Goal: Task Accomplishment & Management: Complete application form

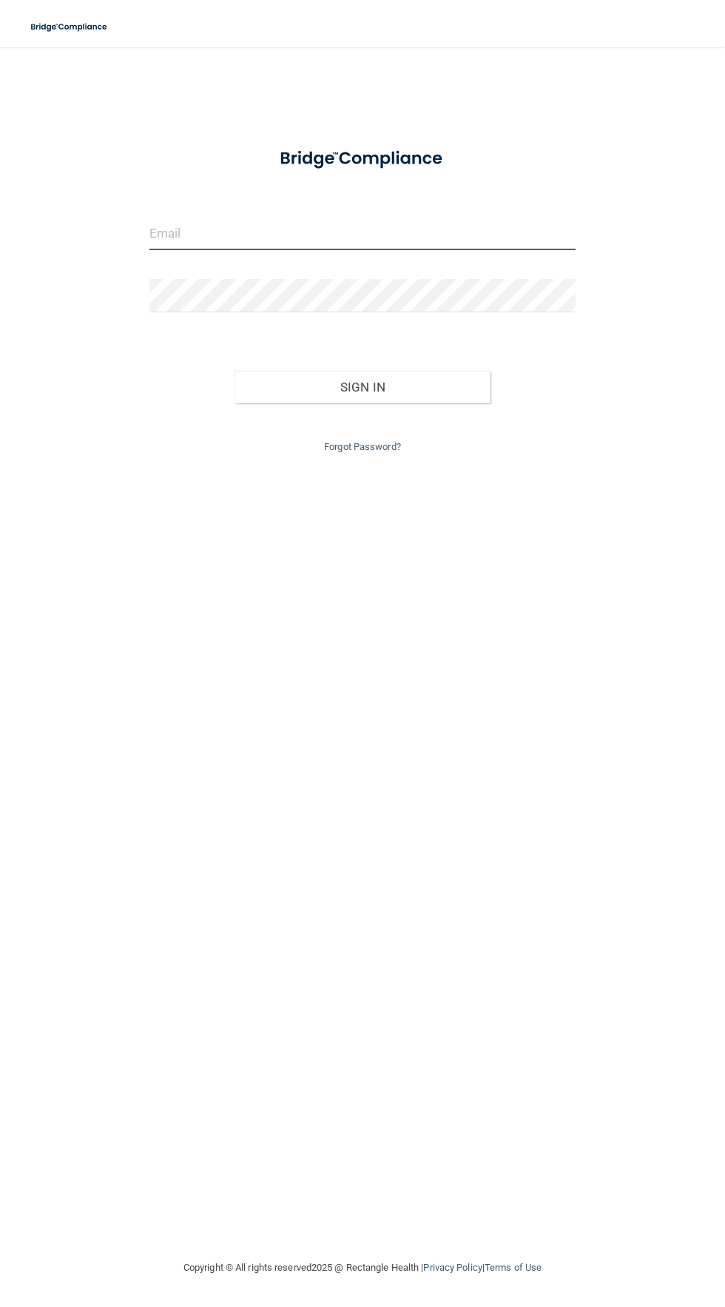
click at [162, 233] on input "email" at bounding box center [362, 233] width 426 height 33
click at [180, 231] on input "email" at bounding box center [362, 233] width 426 height 33
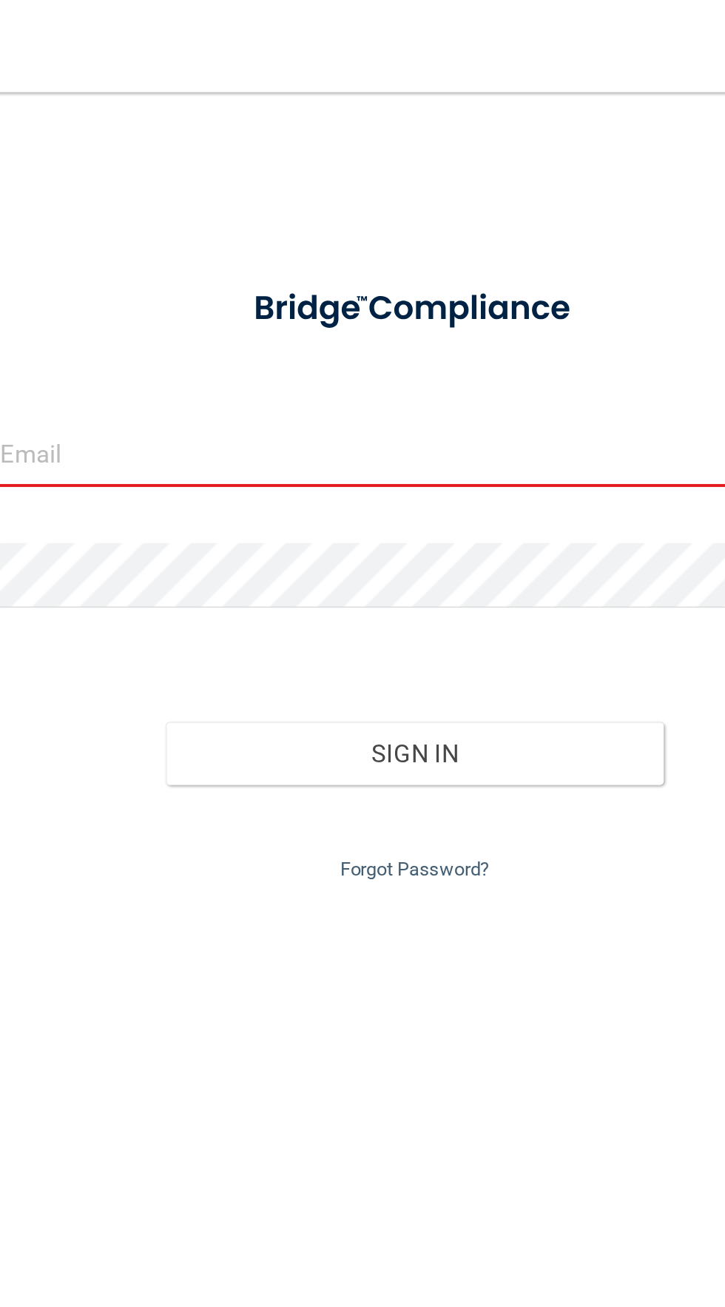
type input "[EMAIL_ADDRESS][DOMAIN_NAME]"
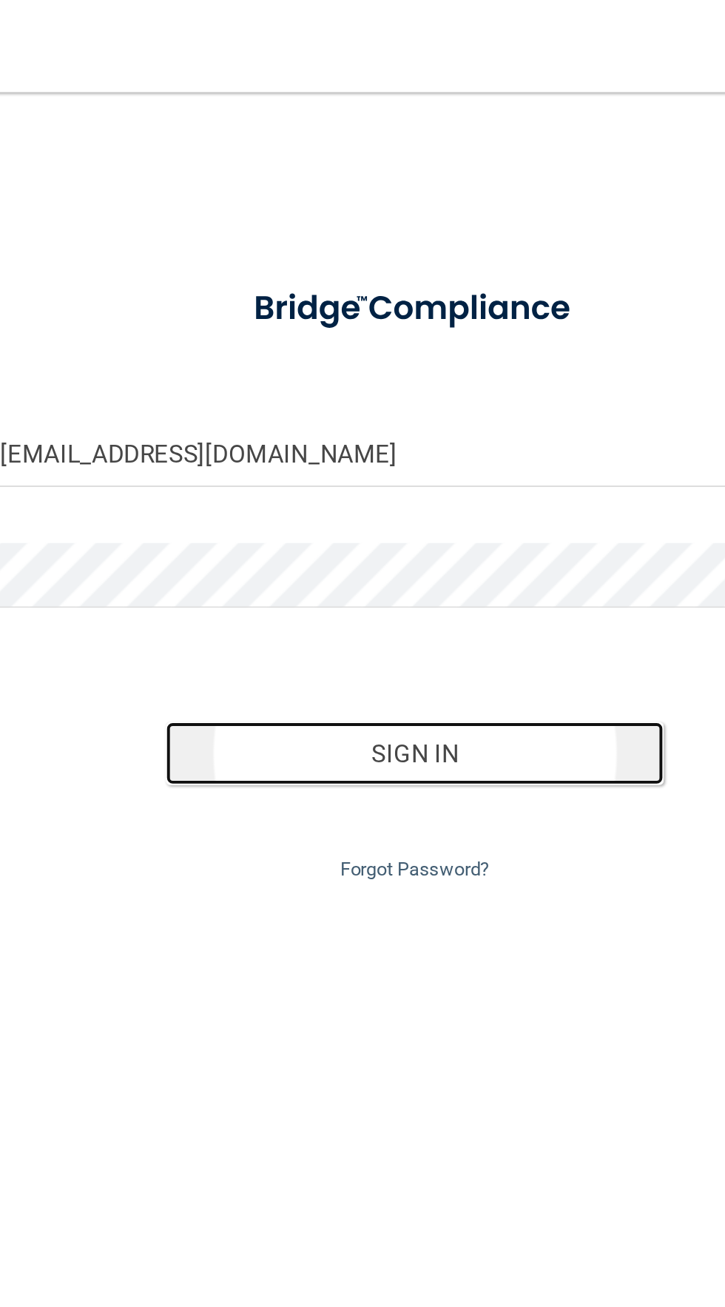
click at [405, 375] on button "Sign In" at bounding box center [363, 387] width 256 height 33
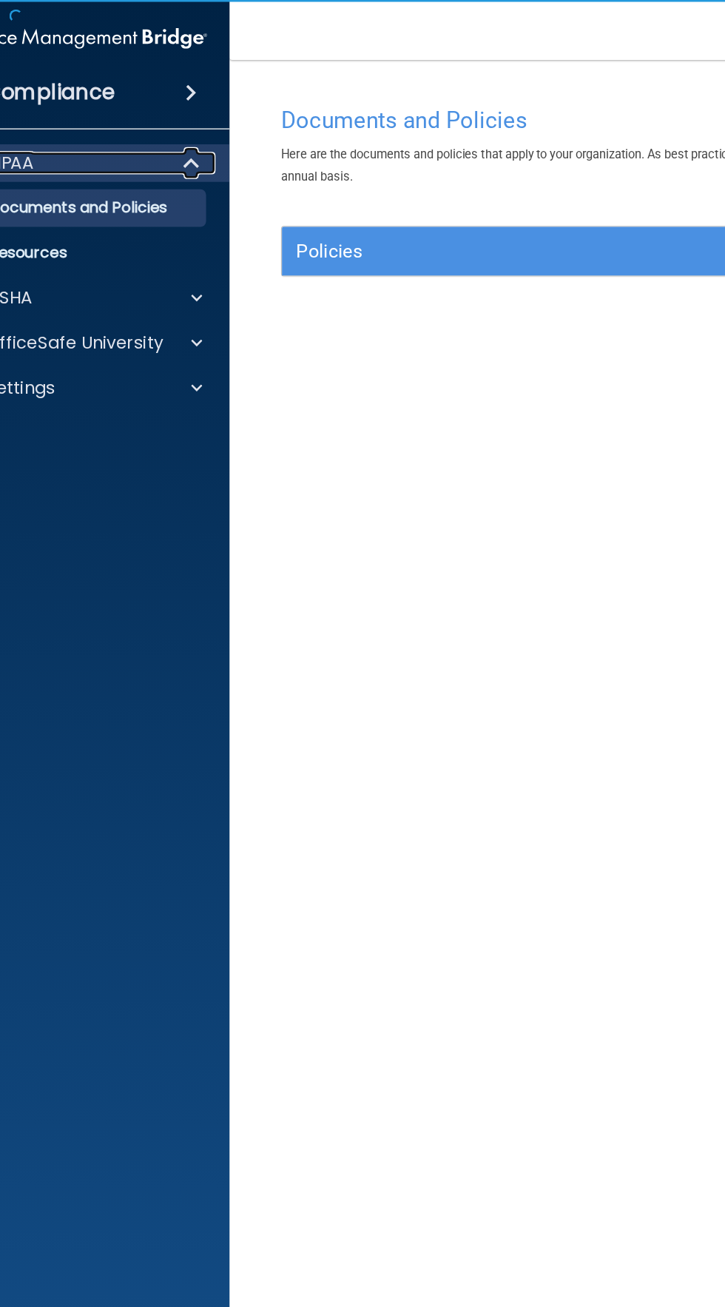
click at [58, 134] on div "HIPAA" at bounding box center [42, 129] width 183 height 18
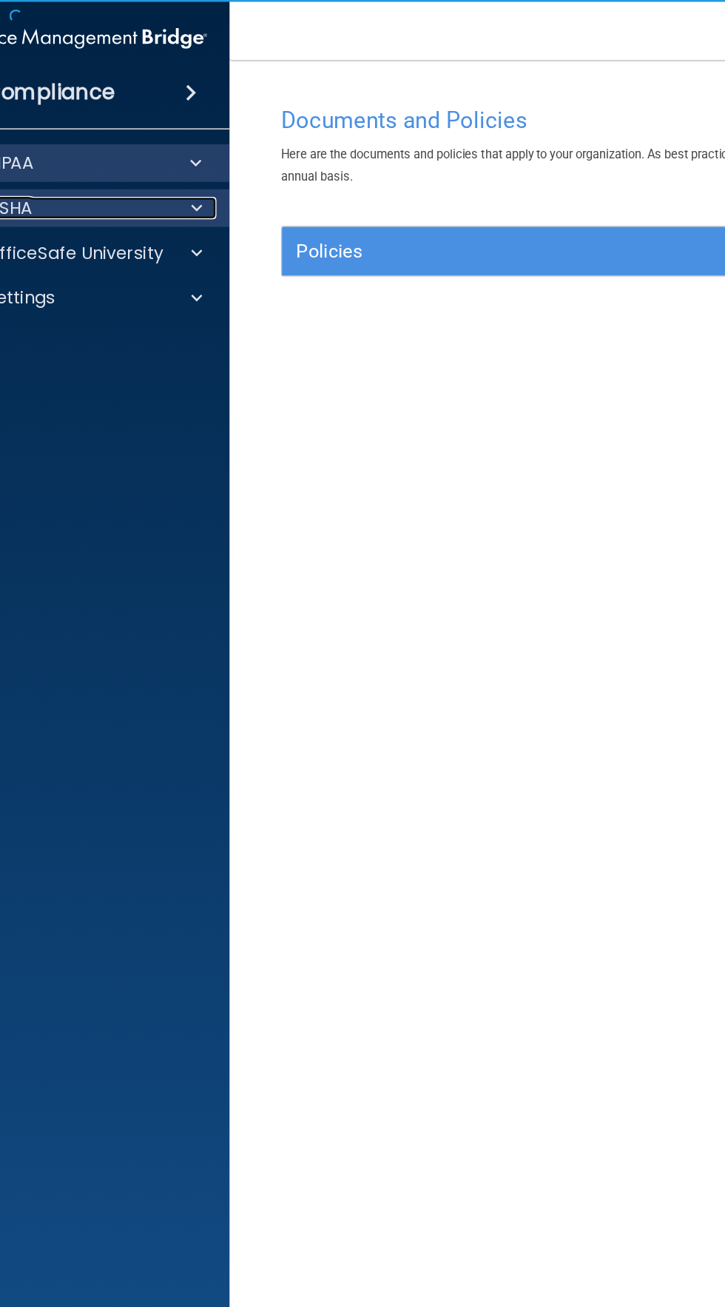
click at [64, 161] on div "OSHA" at bounding box center [42, 164] width 183 height 18
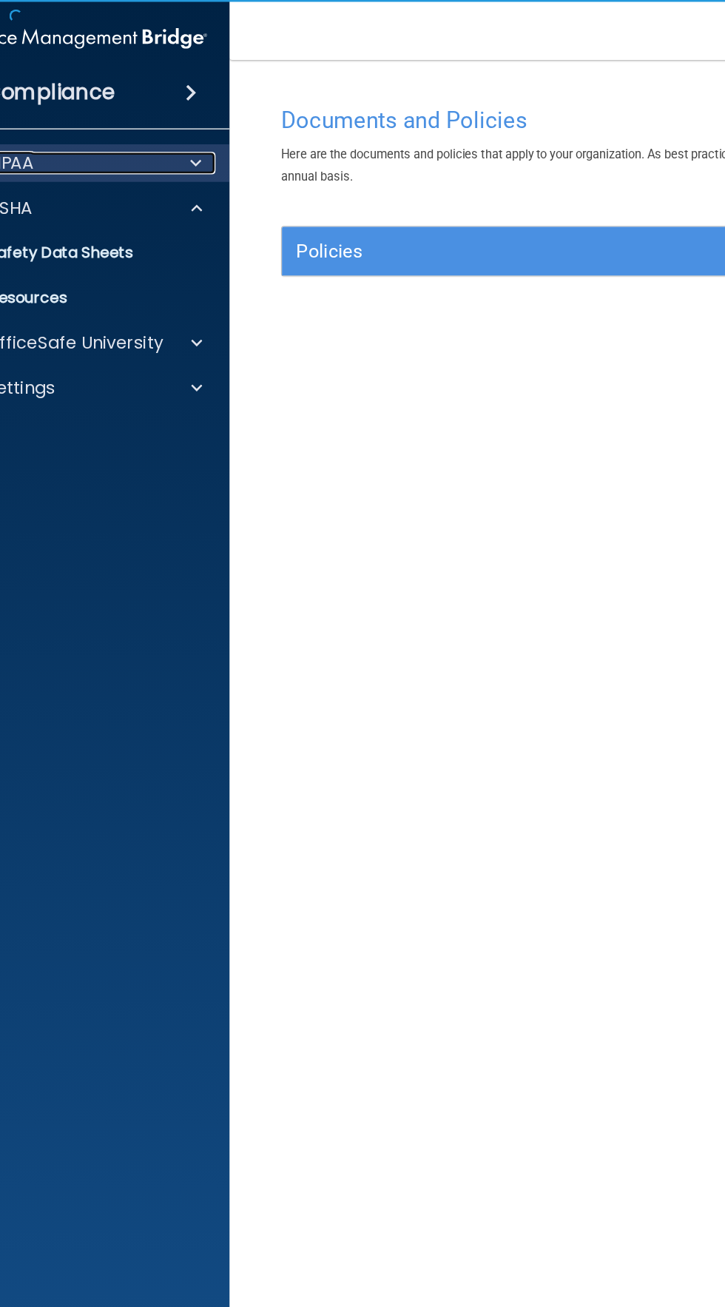
click at [43, 137] on div "HIPAA" at bounding box center [42, 129] width 183 height 18
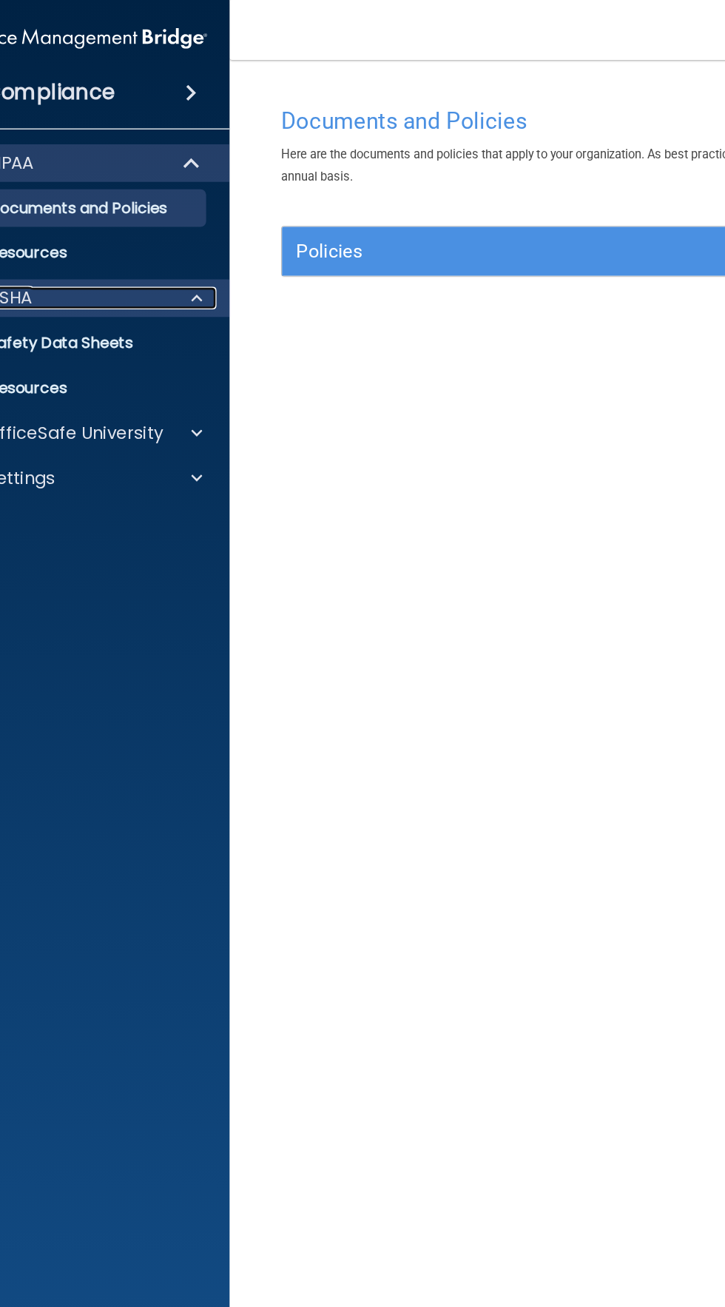
click at [27, 240] on div "OSHA" at bounding box center [42, 235] width 183 height 18
click at [16, 229] on p "OSHA" at bounding box center [7, 235] width 37 height 18
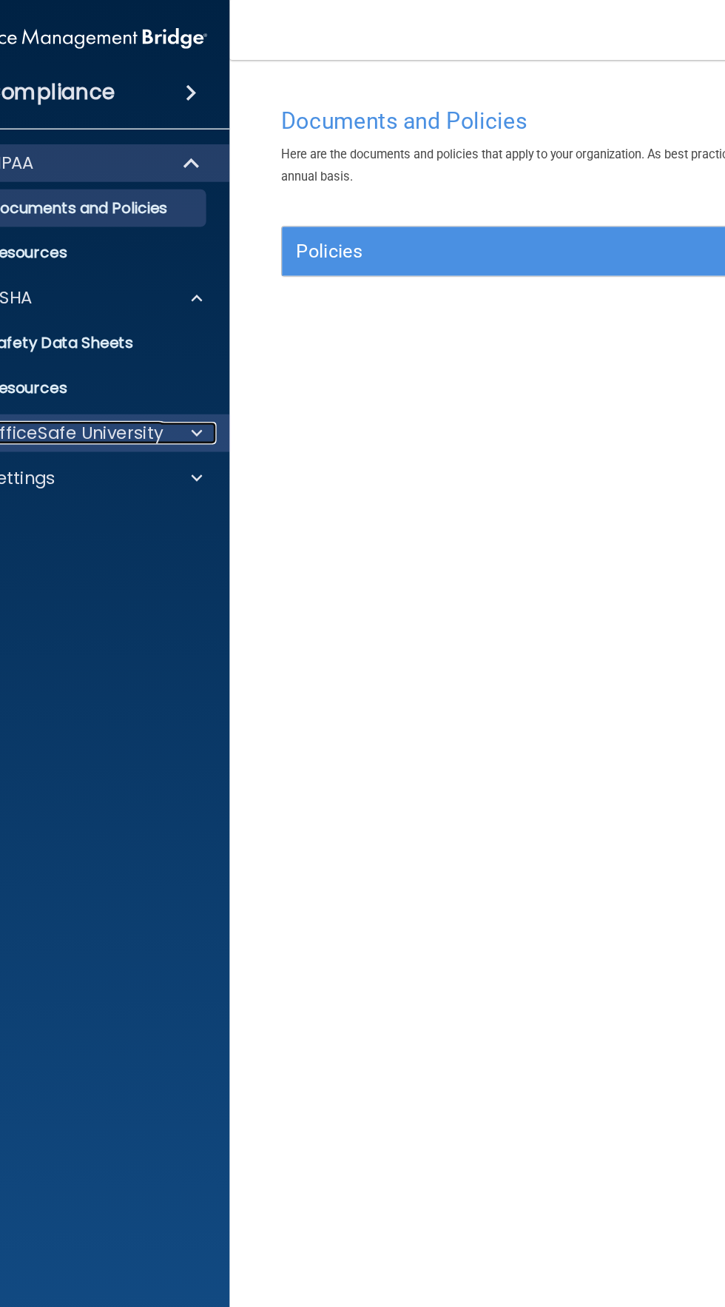
click at [50, 336] on p "OfficeSafe University" at bounding box center [59, 342] width 140 height 18
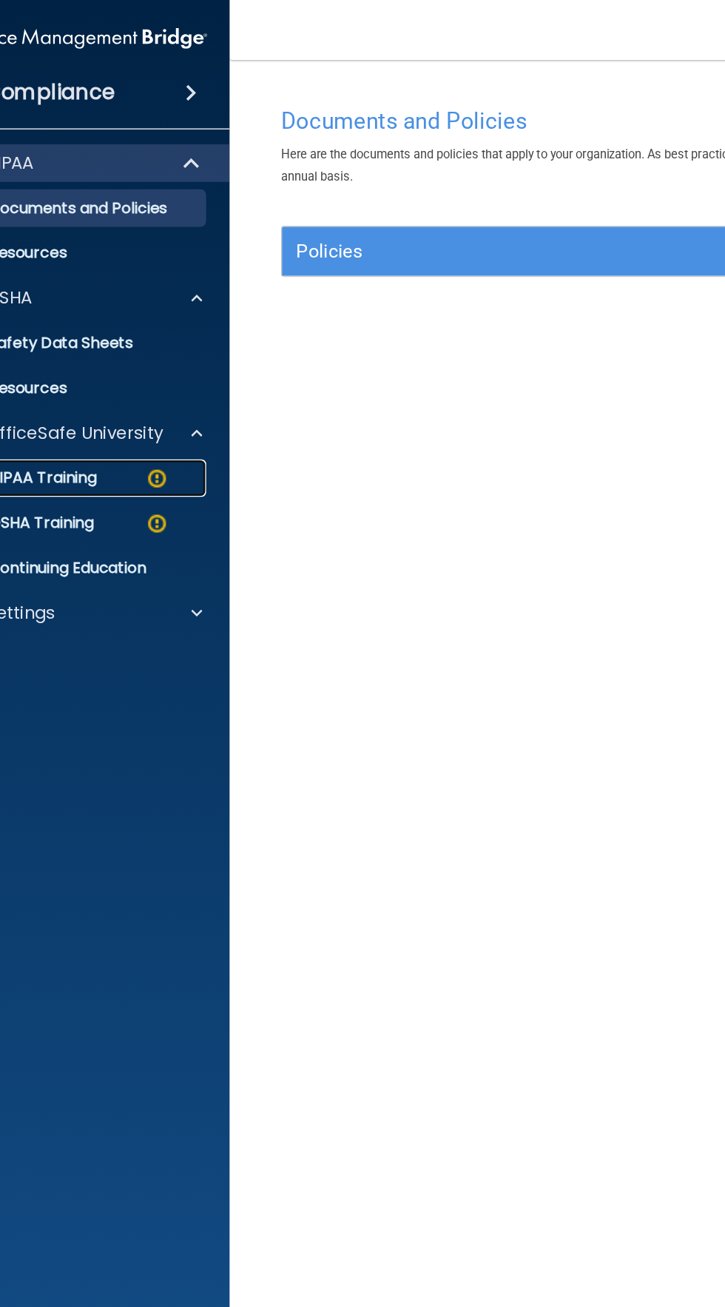
click at [53, 370] on p "HIPAA Training" at bounding box center [15, 377] width 122 height 15
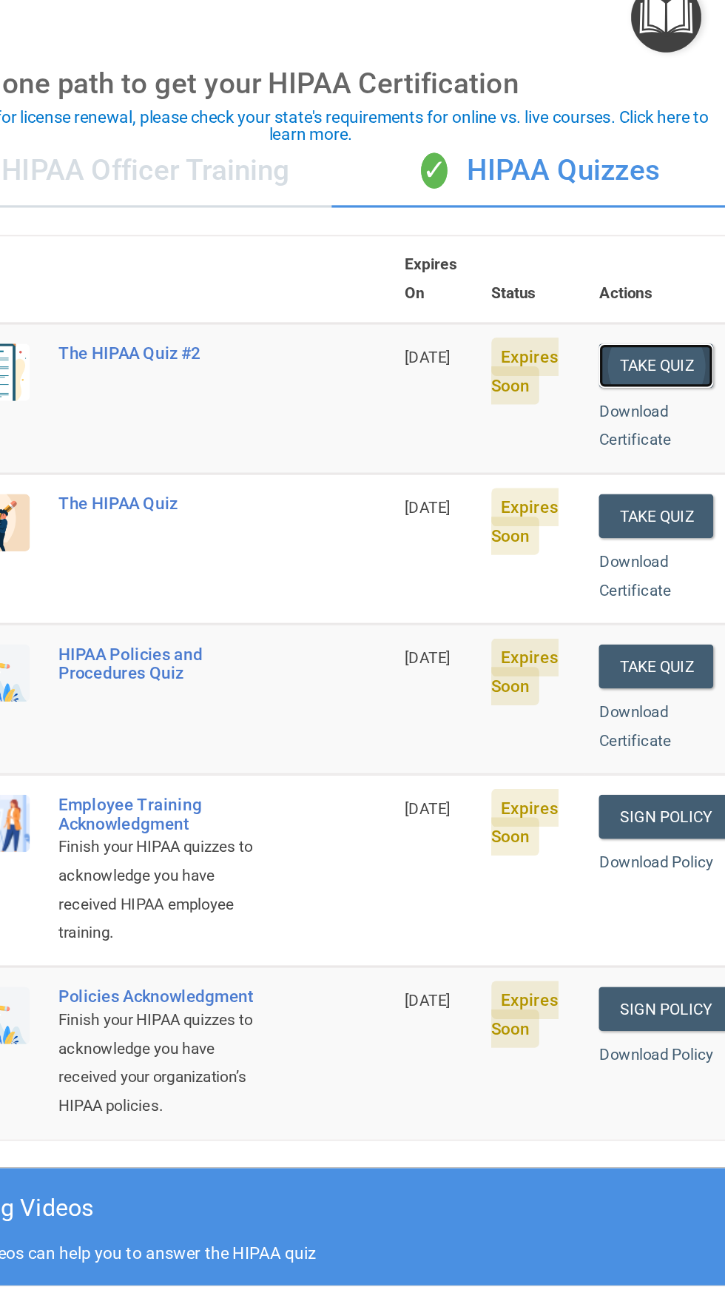
click at [681, 291] on button "Take Quiz" at bounding box center [682, 304] width 71 height 27
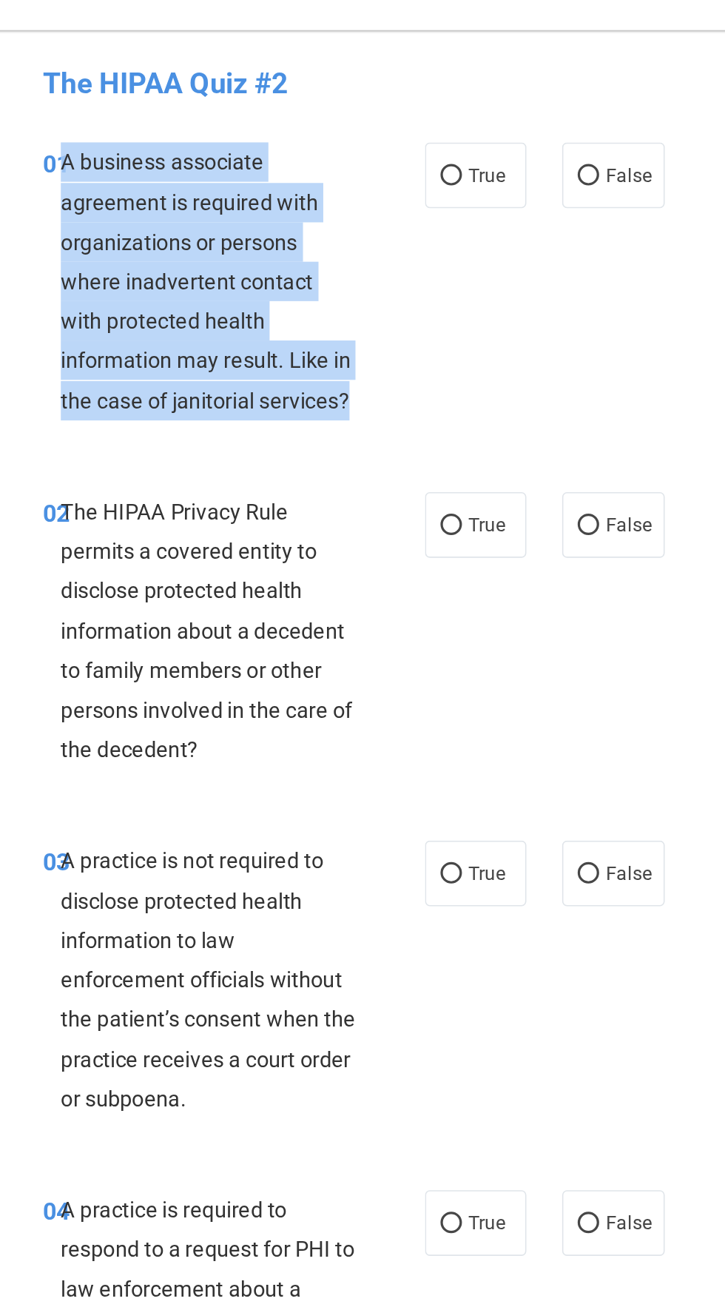
copy span "A business associate agreement is required with organizations or persons where …"
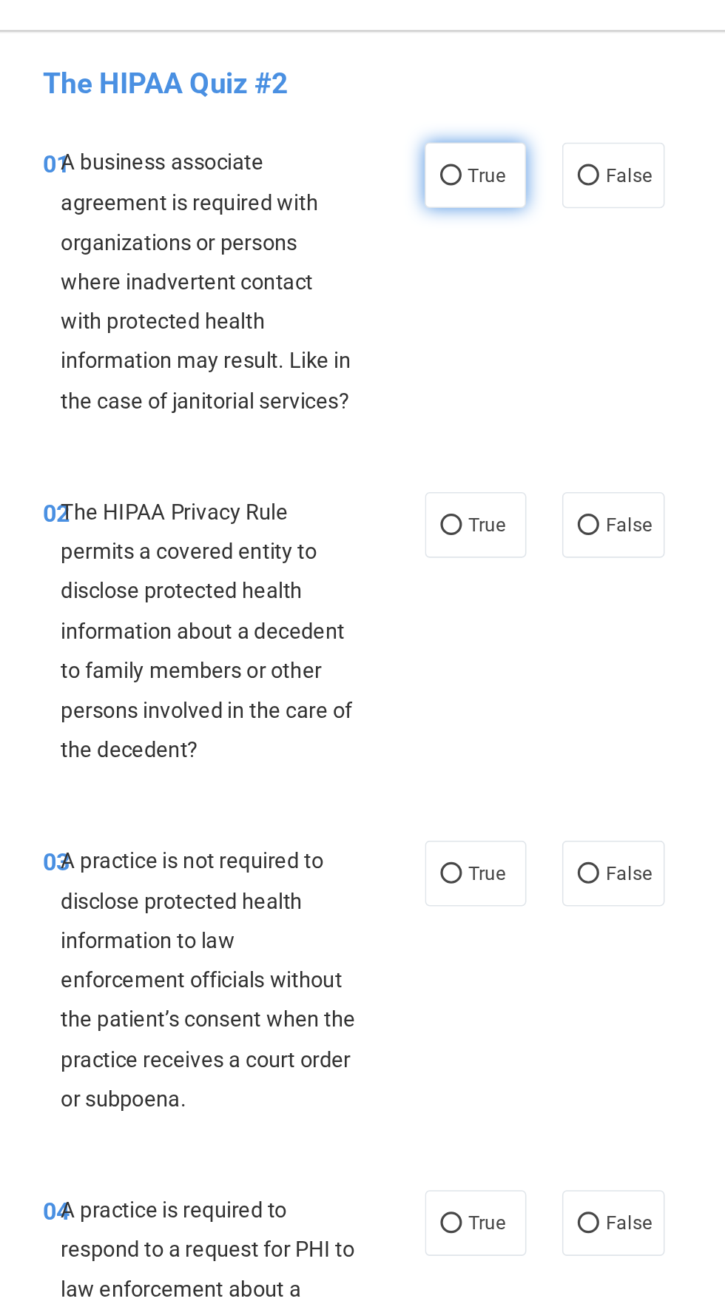
click at [484, 153] on label "True" at bounding box center [479, 137] width 63 height 41
click at [471, 144] on input "True" at bounding box center [463, 137] width 13 height 11
radio input "true"
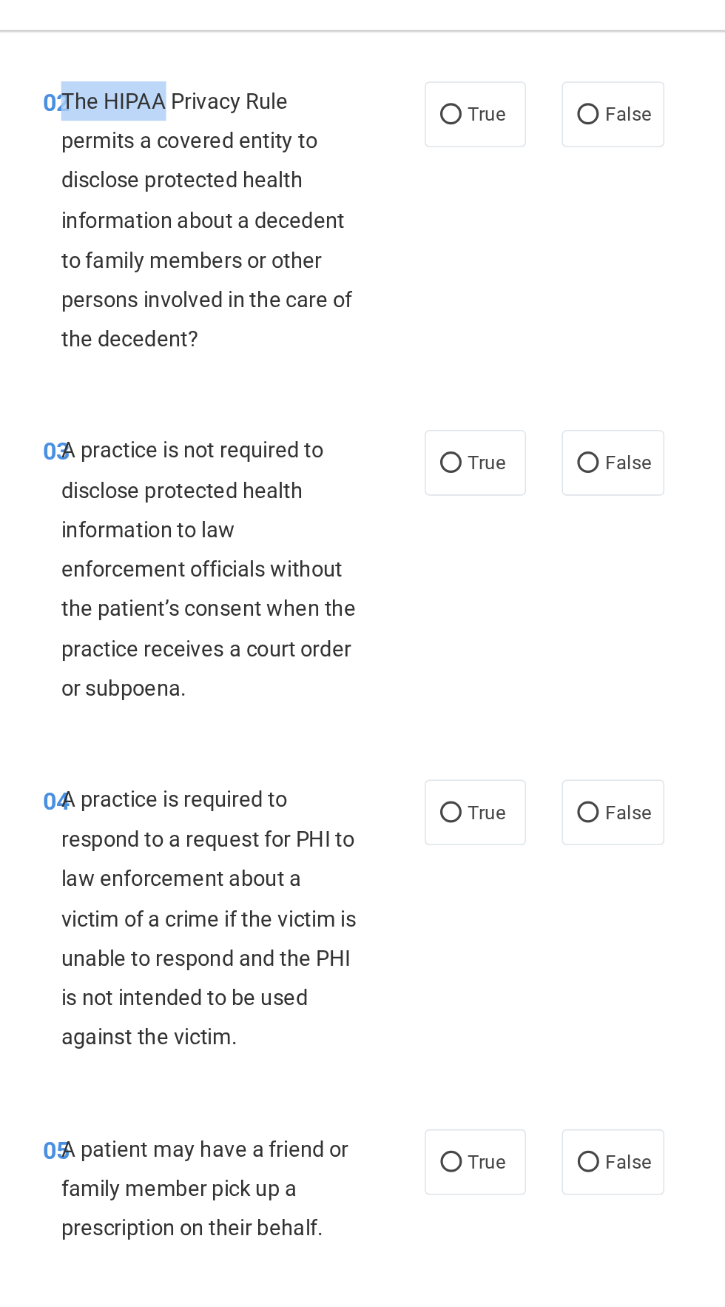
scroll to position [257, 0]
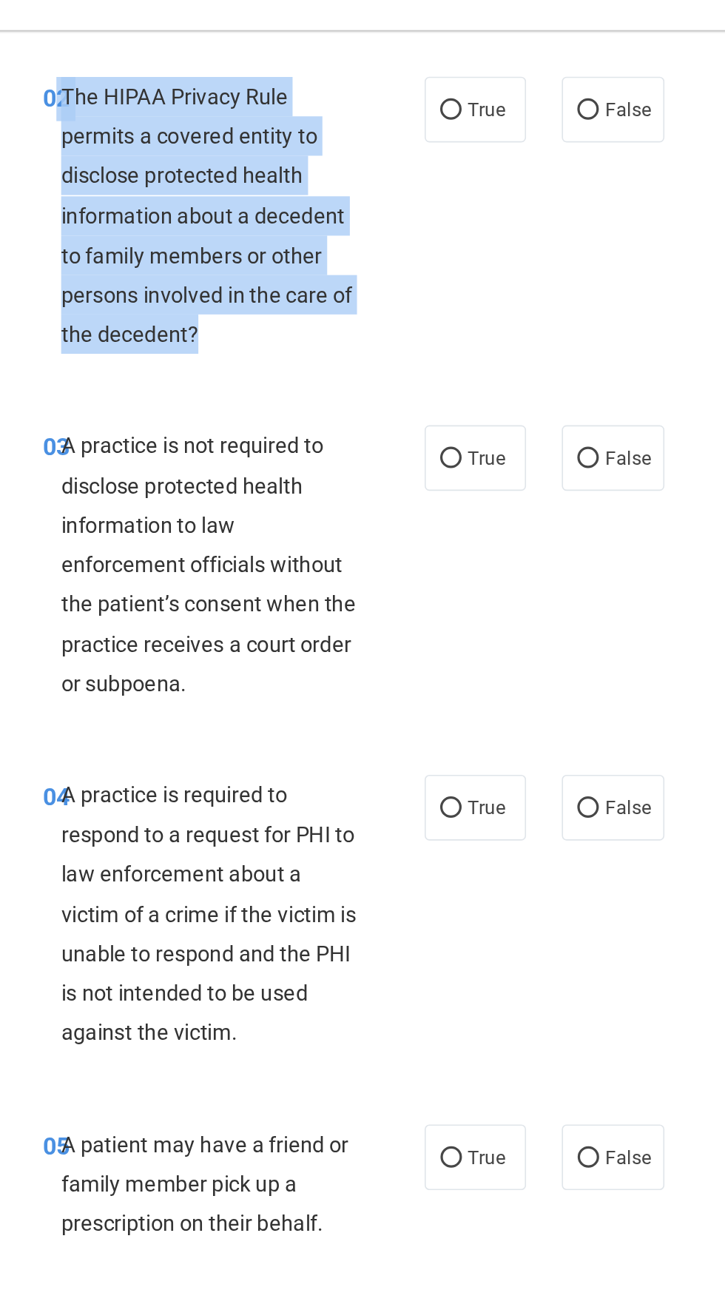
copy div "2 The HIPAA Privacy Rule permits a covered entity to disclose protected health …"
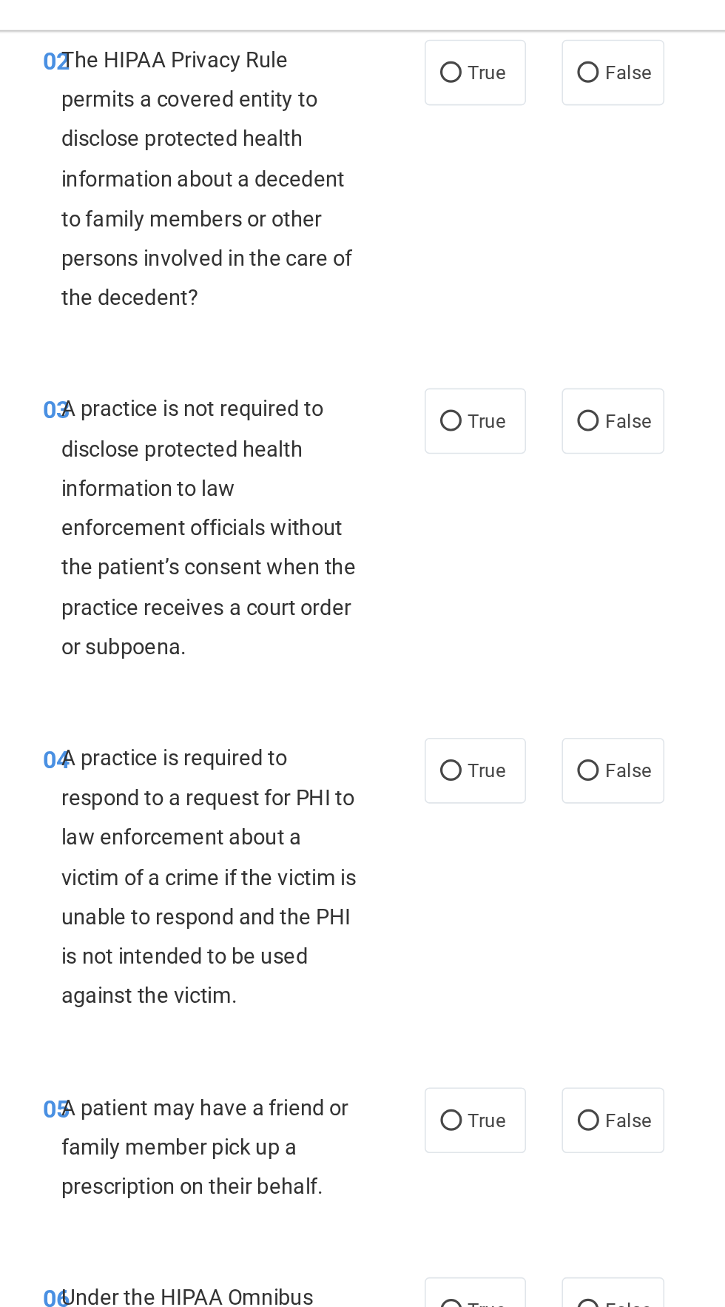
scroll to position [280, 0]
click at [468, 73] on input "True" at bounding box center [463, 74] width 13 height 11
radio input "true"
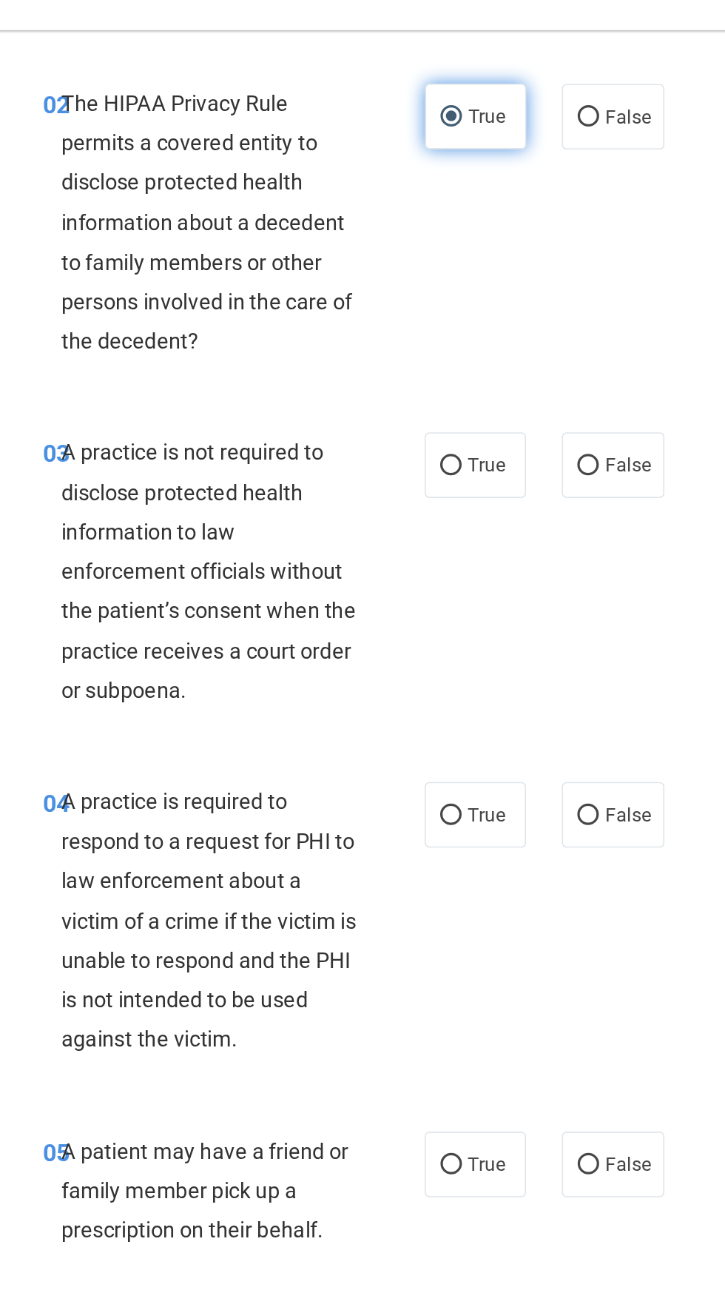
scroll to position [252, 0]
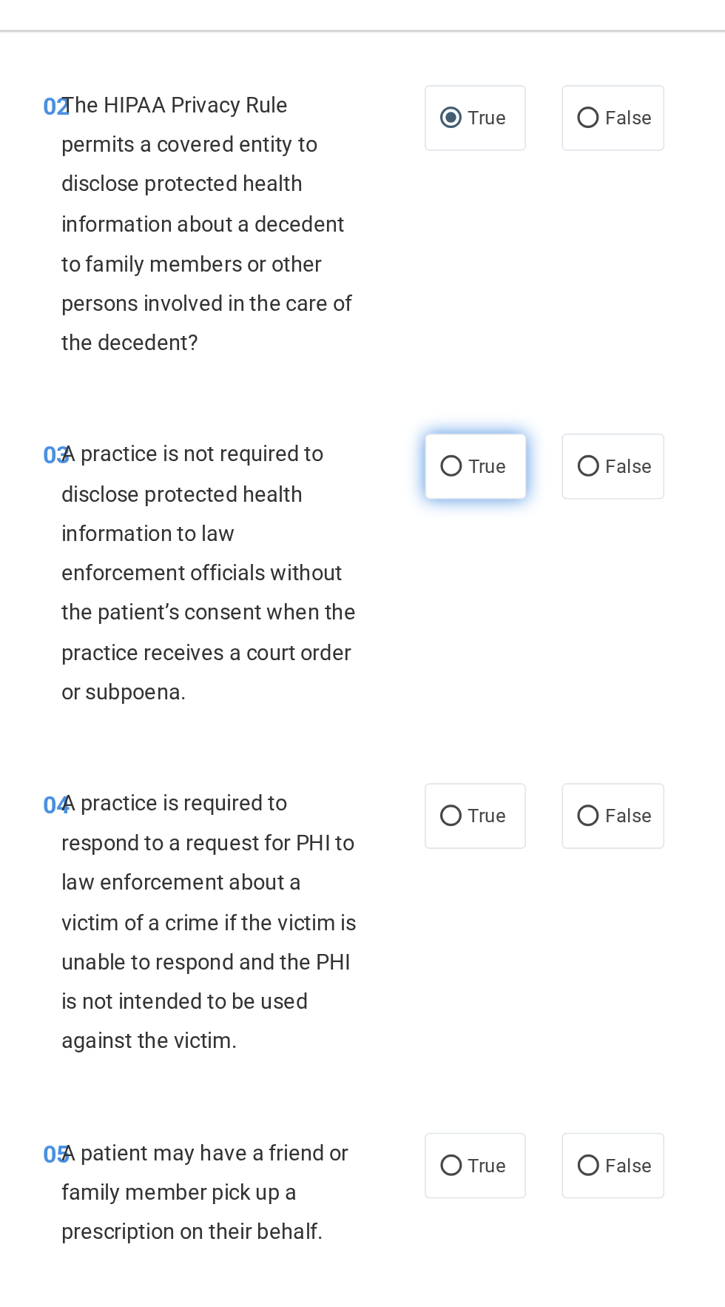
click at [502, 326] on label "True" at bounding box center [479, 317] width 63 height 41
click at [471, 324] on input "True" at bounding box center [463, 318] width 13 height 11
radio input "true"
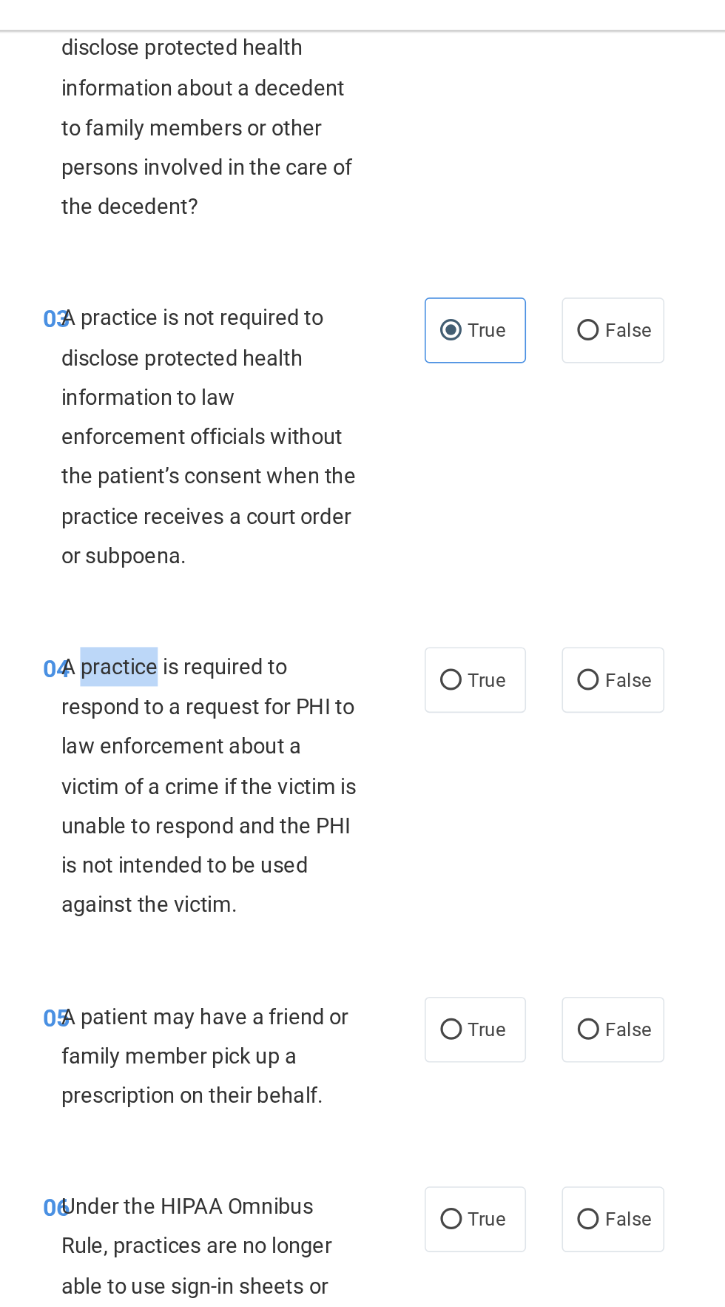
scroll to position [337, 0]
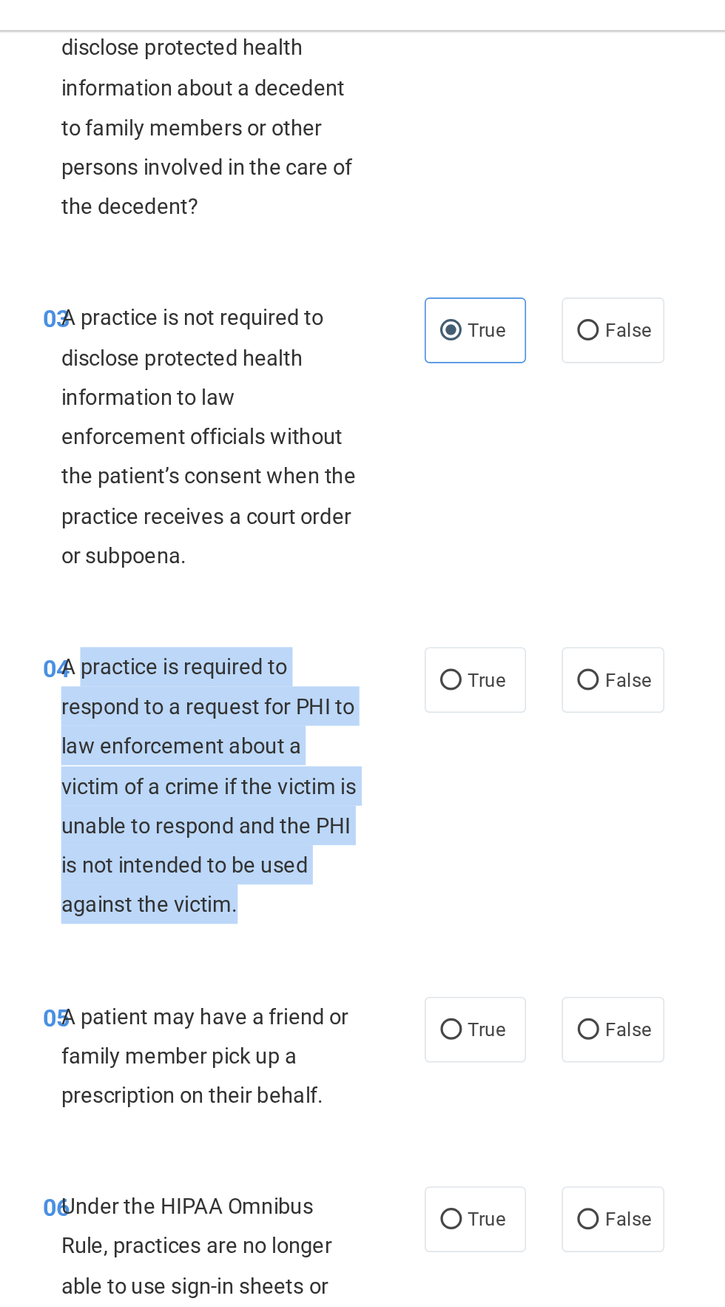
copy span "practice is required to respond to a request for PHI to law enforcement about a…"
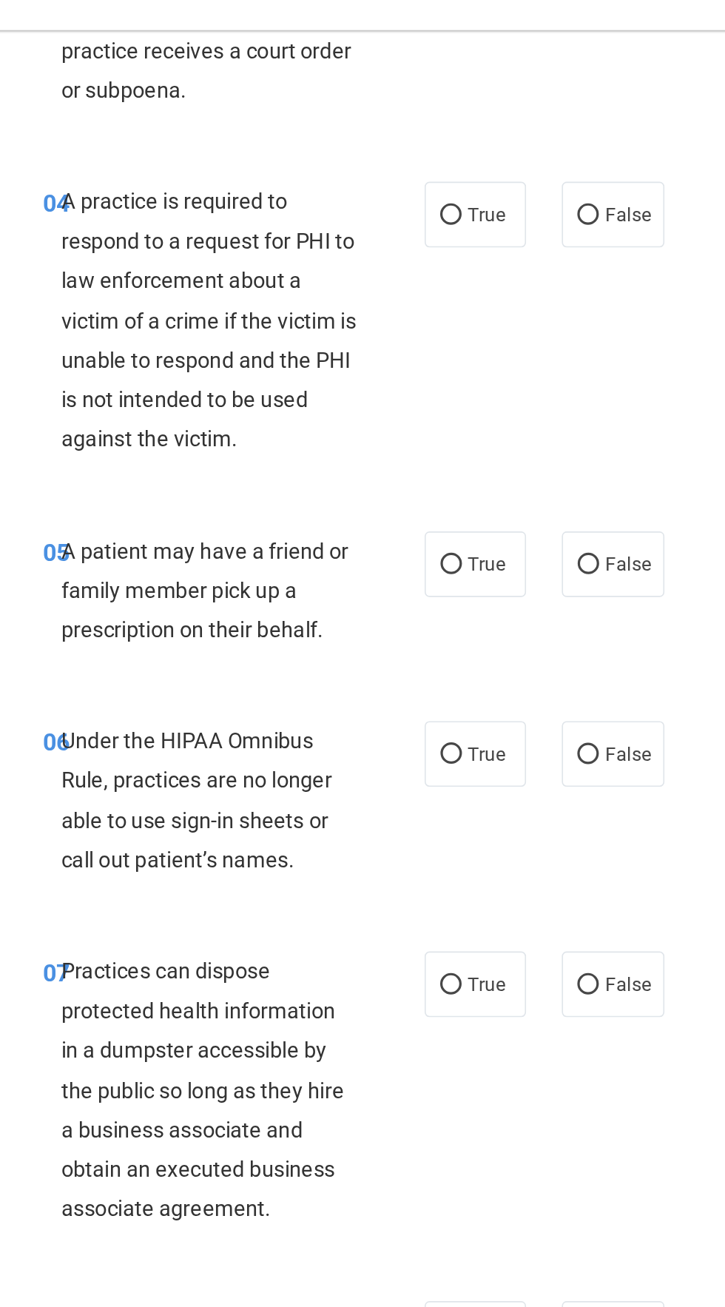
scroll to position [627, 0]
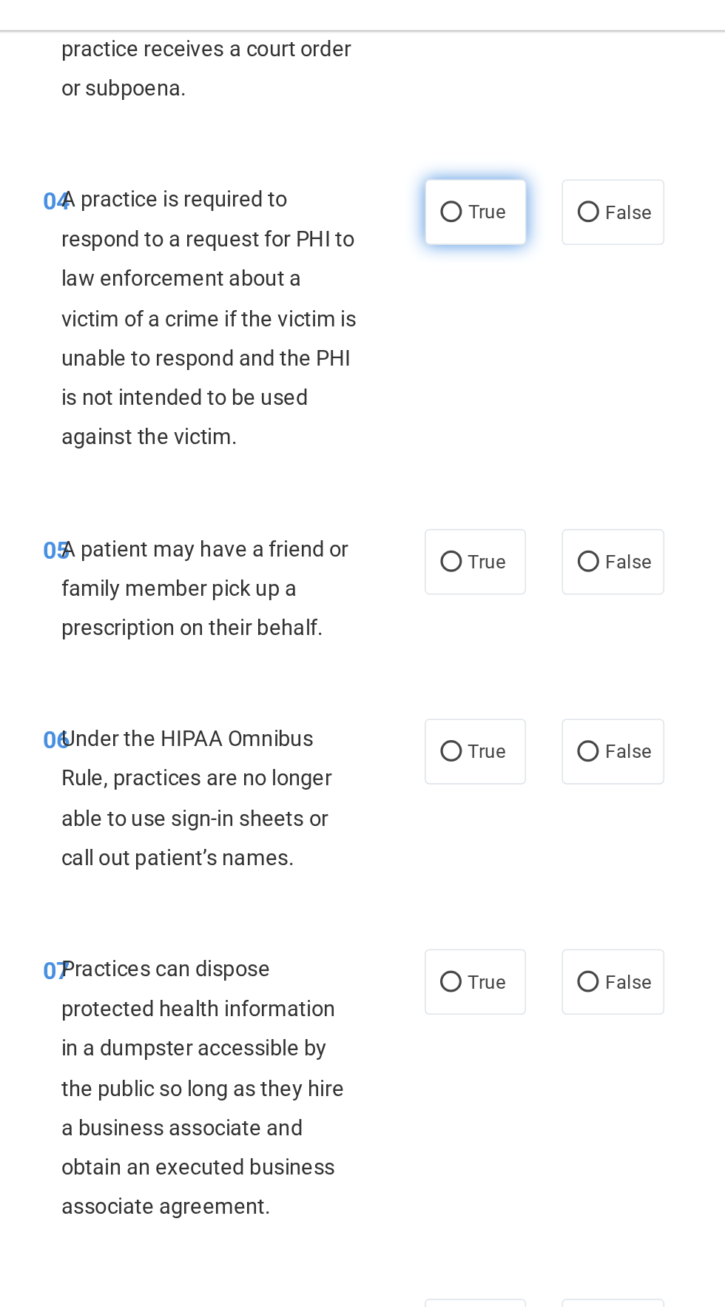
click at [459, 159] on input "True" at bounding box center [463, 160] width 13 height 11
radio input "true"
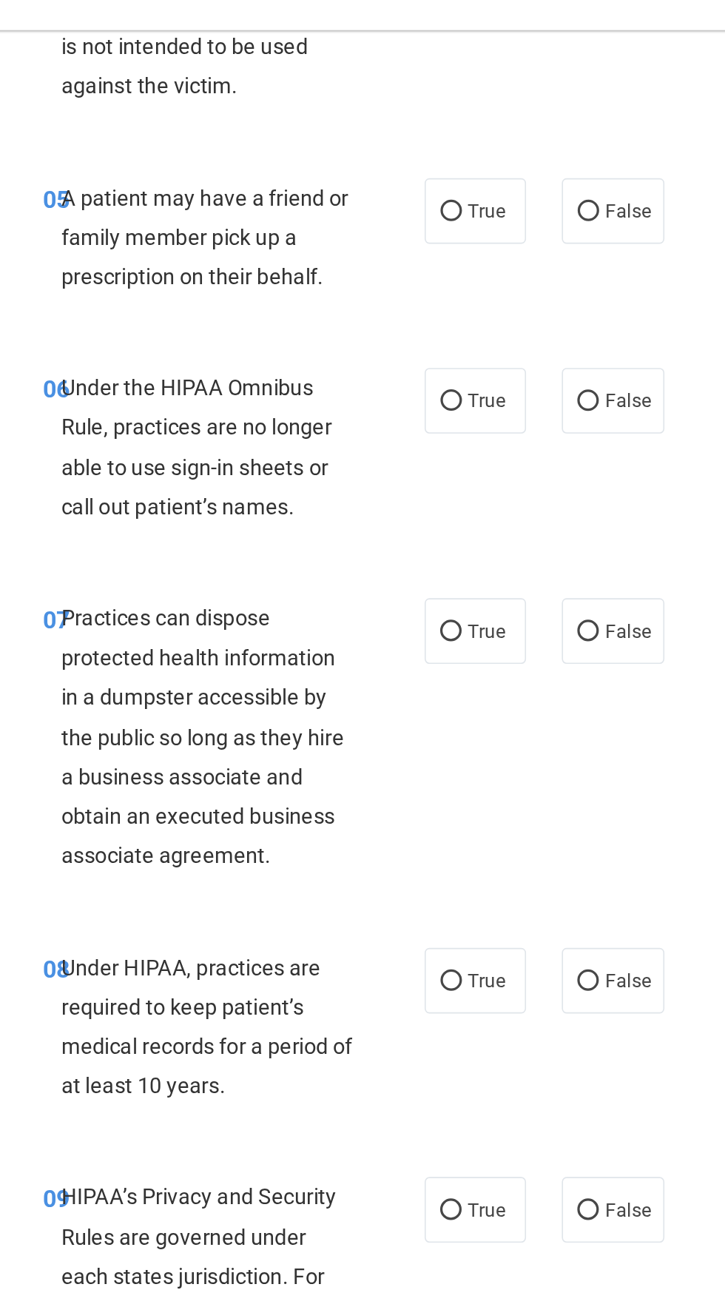
scroll to position [844, 0]
click at [274, 231] on div "05 A patient may have a friend or family member pick up a prescription on their…" at bounding box center [481, 180] width 562 height 118
click at [464, 159] on input "True" at bounding box center [463, 160] width 13 height 11
radio input "true"
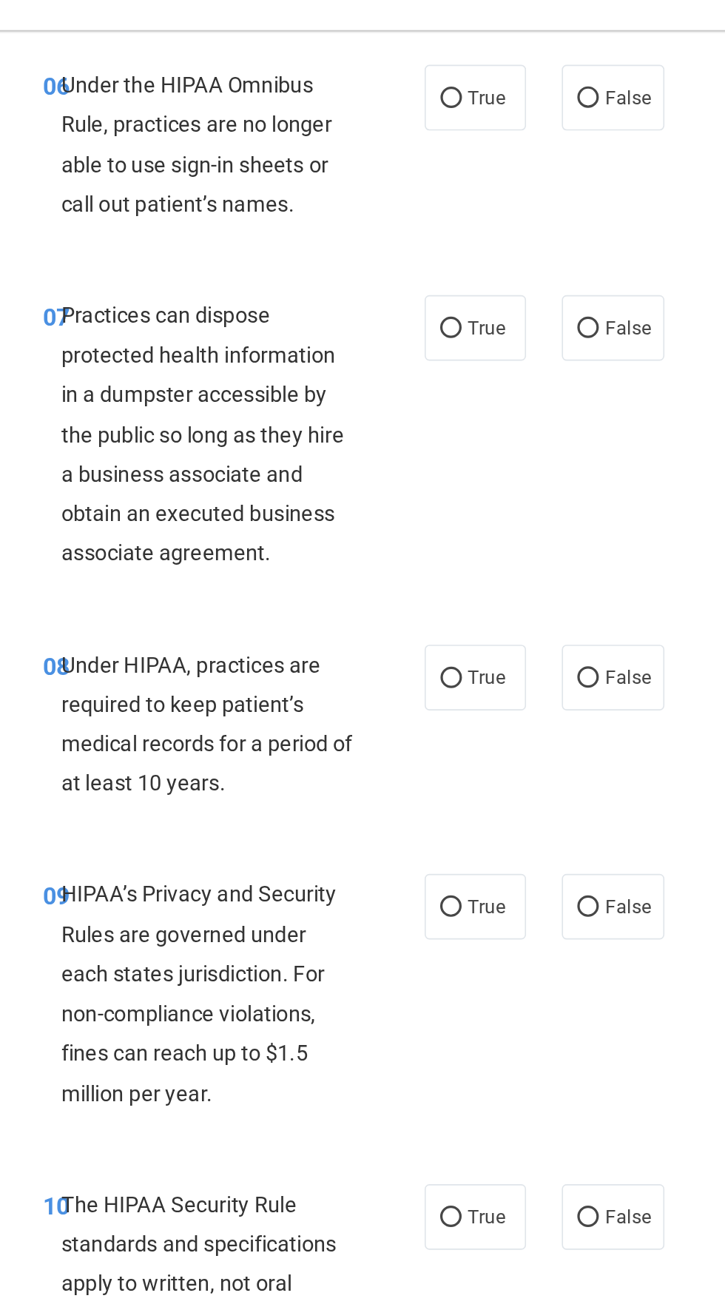
scroll to position [1032, 0]
click at [468, 93] on input "True" at bounding box center [463, 89] width 13 height 11
radio input "true"
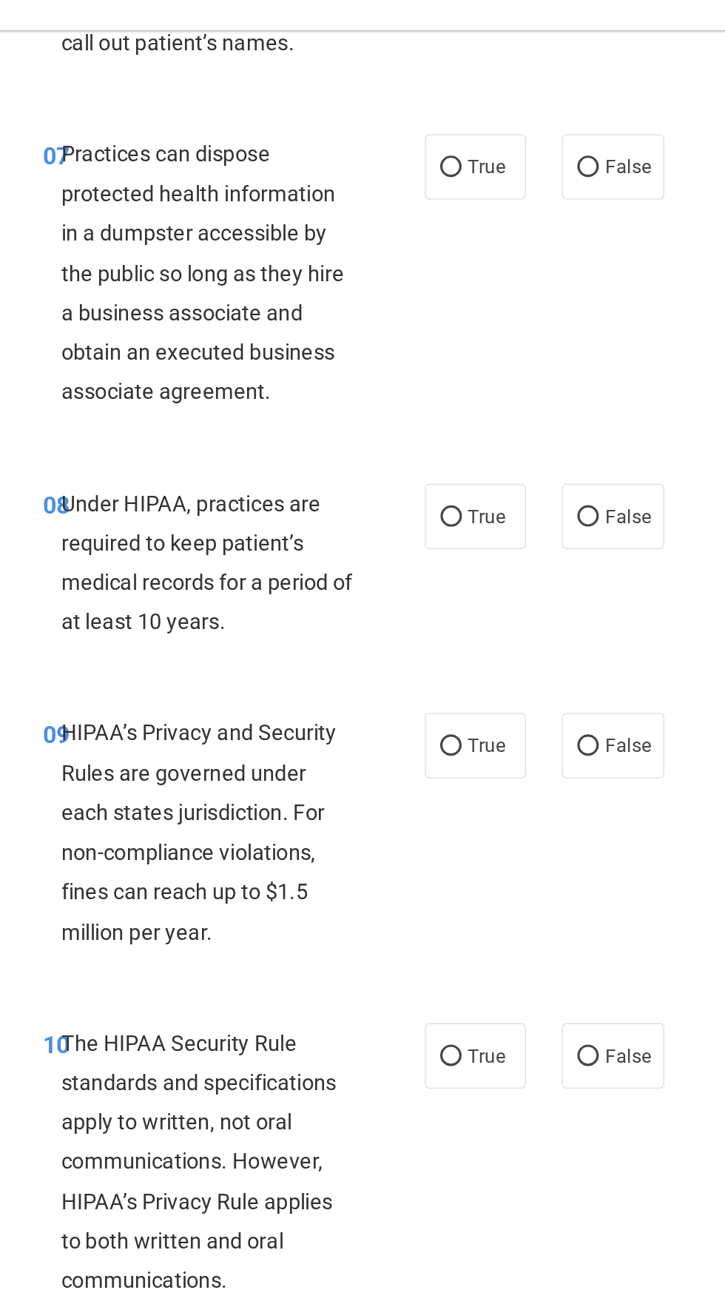
scroll to position [1138, 0]
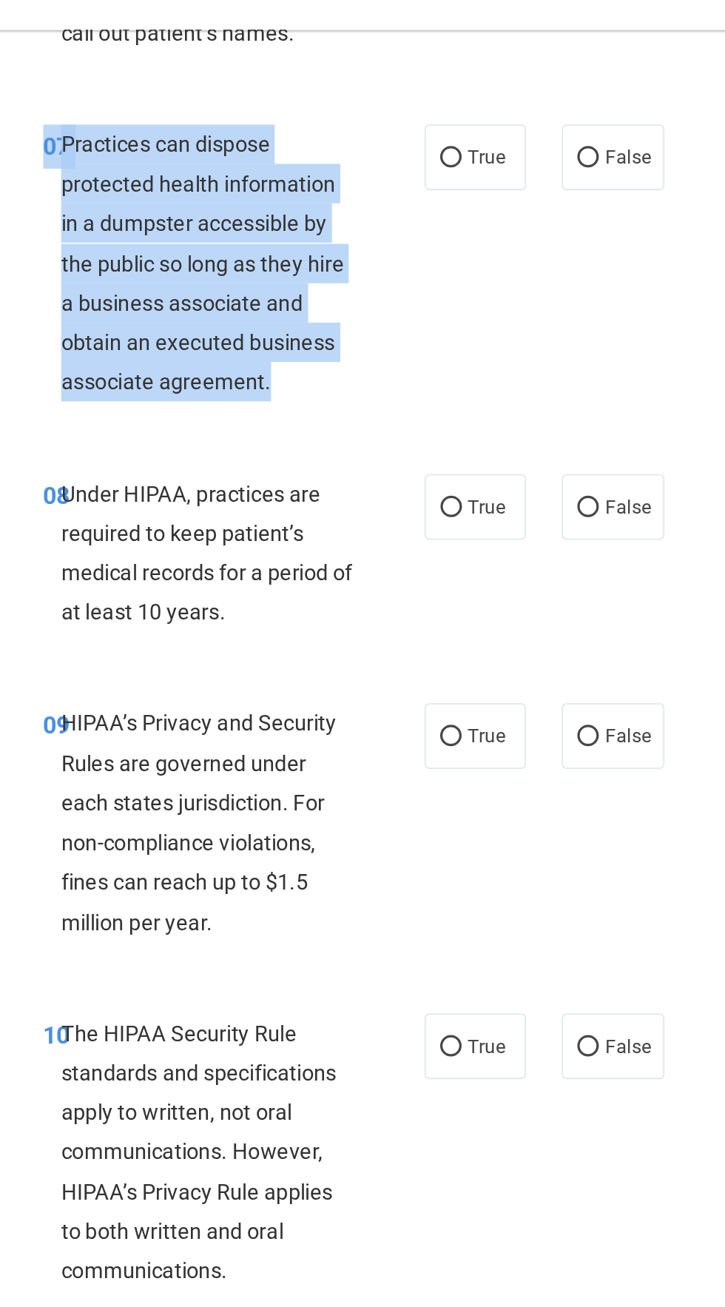
copy div "07 Practices can dispose protected health information in a dumpster accessible …"
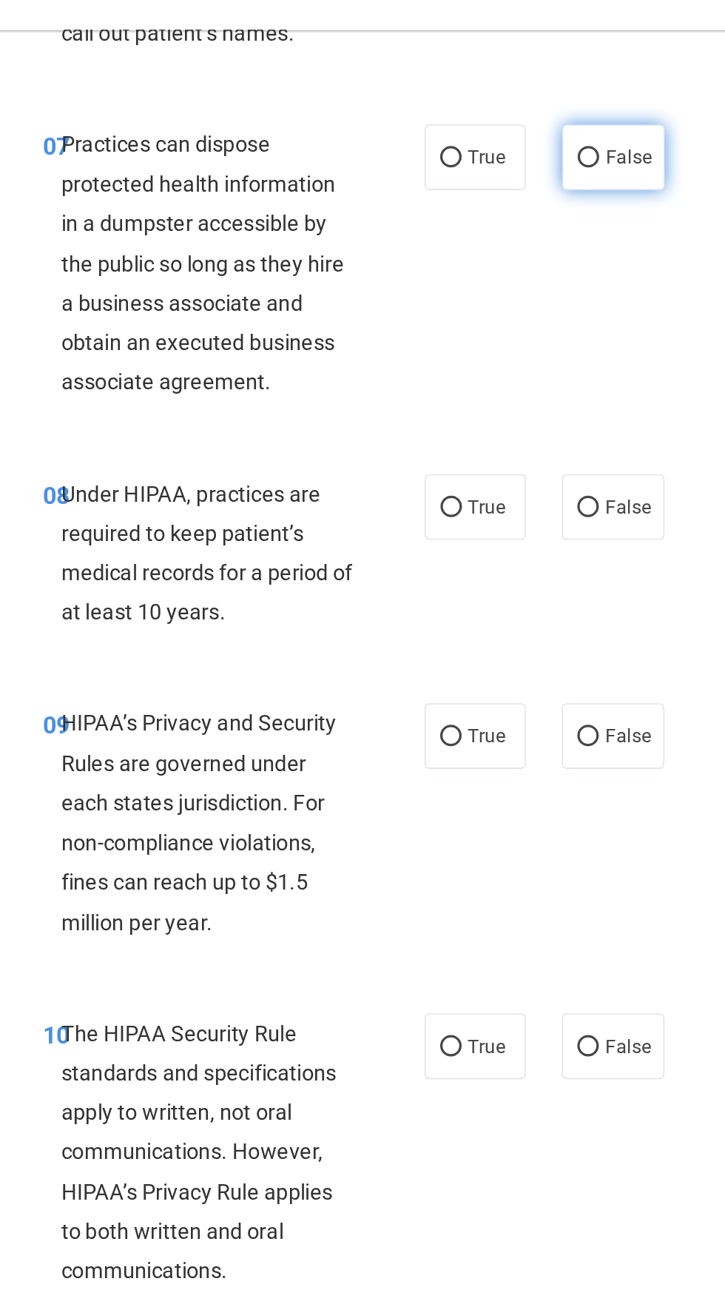
click at [549, 121] on input "False" at bounding box center [548, 126] width 13 height 11
radio input "true"
click at [569, 124] on span "False" at bounding box center [573, 126] width 29 height 14
click at [556, 124] on input "False" at bounding box center [548, 126] width 13 height 11
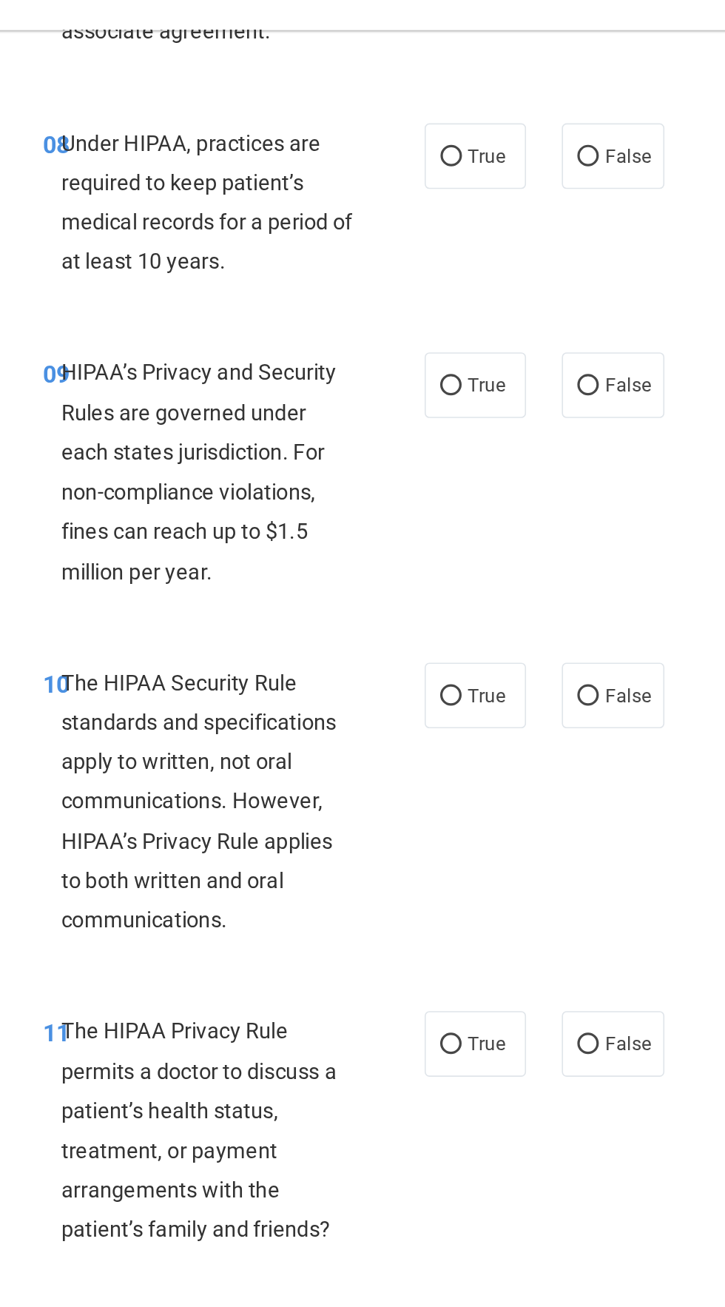
scroll to position [1356, 0]
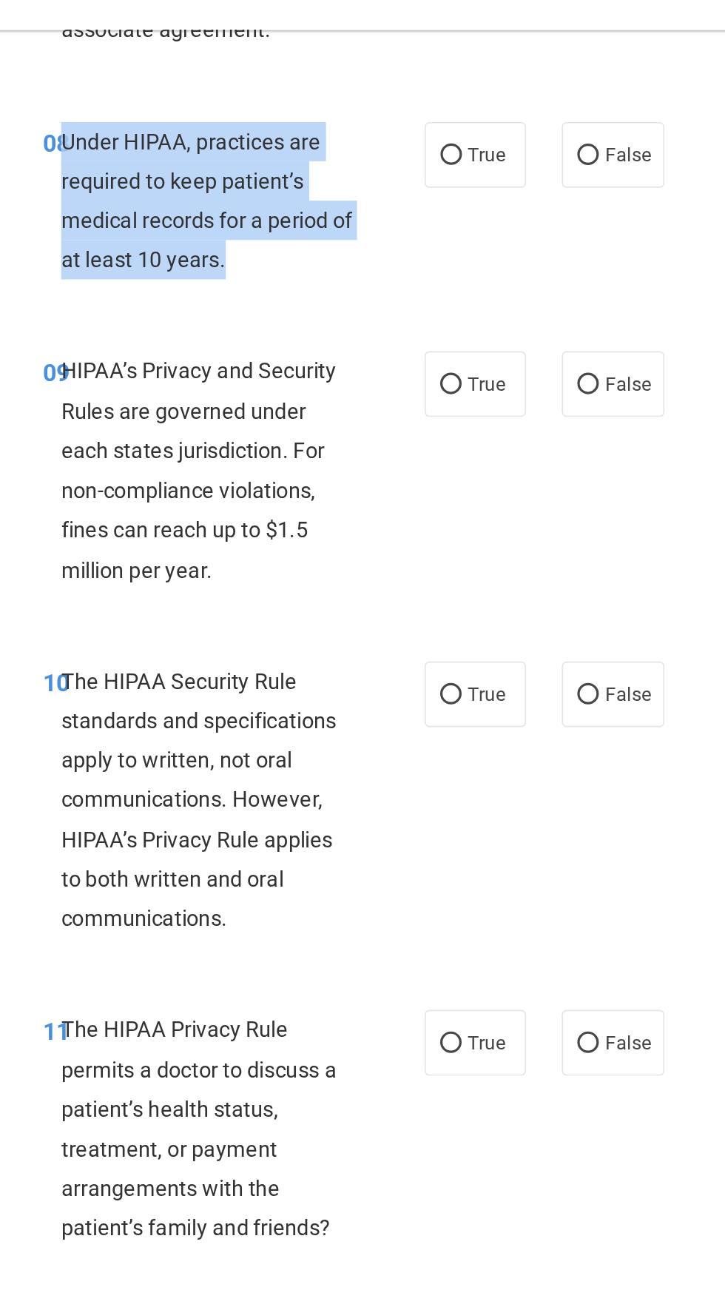
copy span "Under HIPAA, practices are required to keep patient’s medical records for a per…"
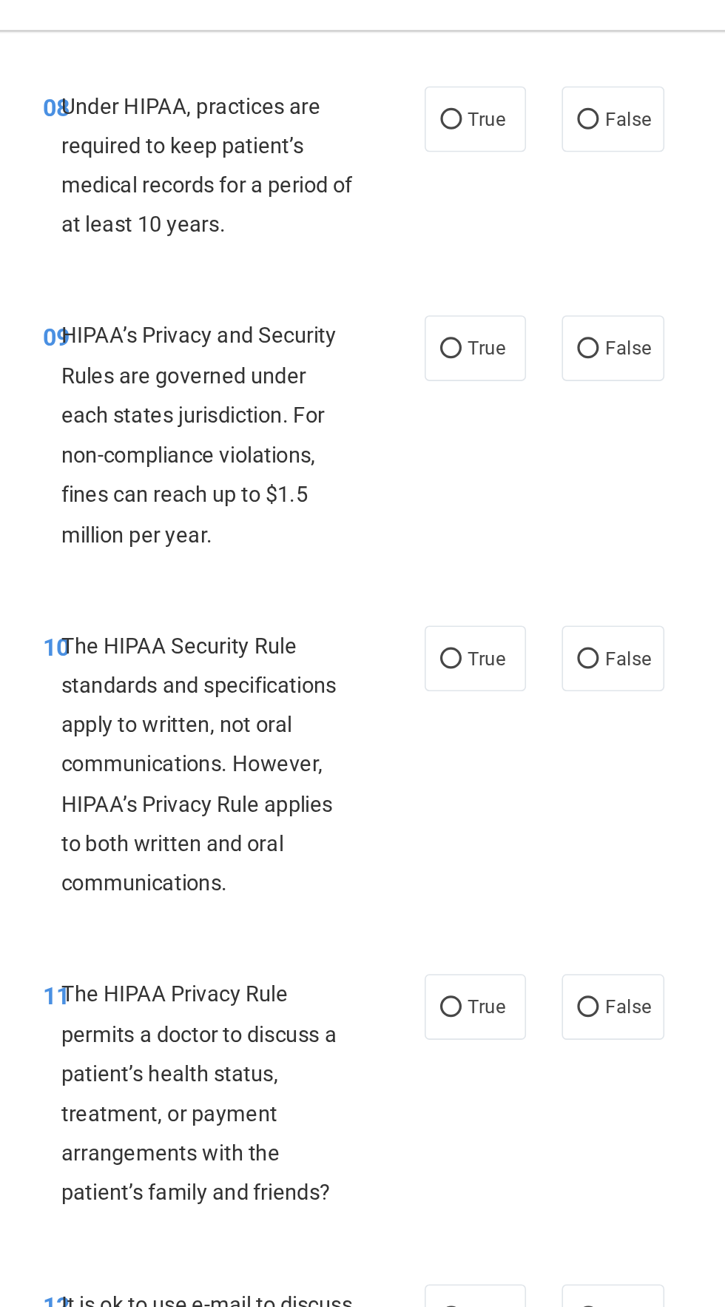
scroll to position [1382, 0]
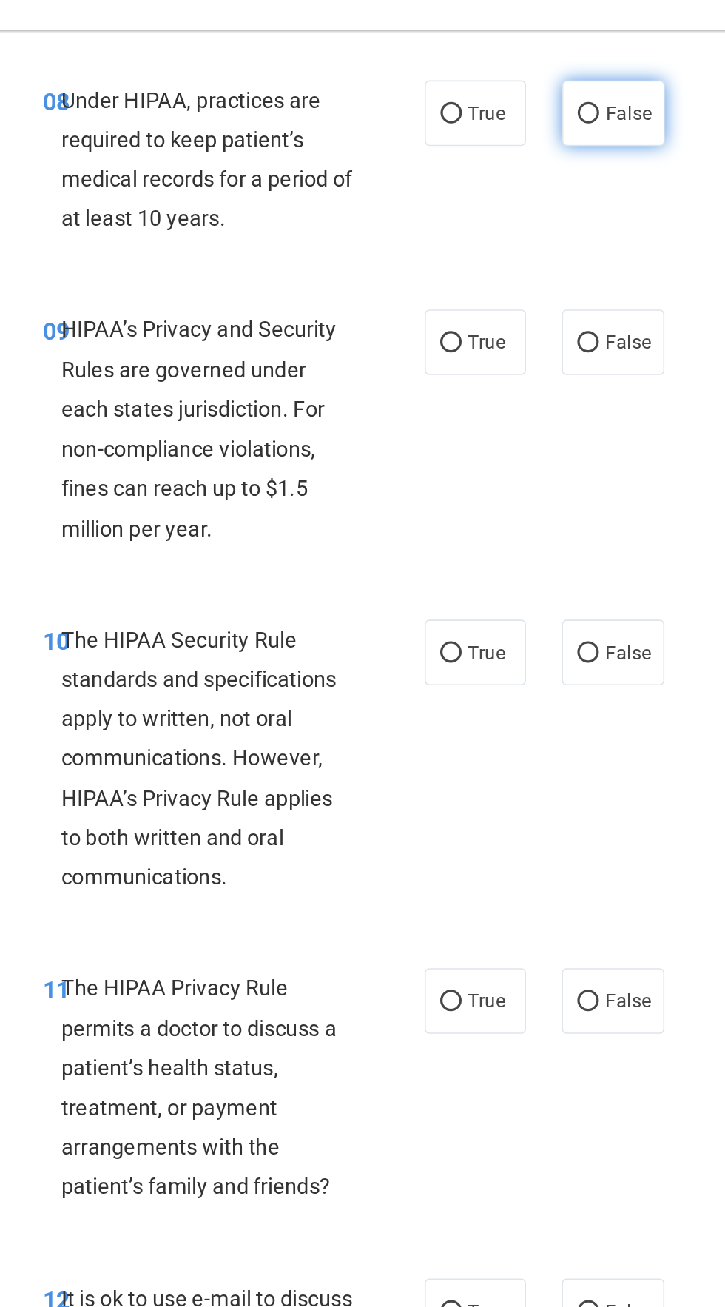
click at [570, 112] on label "False" at bounding box center [564, 98] width 63 height 41
click at [556, 105] on input "False" at bounding box center [548, 99] width 13 height 11
radio input "true"
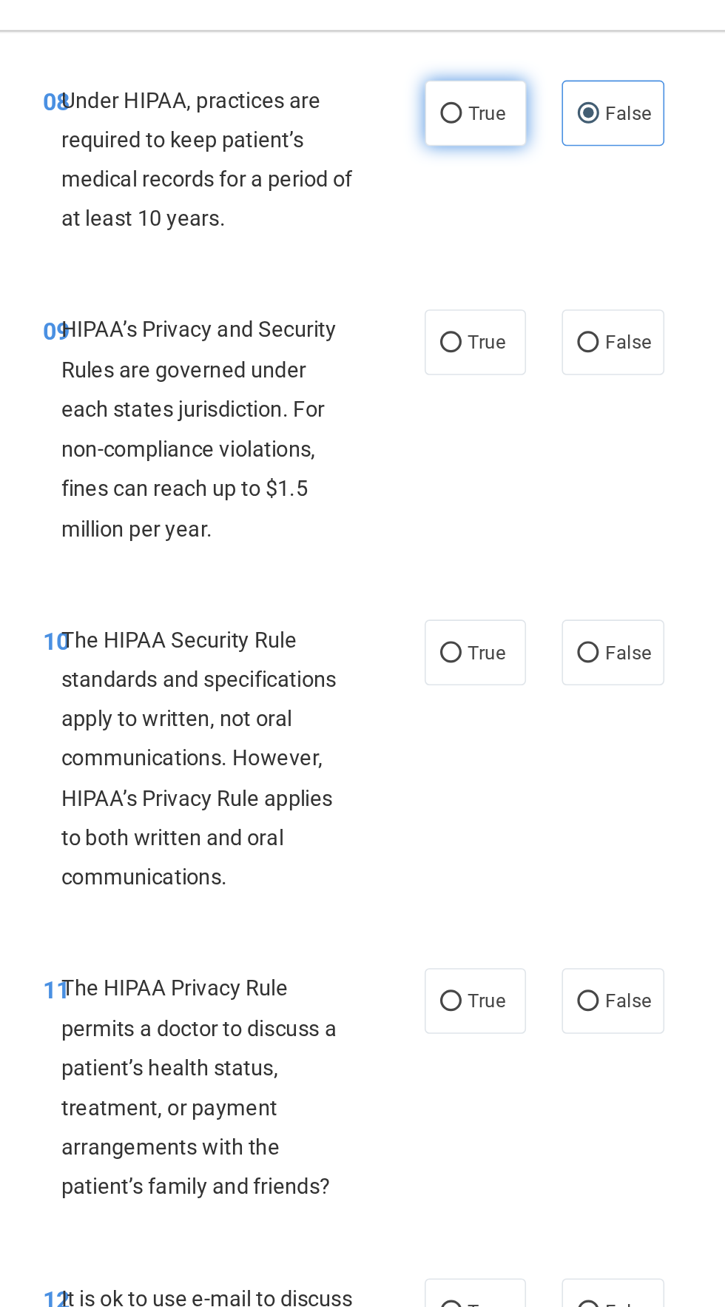
click at [460, 118] on label "True" at bounding box center [479, 98] width 63 height 41
click at [460, 105] on input "True" at bounding box center [463, 99] width 13 height 11
radio input "true"
radio input "false"
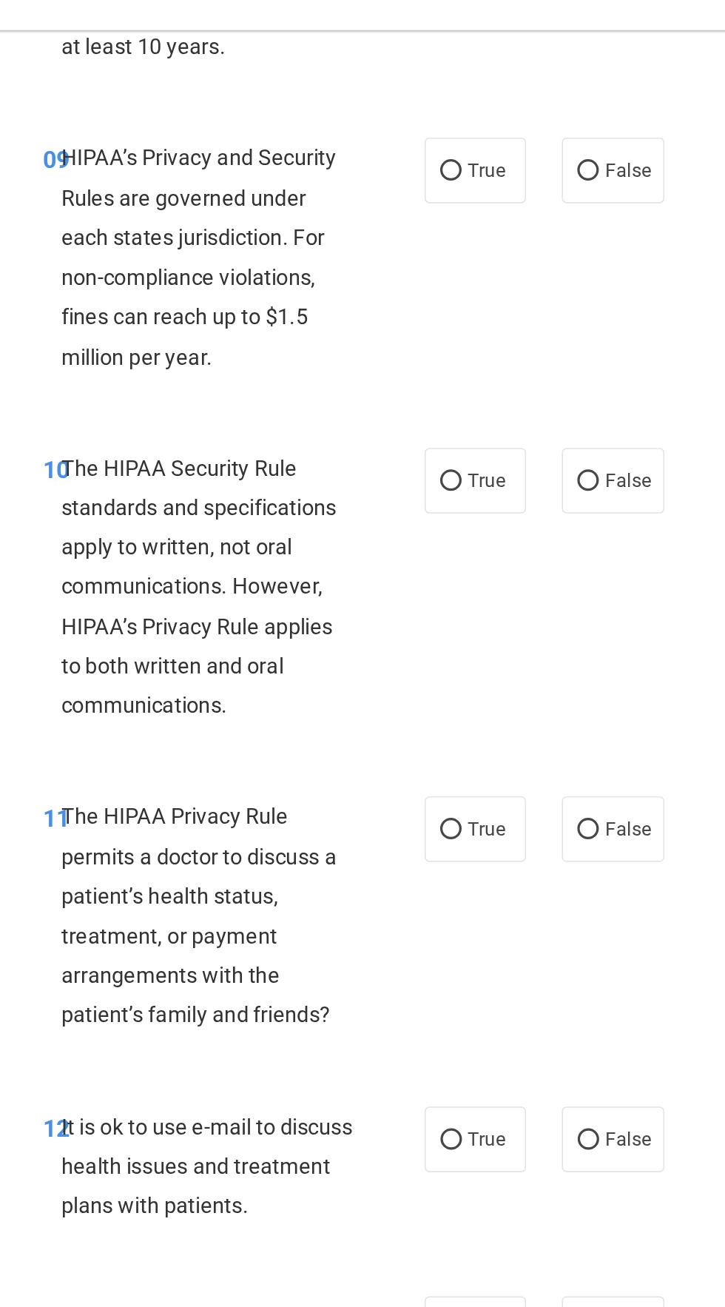
scroll to position [1489, 0]
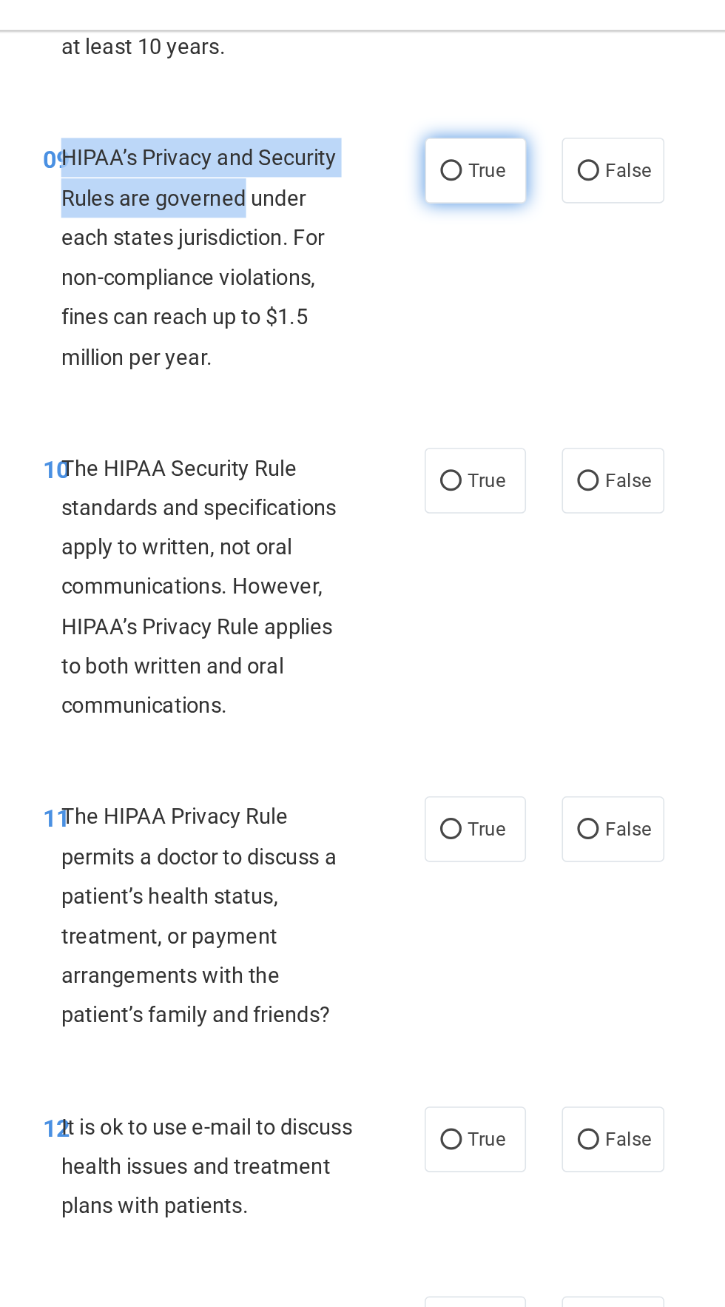
click at [459, 150] on label "True" at bounding box center [479, 134] width 63 height 41
click at [459, 141] on input "True" at bounding box center [463, 134] width 13 height 11
radio input "true"
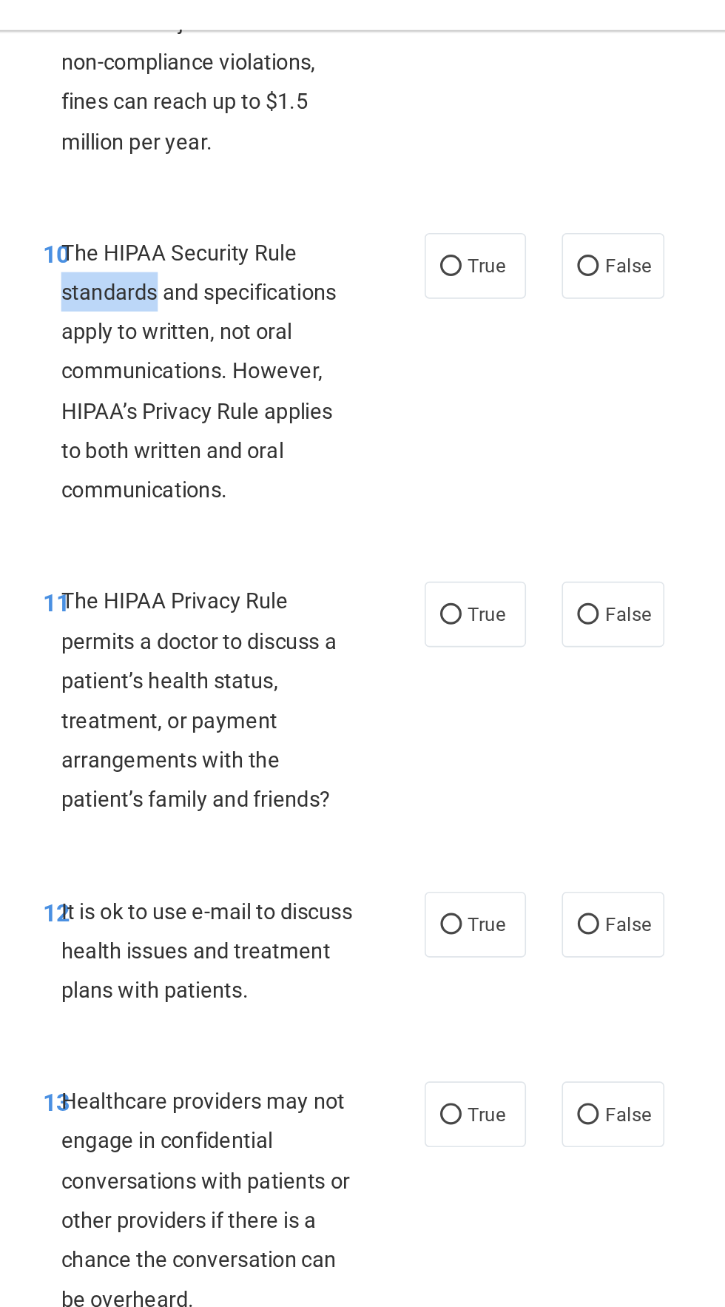
scroll to position [1624, 0]
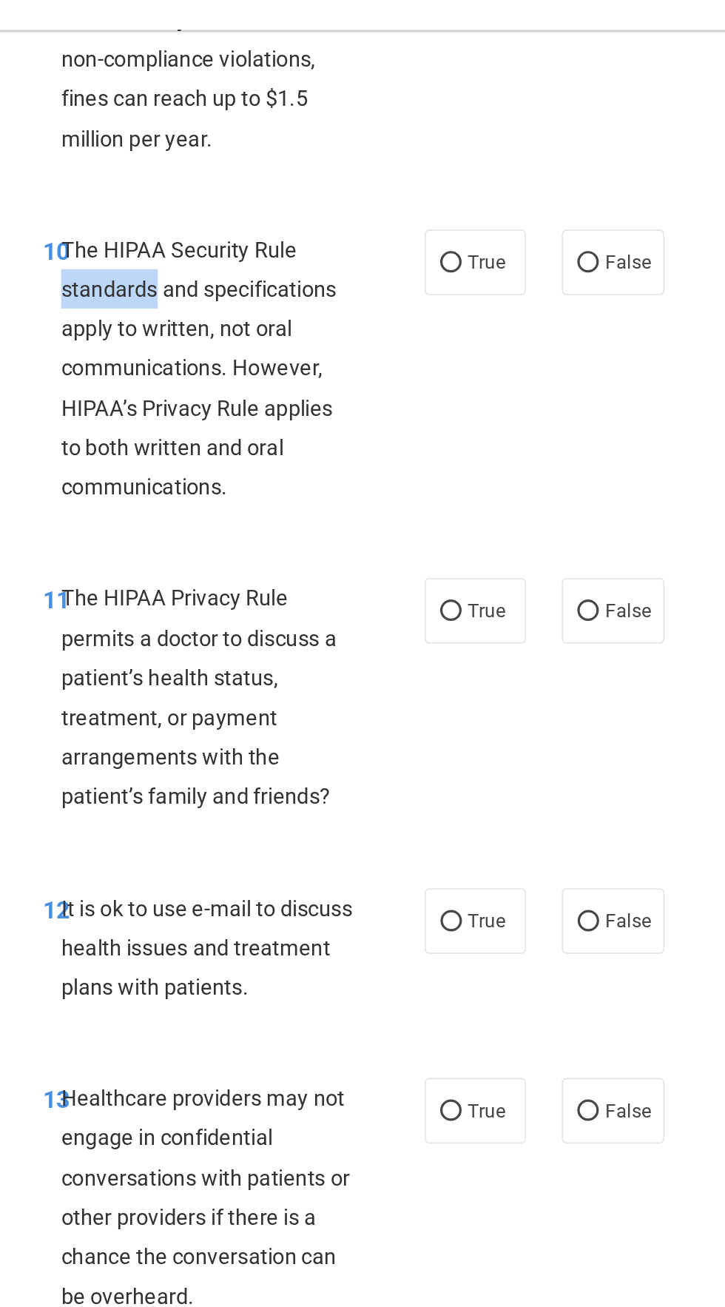
click at [260, 269] on div "The HIPAA Security Rule standards and specifications apply to written, not oral…" at bounding box center [319, 257] width 195 height 172
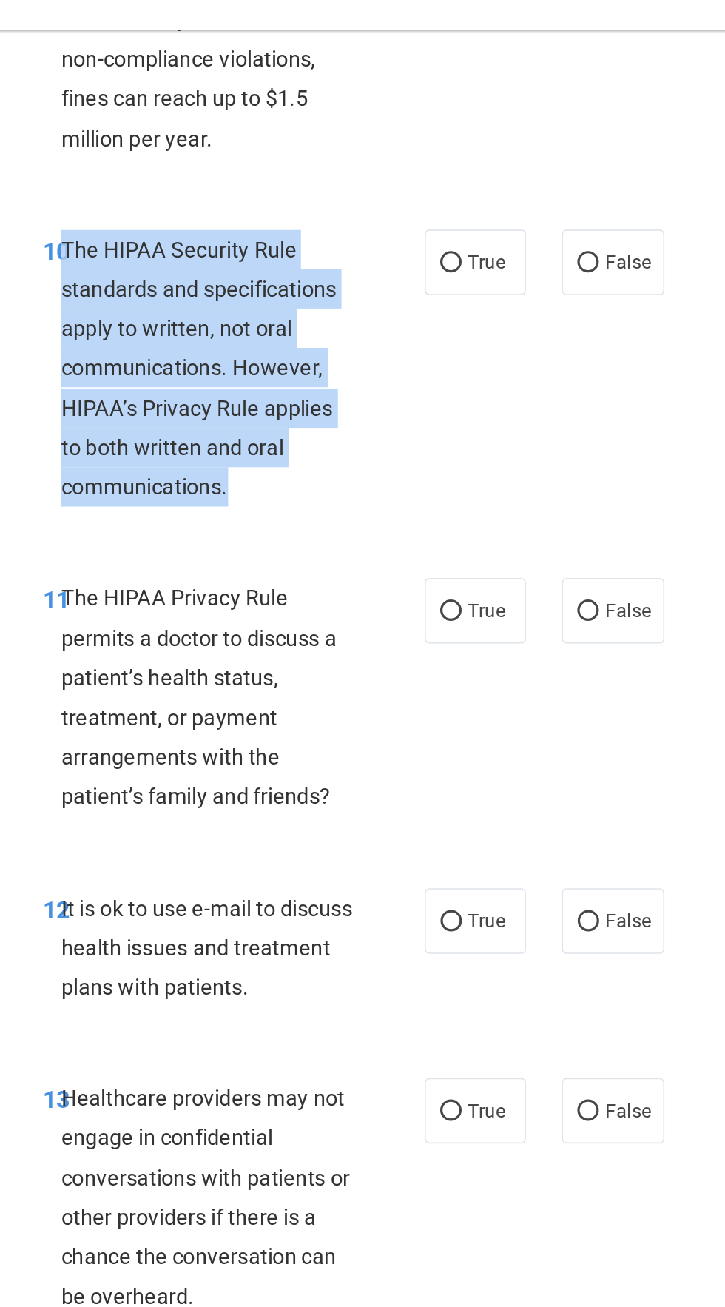
copy div "The HIPAA Security Rule standards and specifications apply to written, not oral…"
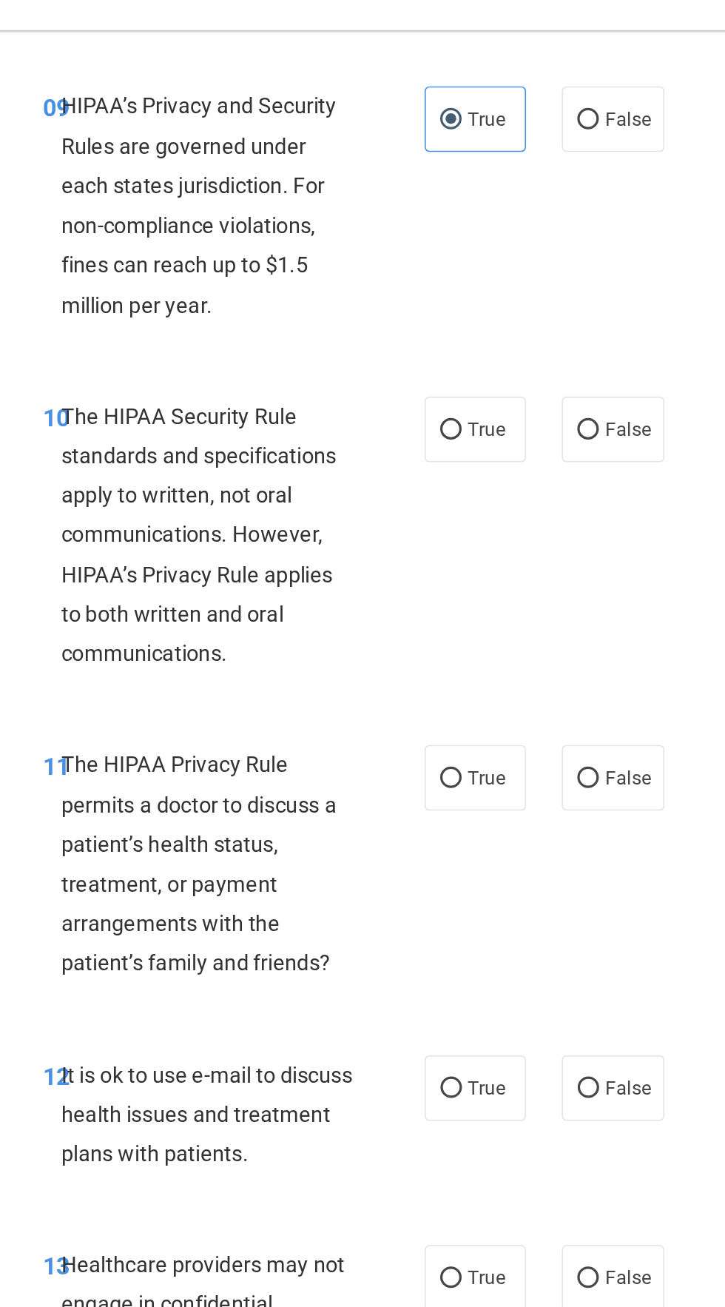
scroll to position [1486, 0]
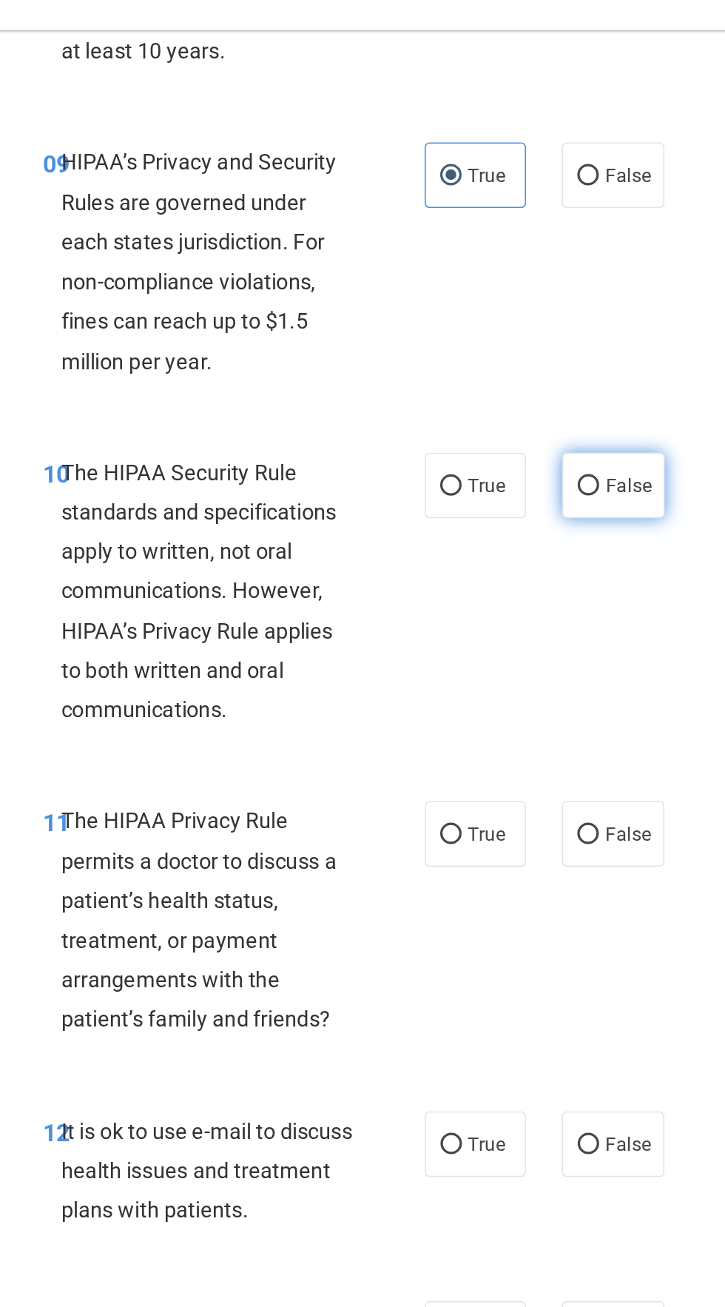
click at [588, 315] on label "False" at bounding box center [564, 329] width 63 height 41
click at [556, 325] on input "False" at bounding box center [548, 330] width 13 height 11
radio input "true"
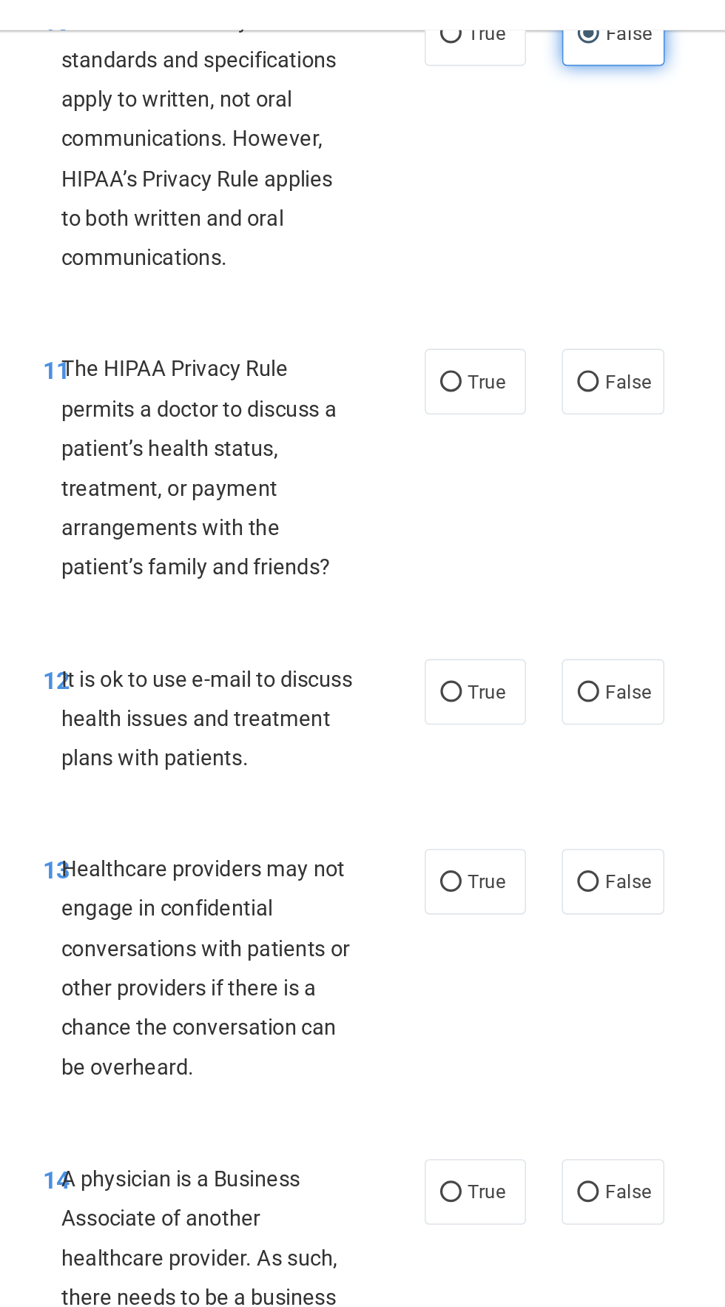
scroll to position [1767, 0]
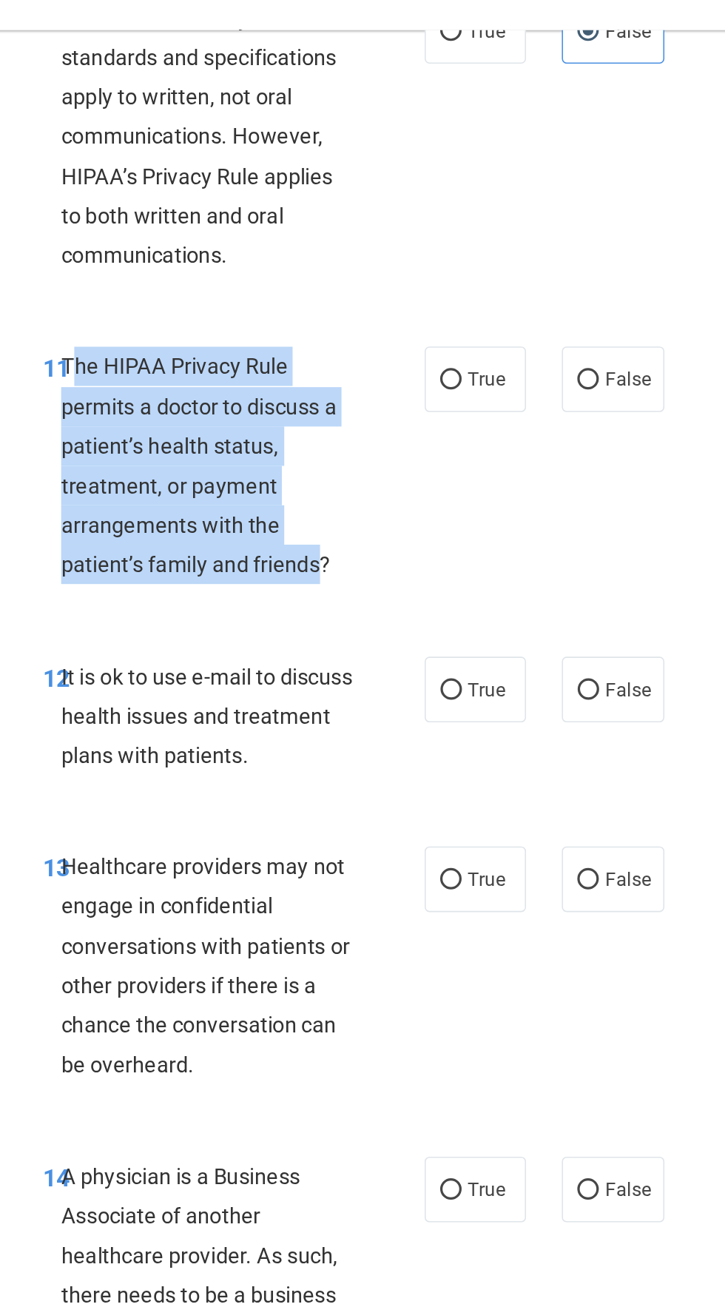
copy span "he HIPAA Privacy Rule permits a doctor to discuss a patient’s health status, tr…"
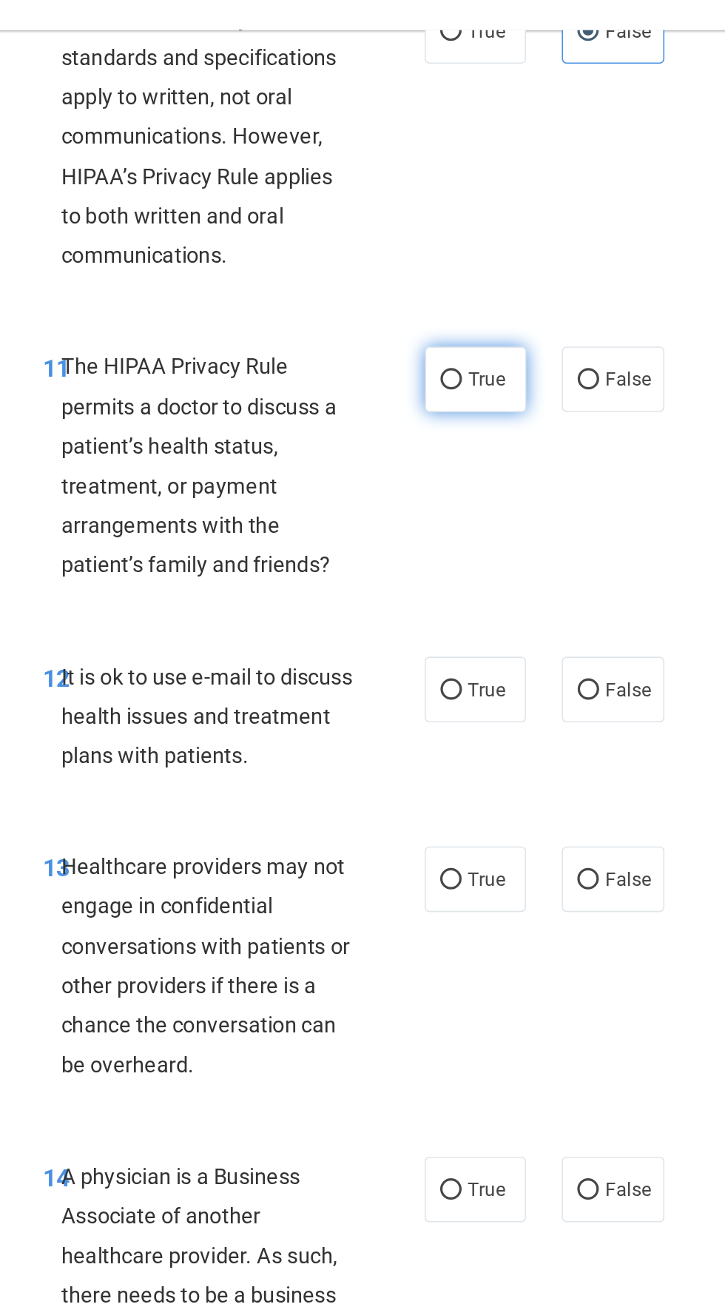
click at [461, 267] on input "True" at bounding box center [463, 264] width 13 height 11
radio input "true"
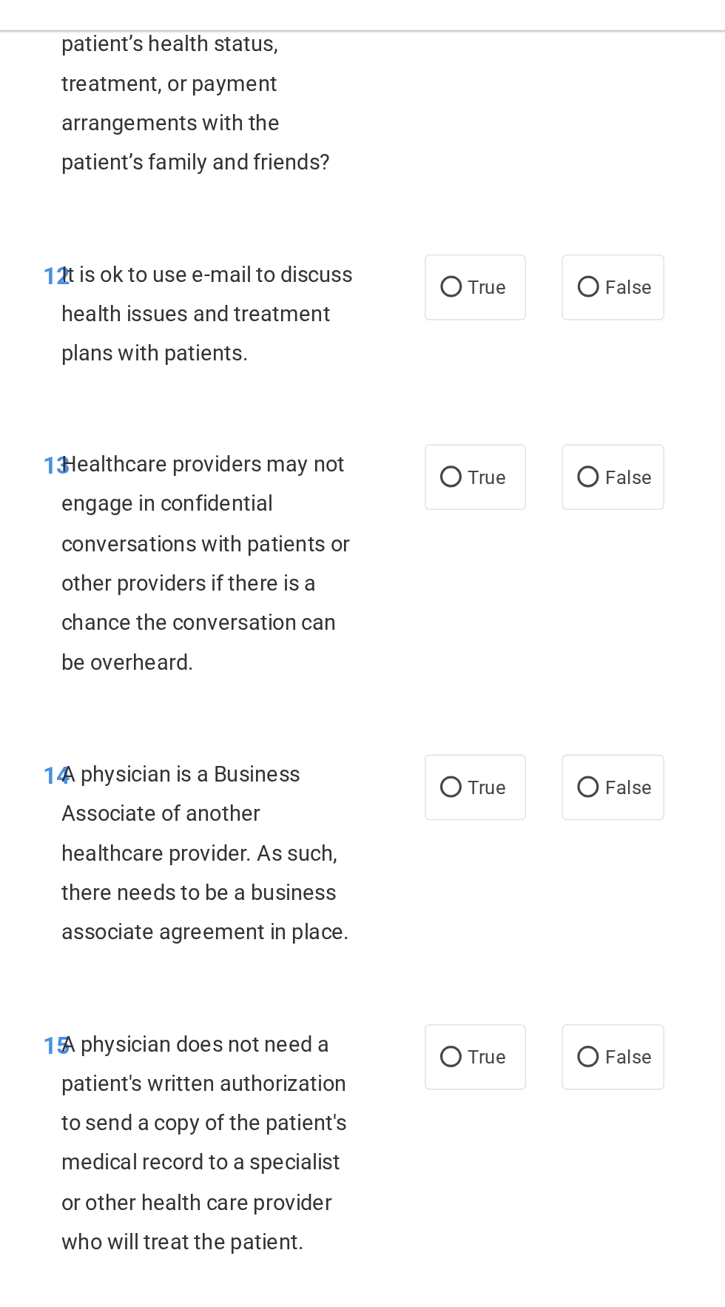
scroll to position [2032, 0]
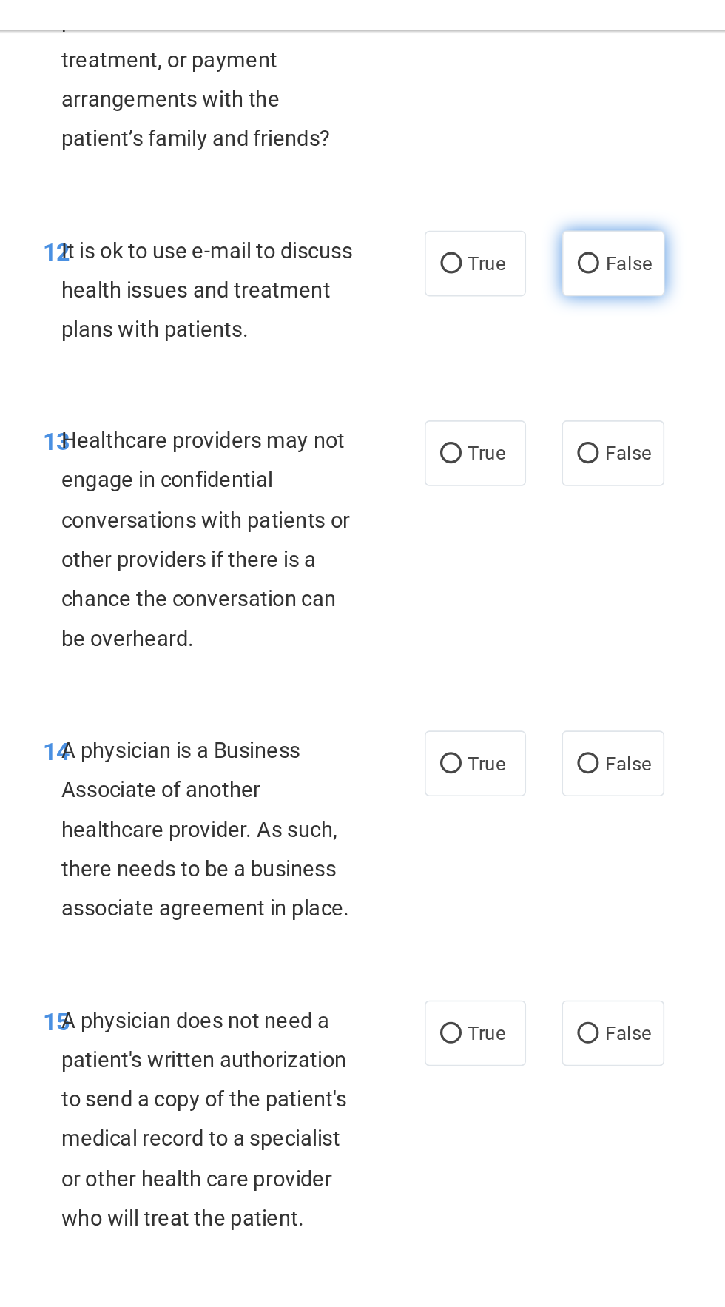
click at [555, 186] on label "False" at bounding box center [564, 192] width 63 height 41
click at [555, 187] on input "False" at bounding box center [548, 192] width 13 height 11
radio input "true"
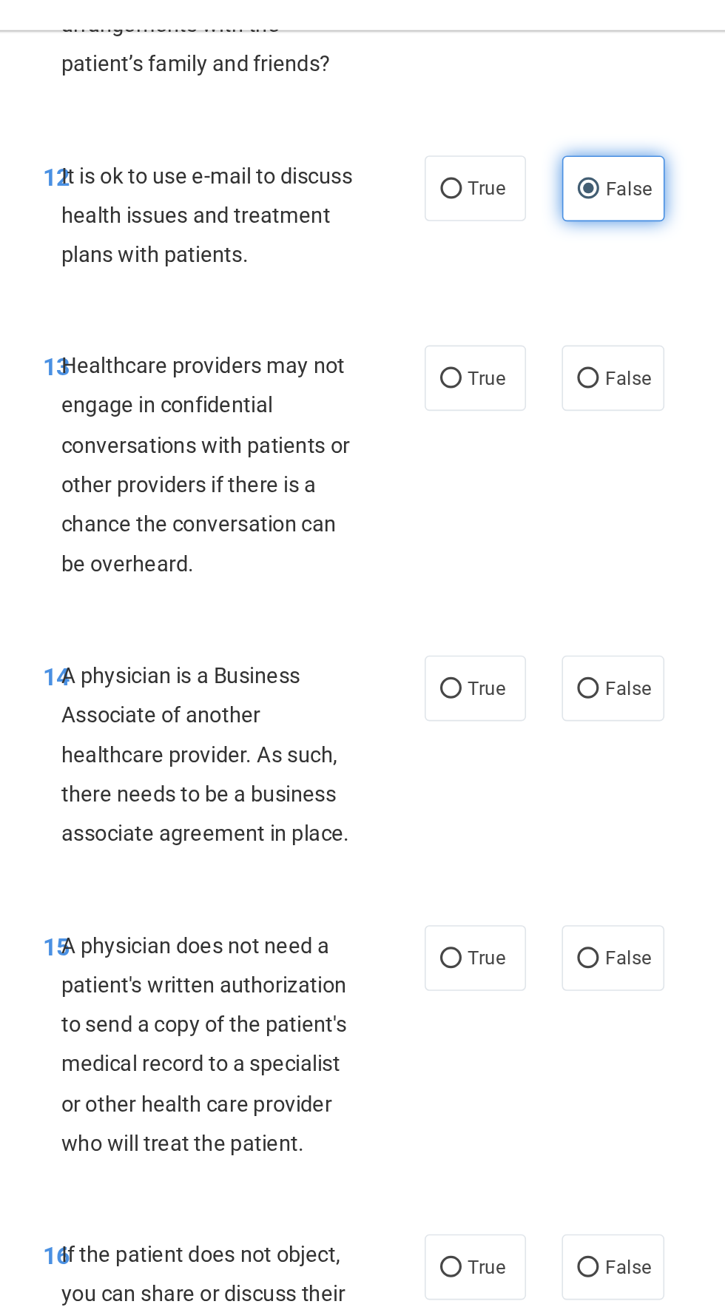
scroll to position [2079, 0]
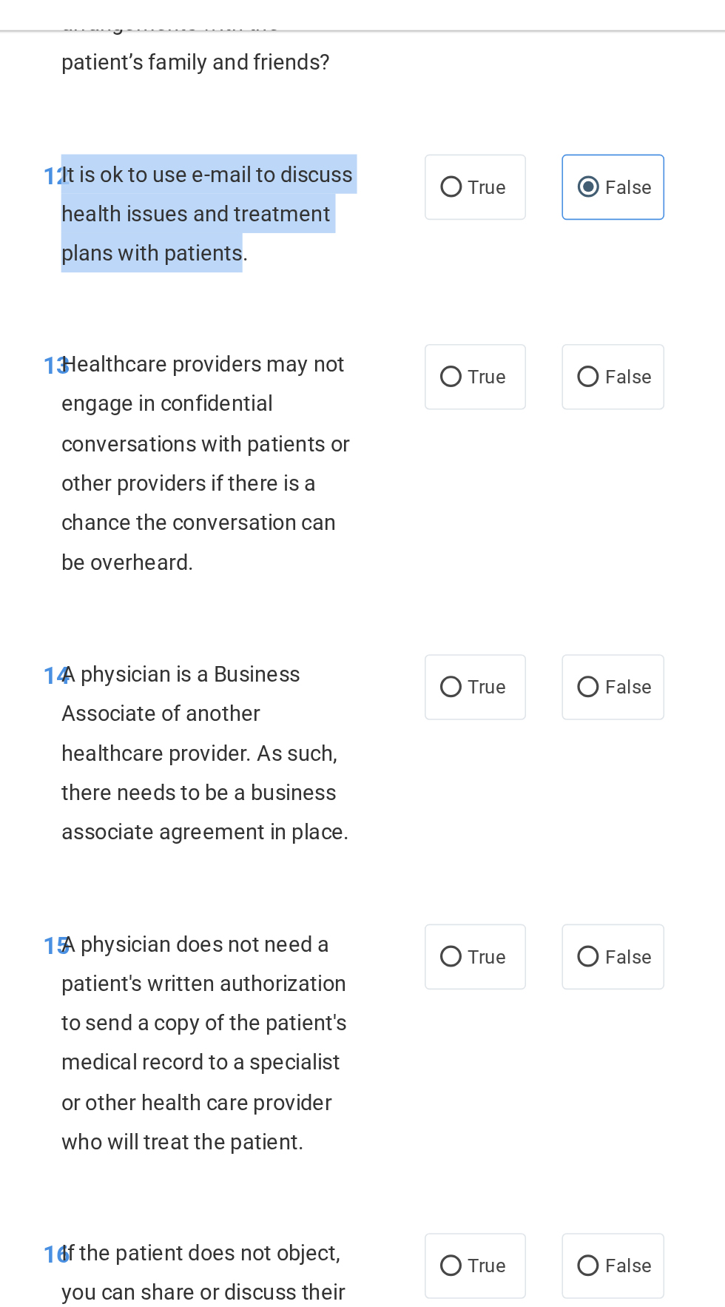
copy span "It is ok to use e-mail to discuss health issues and treatment plans with patien…"
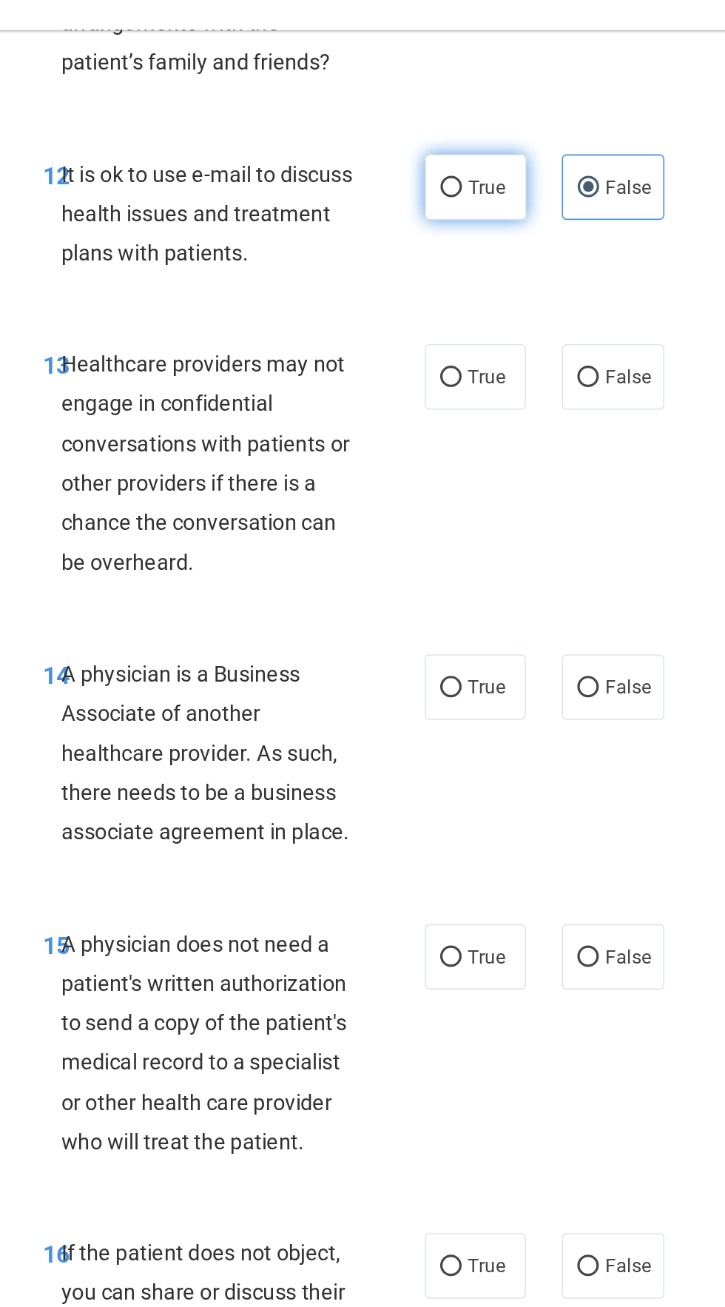
click at [485, 161] on label "True" at bounding box center [479, 144] width 63 height 41
click at [471, 151] on input "True" at bounding box center [463, 145] width 13 height 11
radio input "true"
radio input "false"
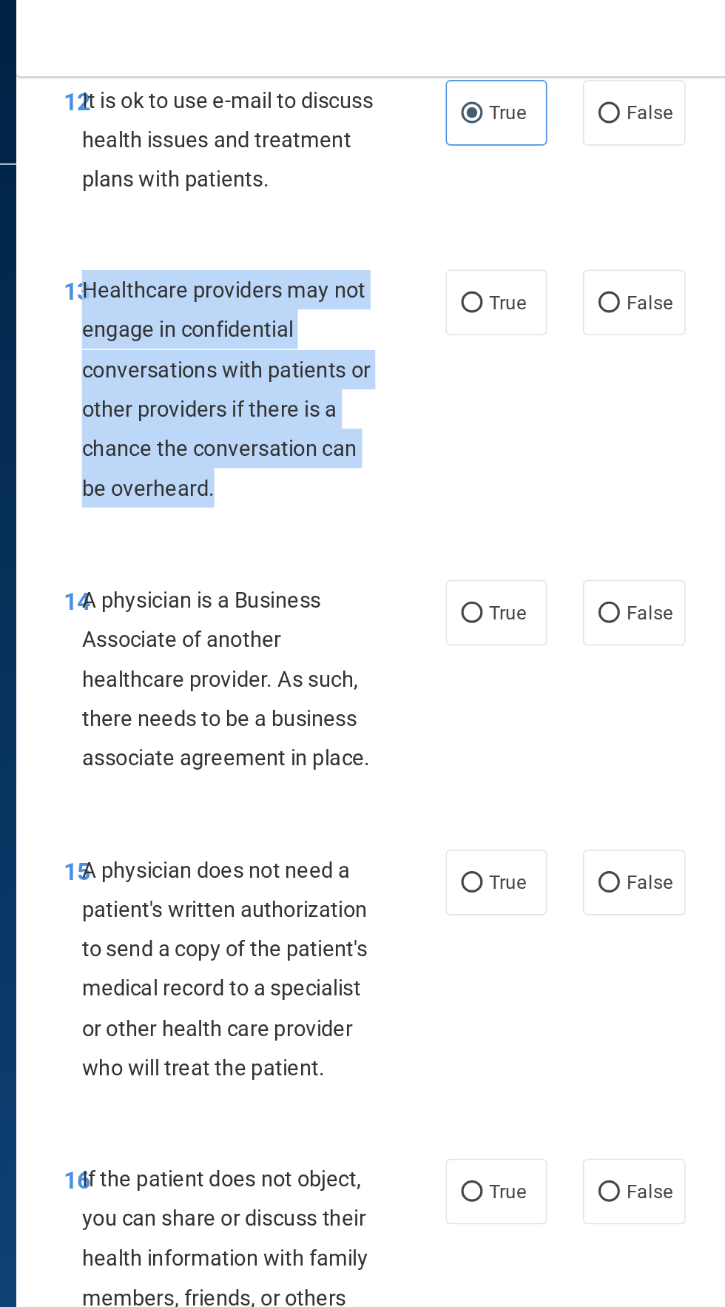
scroll to position [2154, 0]
copy span "Healthcare providers may not engage in confidential conversations with patients…"
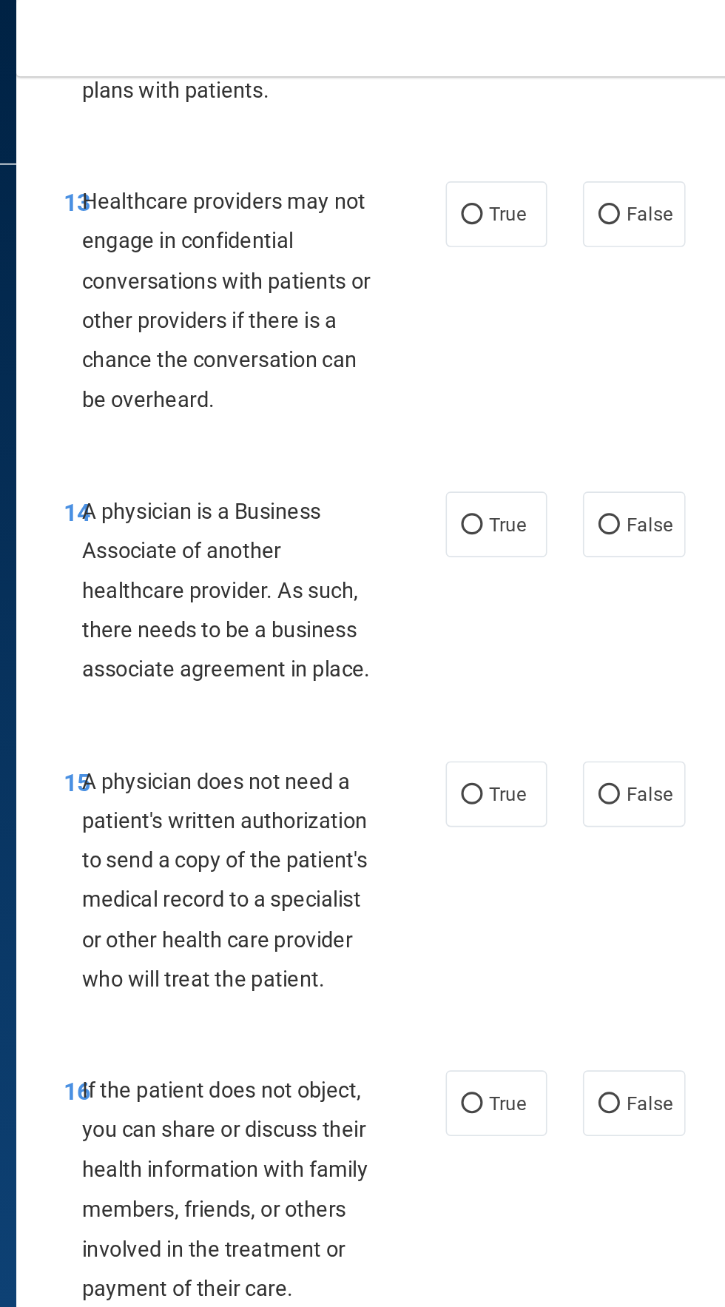
scroll to position [2208, 0]
click at [465, 132] on input "True" at bounding box center [463, 133] width 13 height 11
radio input "true"
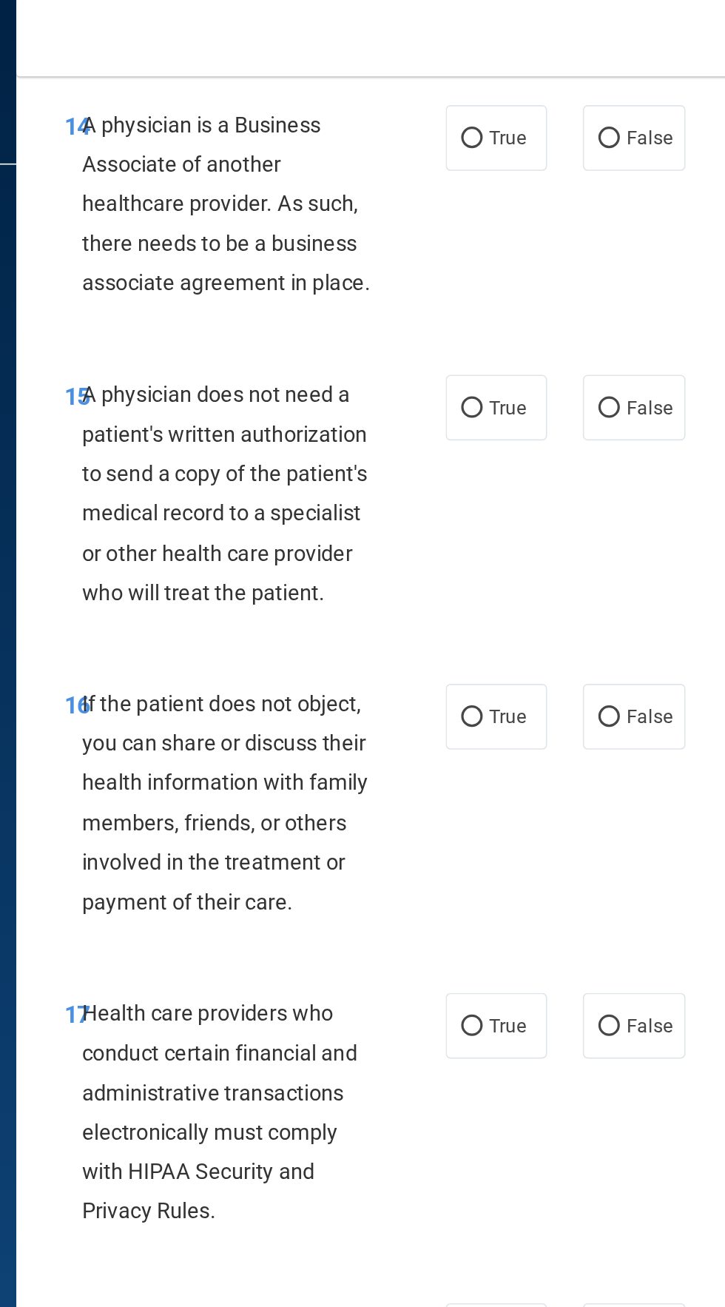
scroll to position [2447, 0]
copy span "A physician is a Business Associate of another healthcare provider. As such, th…"
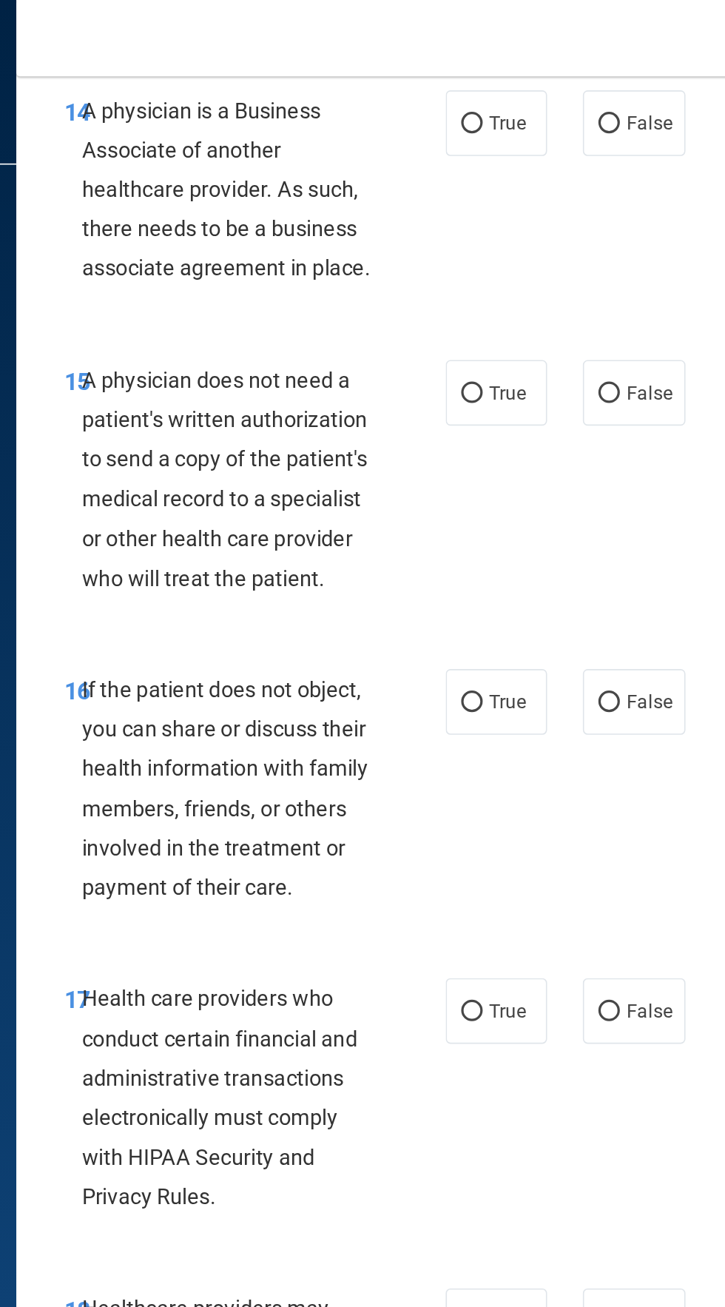
scroll to position [2451, 0]
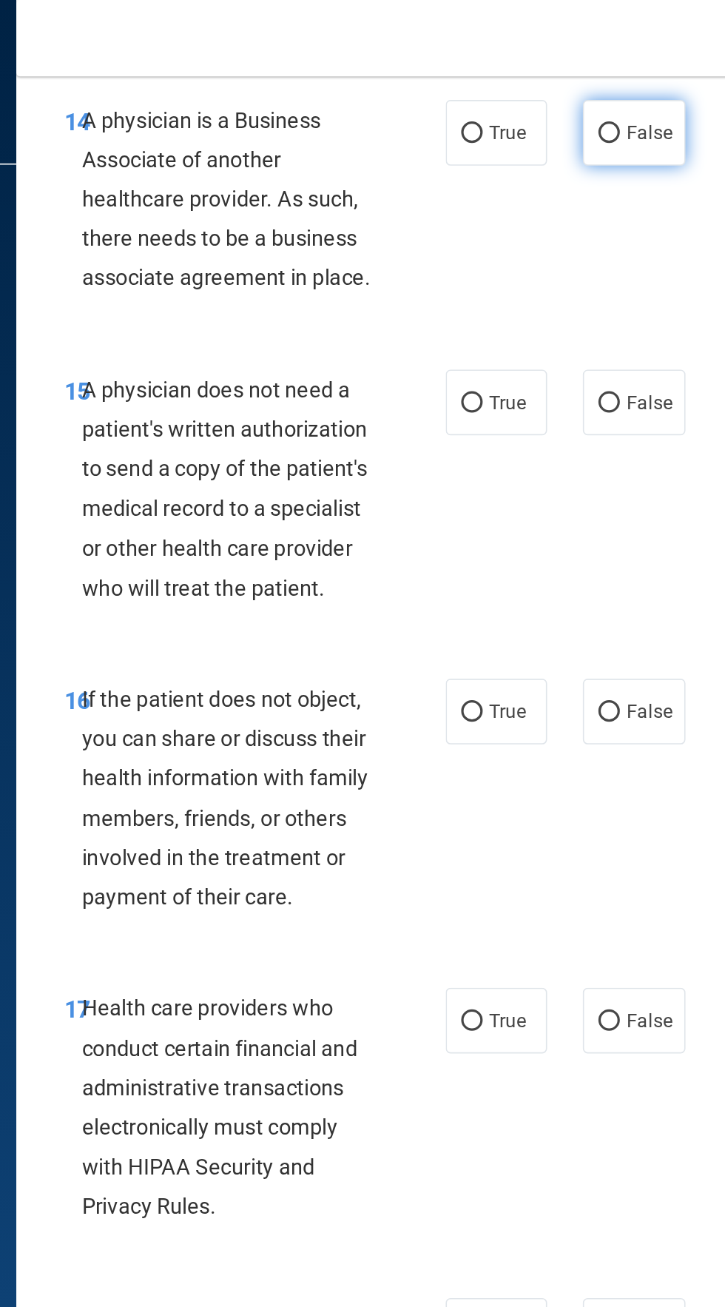
click at [549, 82] on input "False" at bounding box center [548, 83] width 13 height 11
radio input "true"
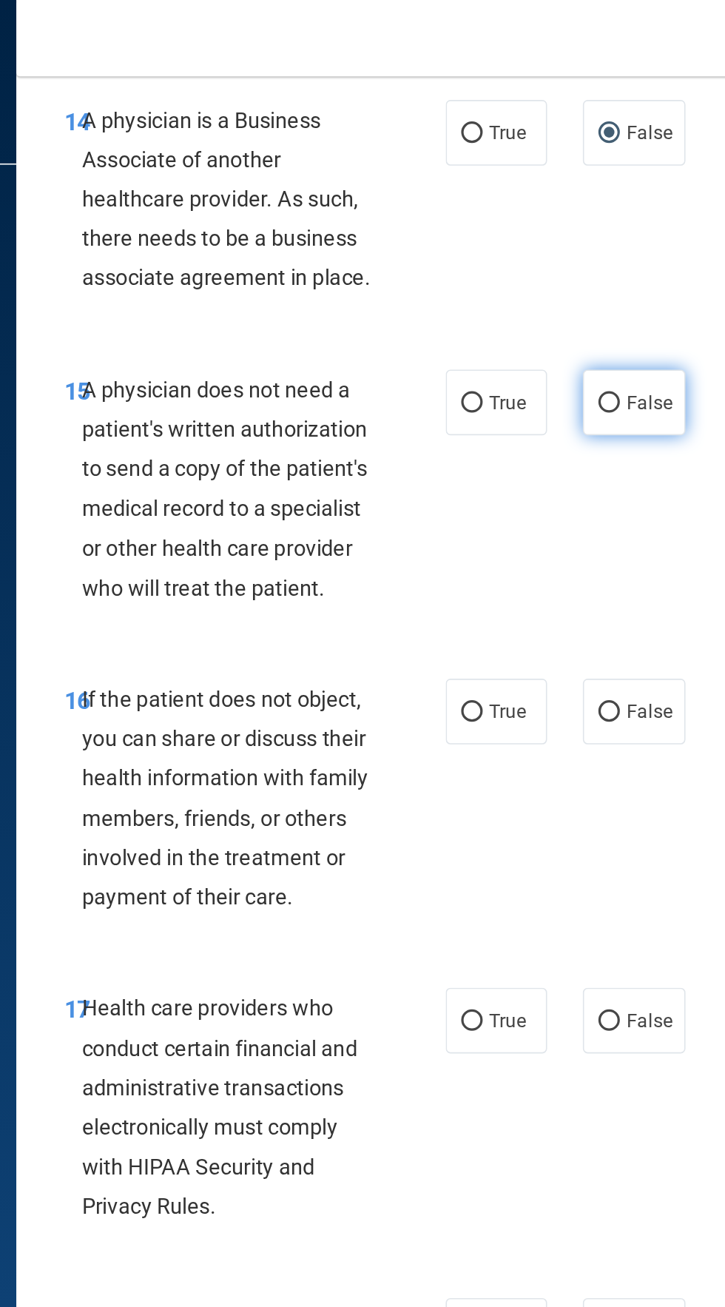
click at [555, 266] on label "False" at bounding box center [564, 249] width 63 height 41
click at [555, 256] on input "False" at bounding box center [548, 250] width 13 height 11
radio input "true"
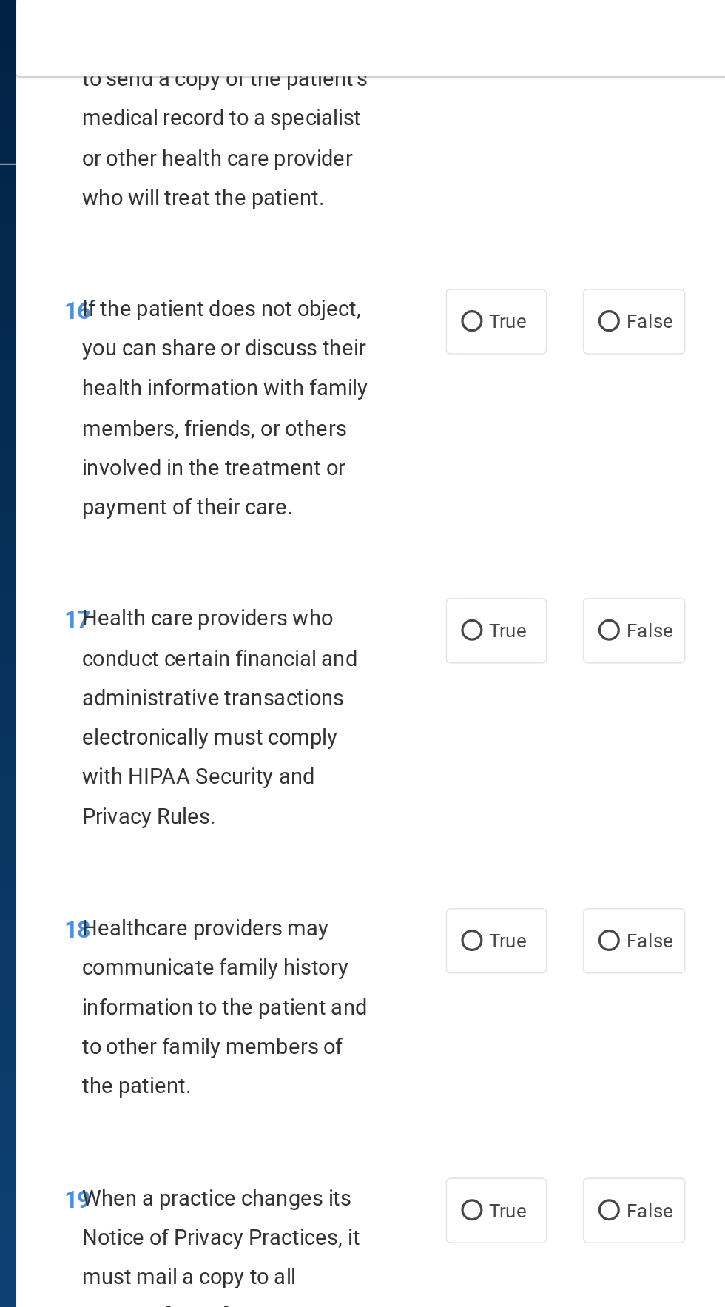
scroll to position [2698, 0]
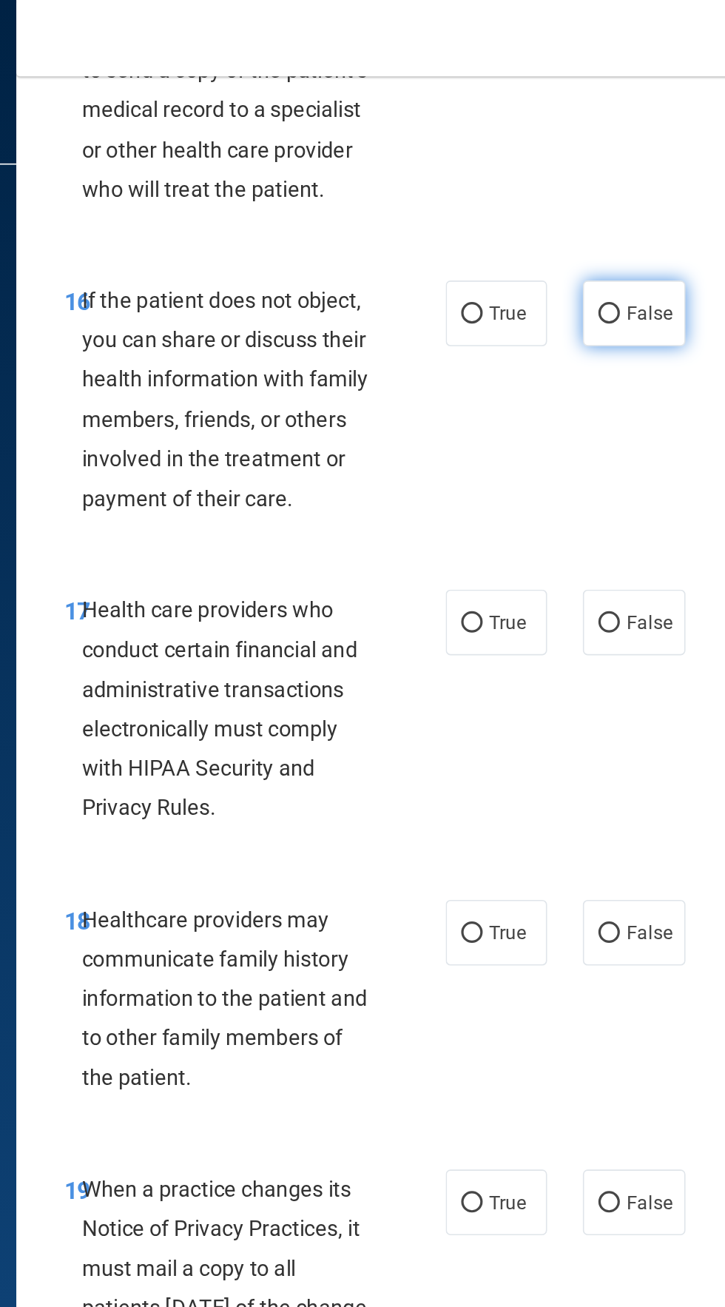
click at [569, 202] on label "False" at bounding box center [564, 194] width 63 height 41
click at [556, 200] on input "False" at bounding box center [548, 194] width 13 height 11
radio input "true"
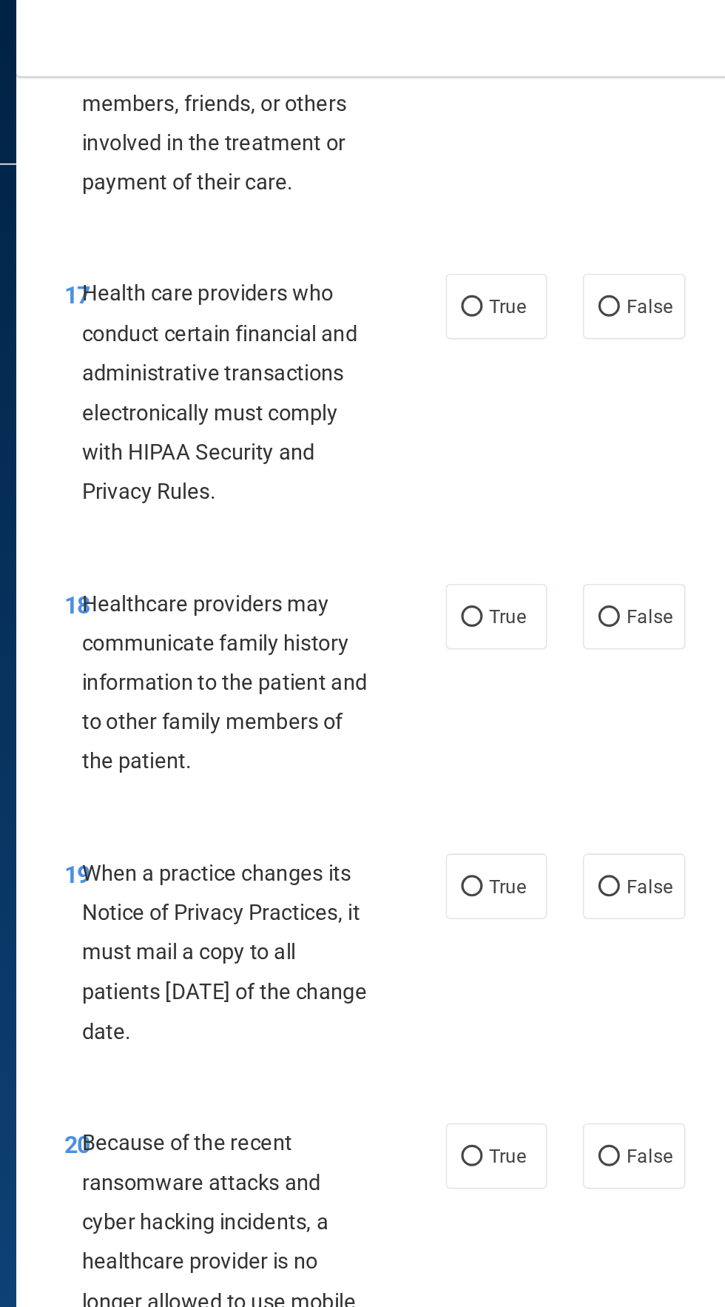
scroll to position [2894, 0]
click at [462, 189] on input "True" at bounding box center [463, 190] width 13 height 11
radio input "true"
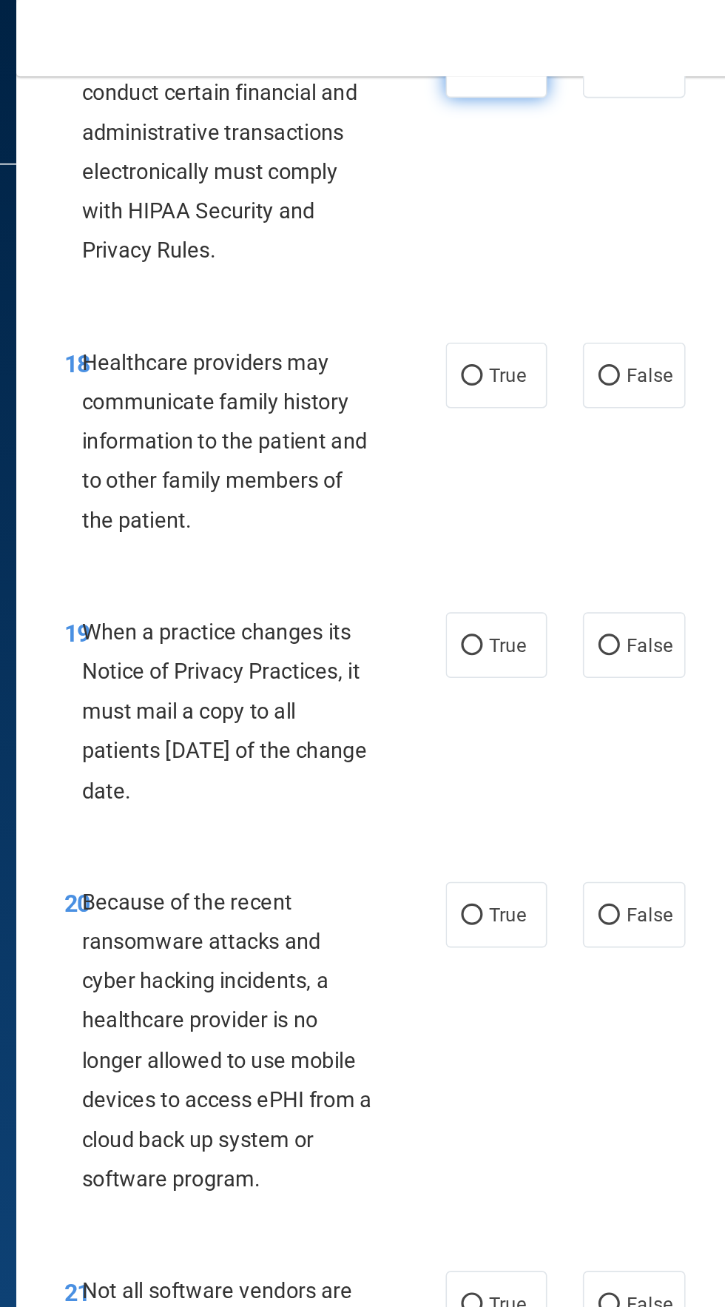
scroll to position [3042, 0]
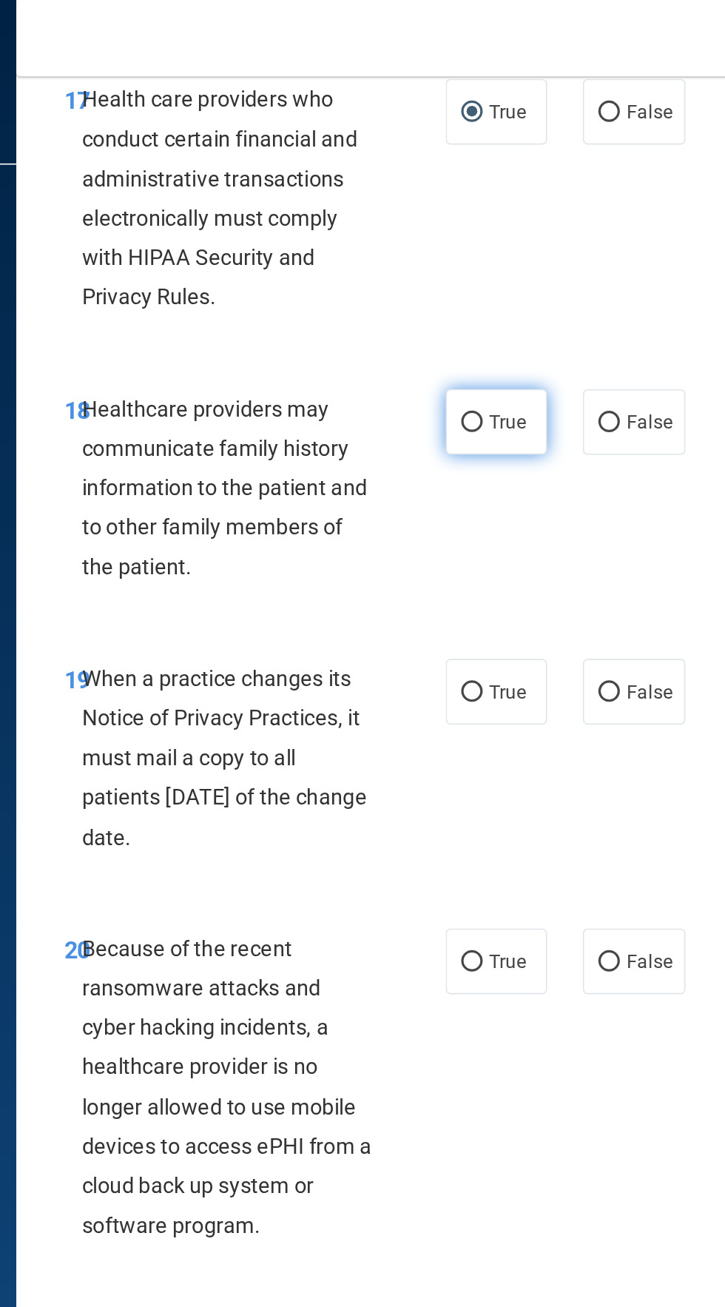
click at [469, 260] on input "True" at bounding box center [463, 262] width 13 height 11
radio input "true"
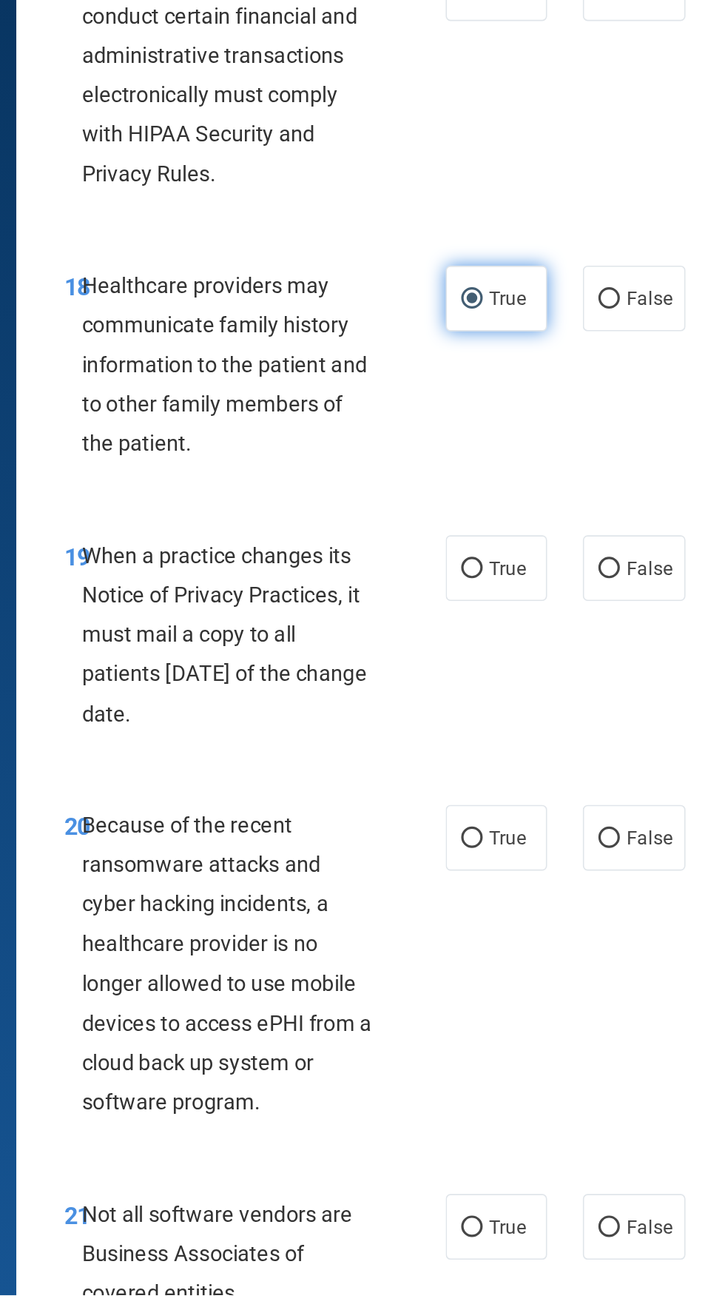
scroll to position [2589, 0]
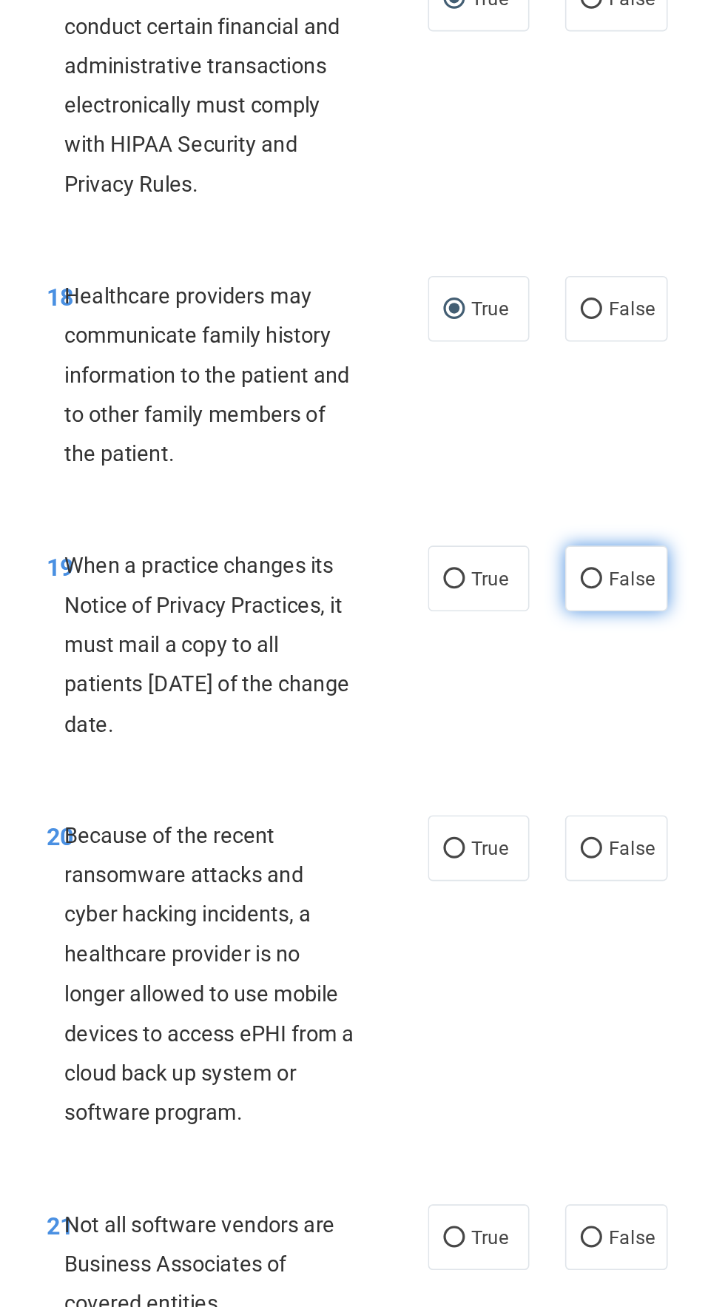
click at [549, 859] on input "False" at bounding box center [548, 855] width 13 height 11
radio input "true"
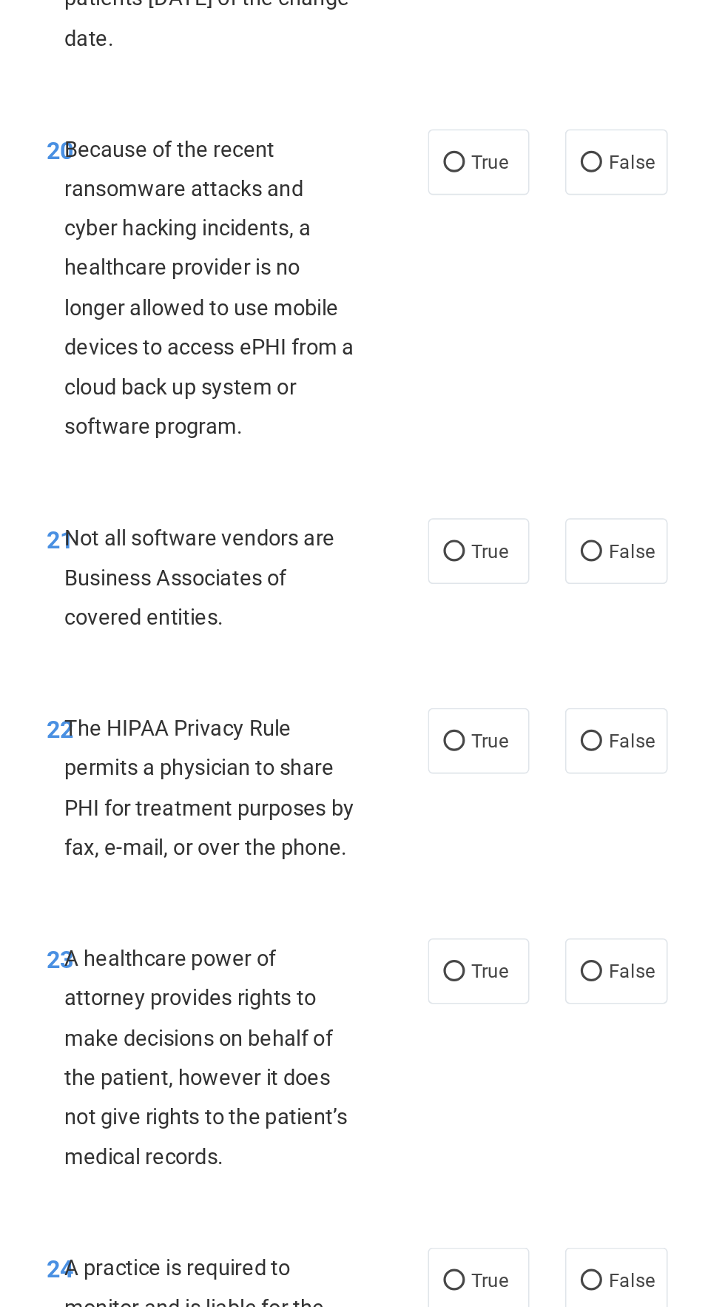
scroll to position [3021, 0]
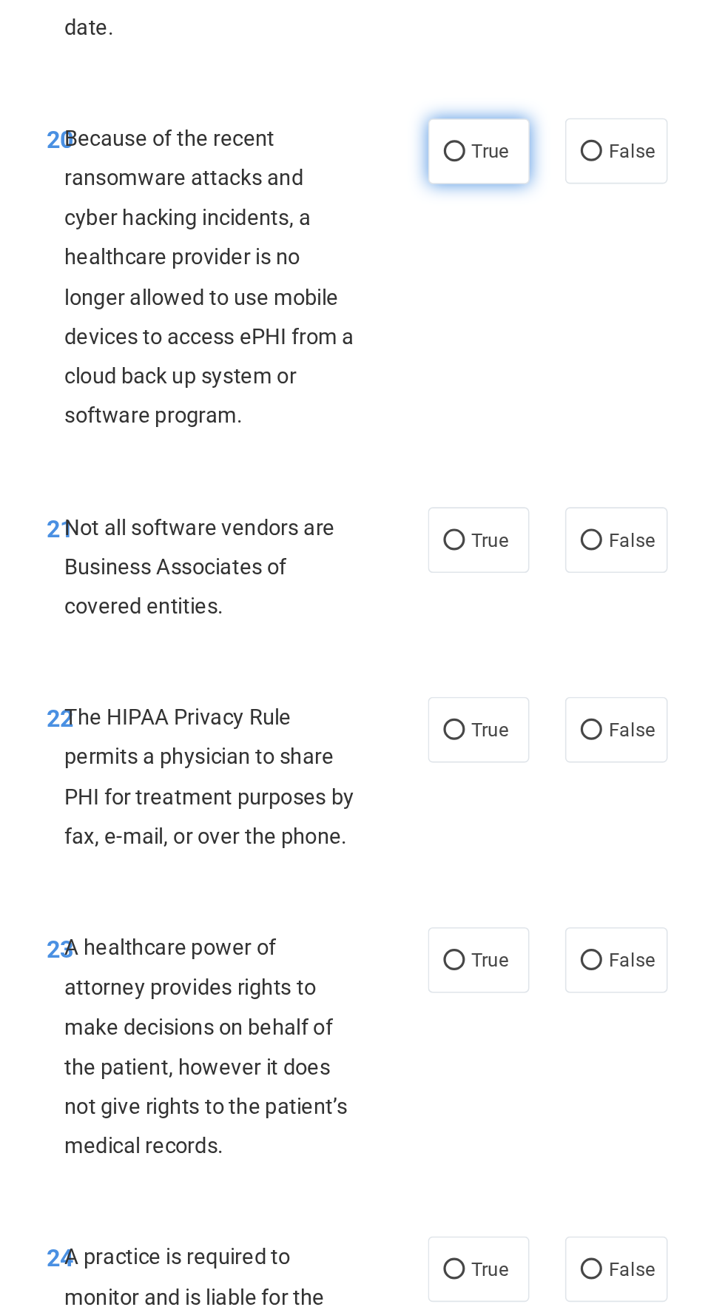
click at [485, 586] on span "True" at bounding box center [485, 590] width 23 height 14
click at [471, 586] on input "True" at bounding box center [463, 590] width 13 height 11
radio input "true"
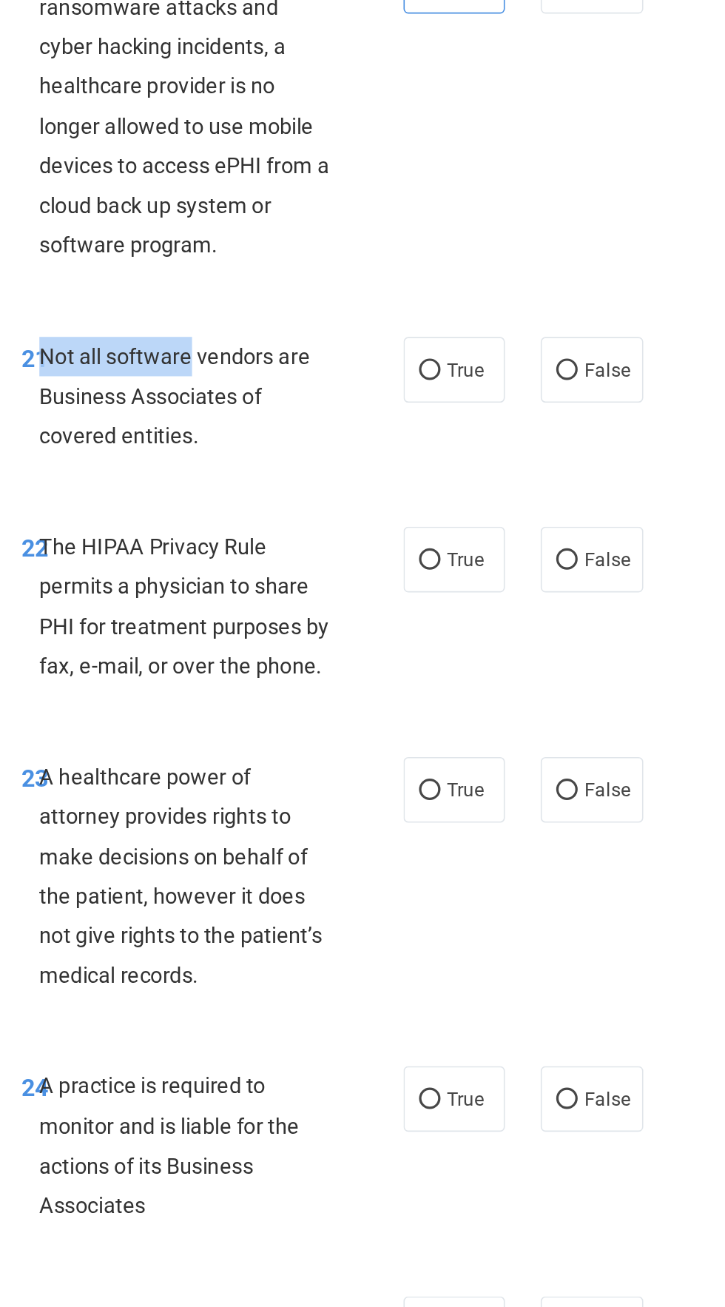
scroll to position [3118, 0]
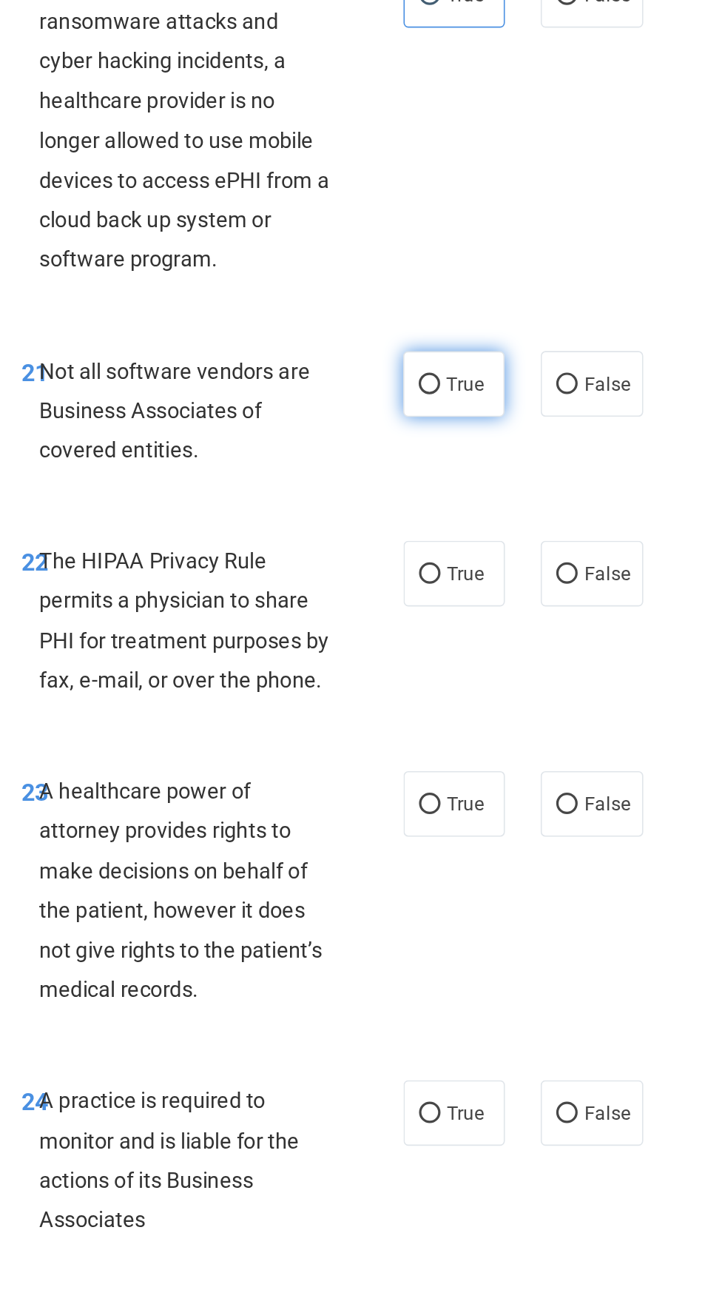
click at [465, 729] on input "True" at bounding box center [463, 734] width 13 height 11
radio input "true"
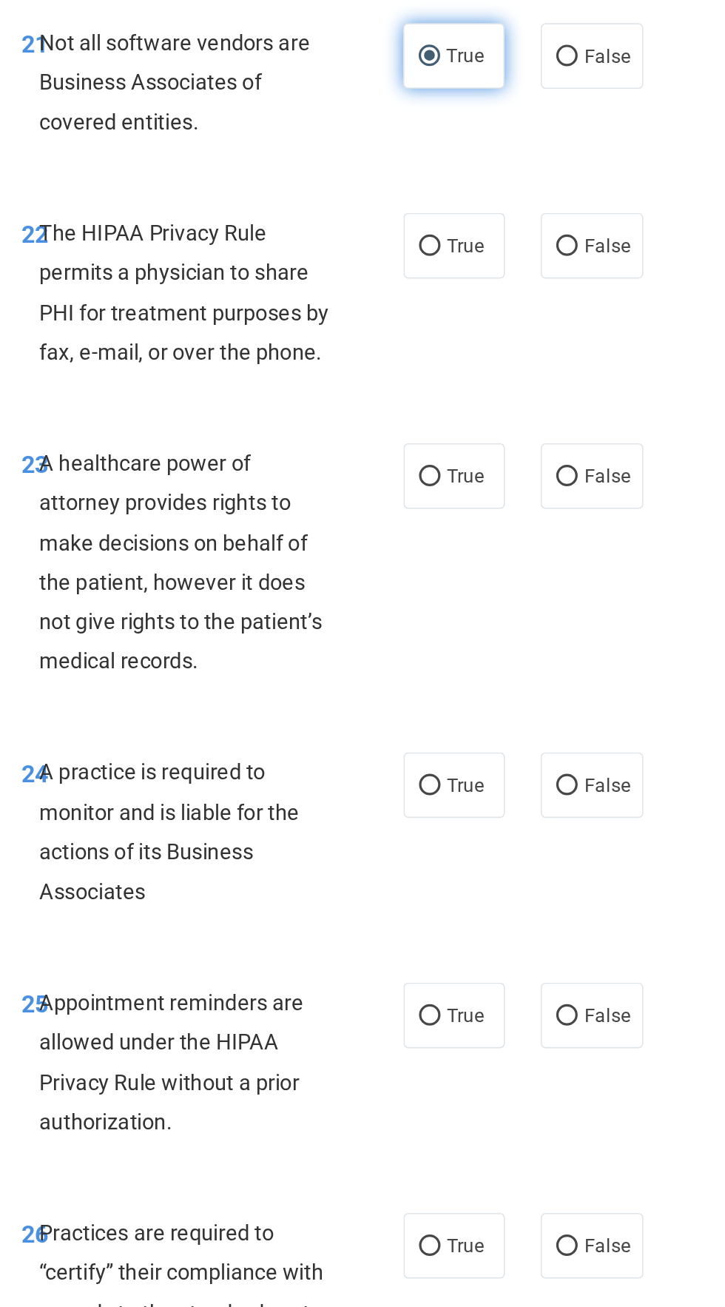
scroll to position [3331, 0]
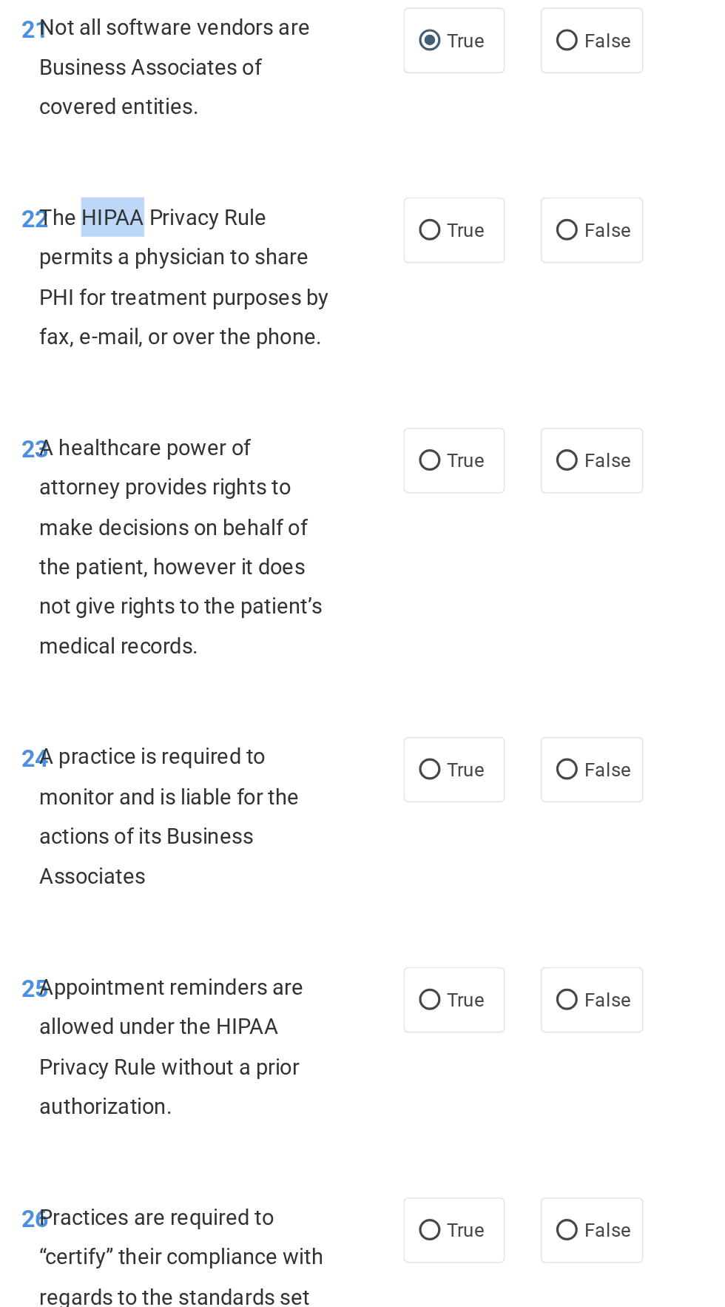
click at [232, 679] on span "The HIPAA Privacy Rule permits a physician to share PHI for treatment purposes …" at bounding box center [312, 668] width 180 height 90
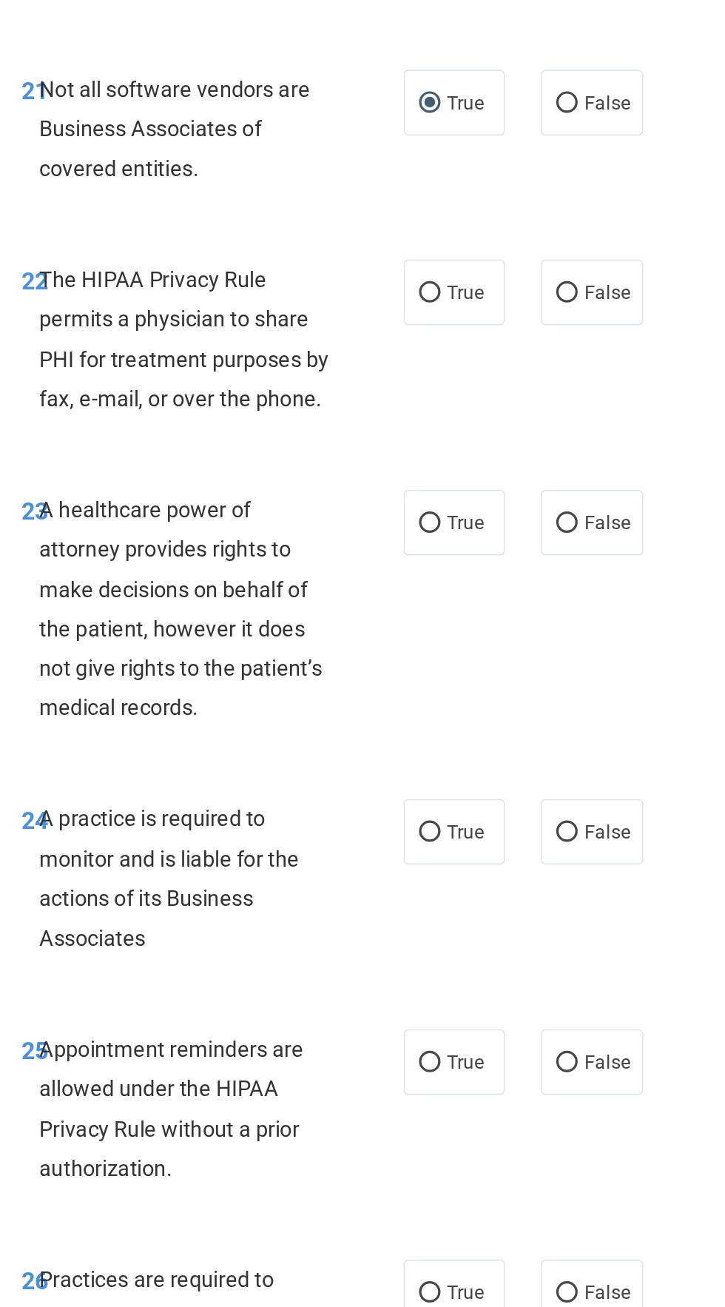
scroll to position [3303, 0]
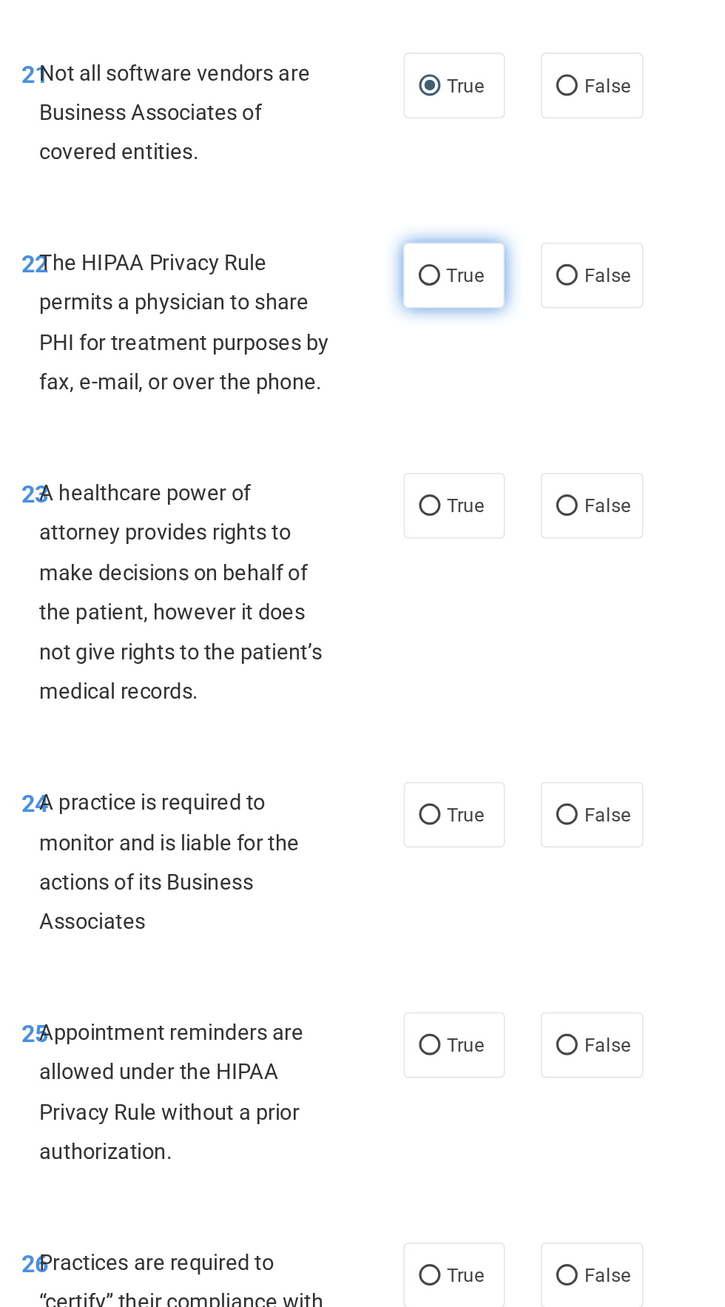
click at [464, 668] on input "True" at bounding box center [463, 667] width 13 height 11
radio input "true"
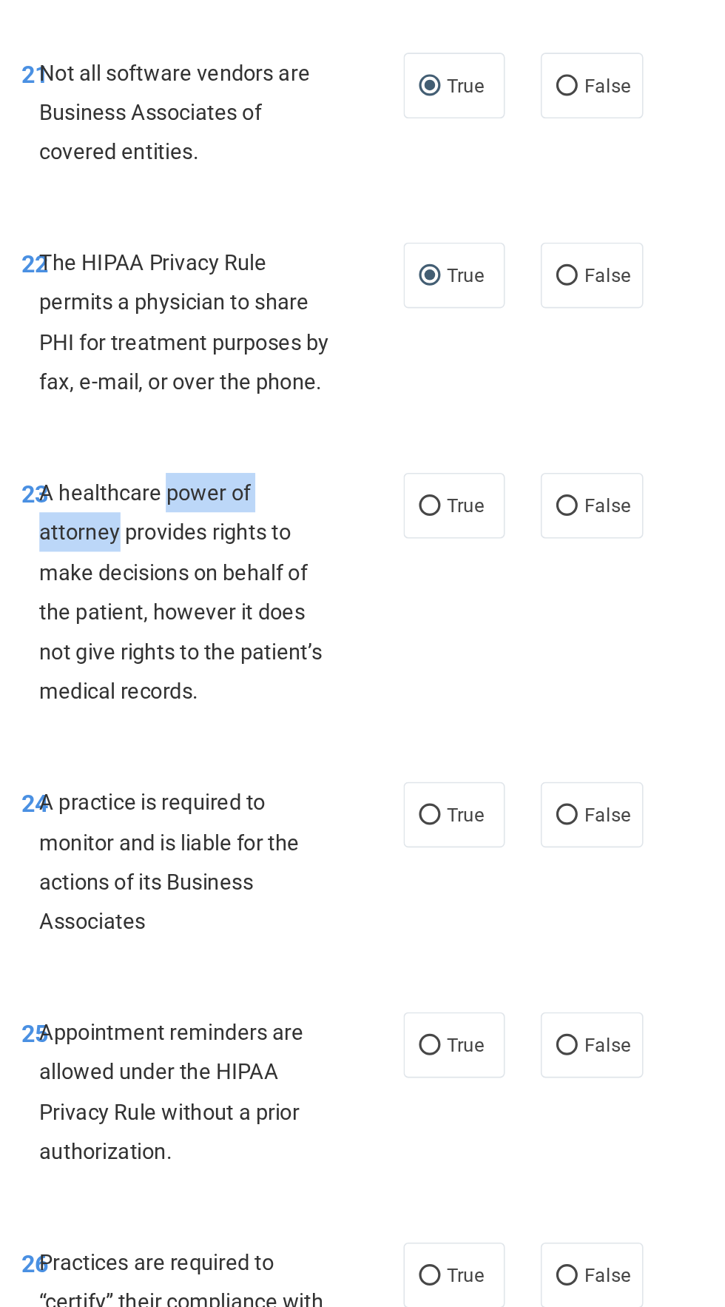
click at [214, 846] on div "23 A healthcare power of attorney provides rights to make decisions on behalf o…" at bounding box center [329, 866] width 281 height 155
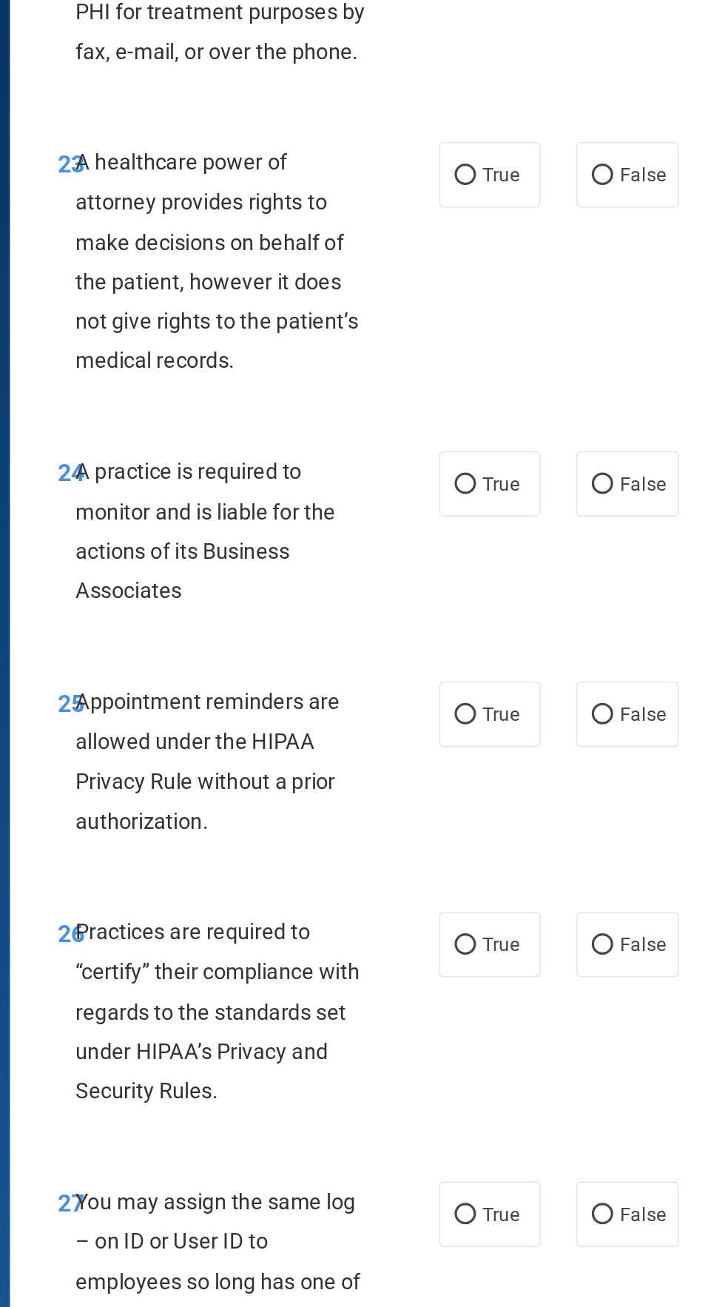
scroll to position [3509, 0]
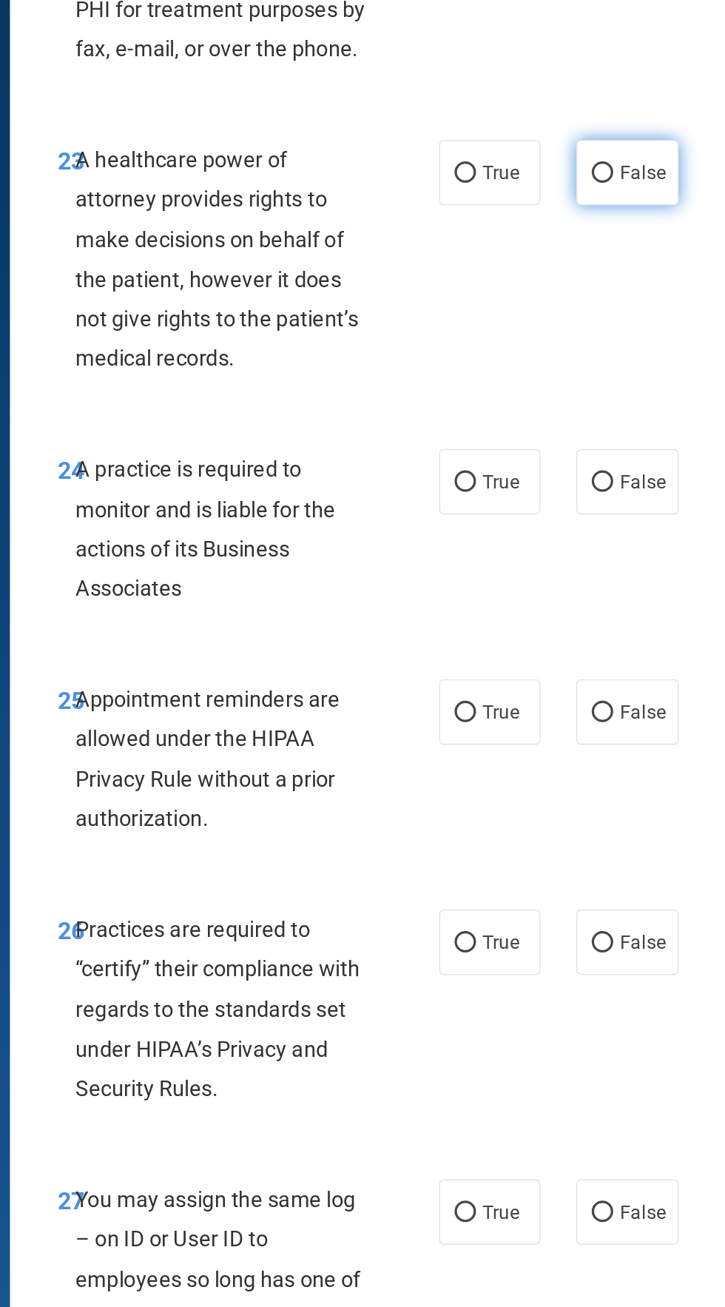
click at [550, 607] on input "False" at bounding box center [548, 604] width 13 height 11
radio input "true"
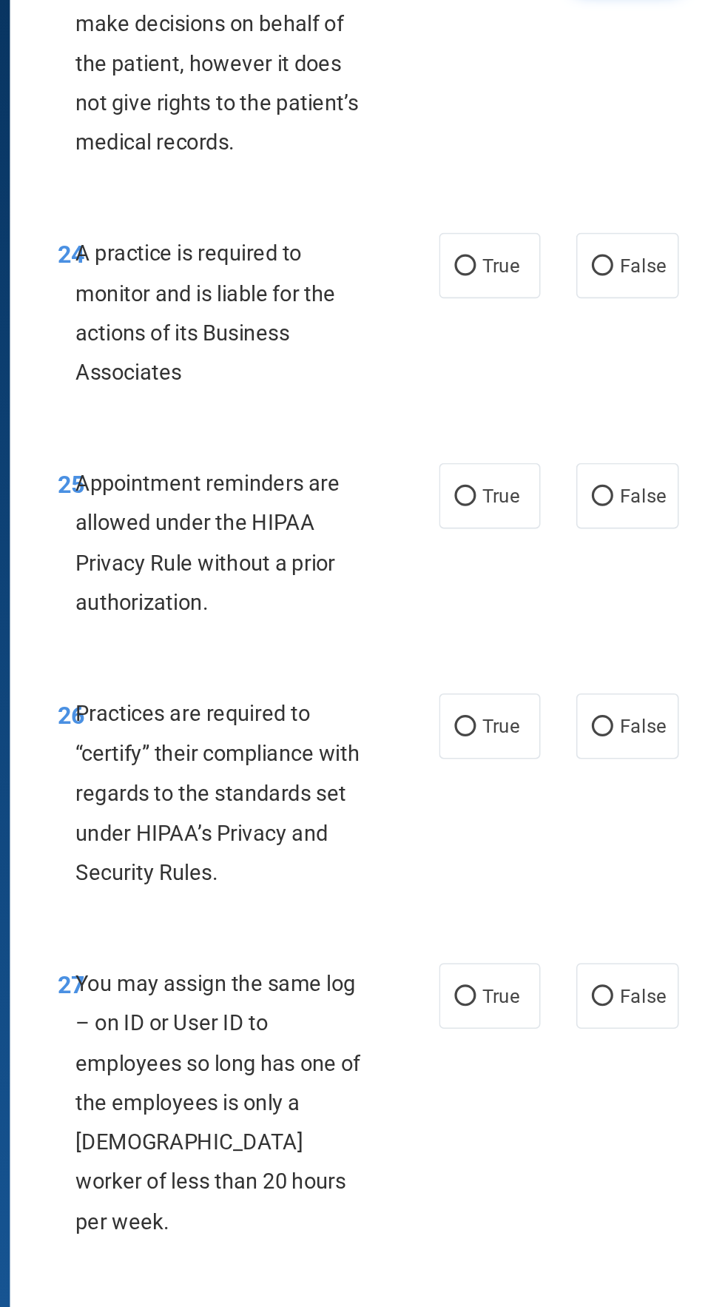
scroll to position [3639, 0]
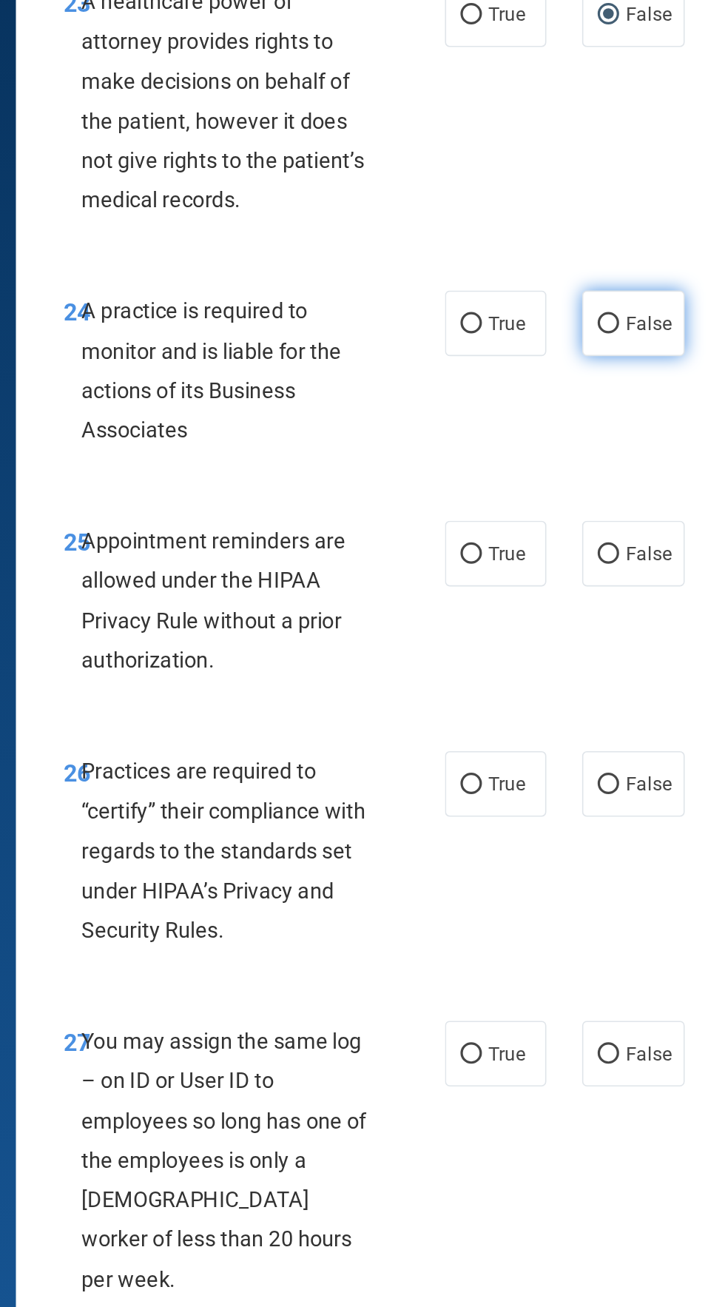
click at [549, 667] on input "False" at bounding box center [548, 666] width 13 height 11
radio input "true"
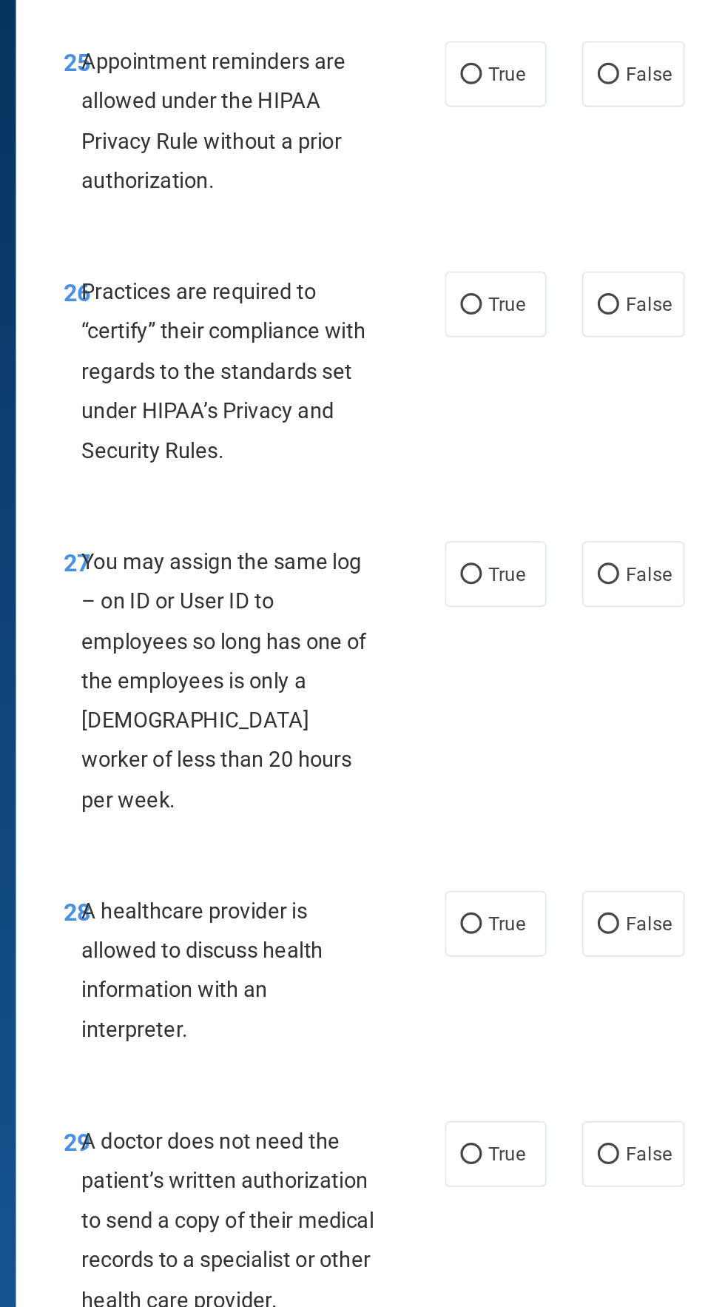
scroll to position [3937, 0]
click at [467, 513] on input "True" at bounding box center [463, 510] width 13 height 11
radio input "true"
click at [553, 654] on input "False" at bounding box center [548, 653] width 13 height 11
radio input "true"
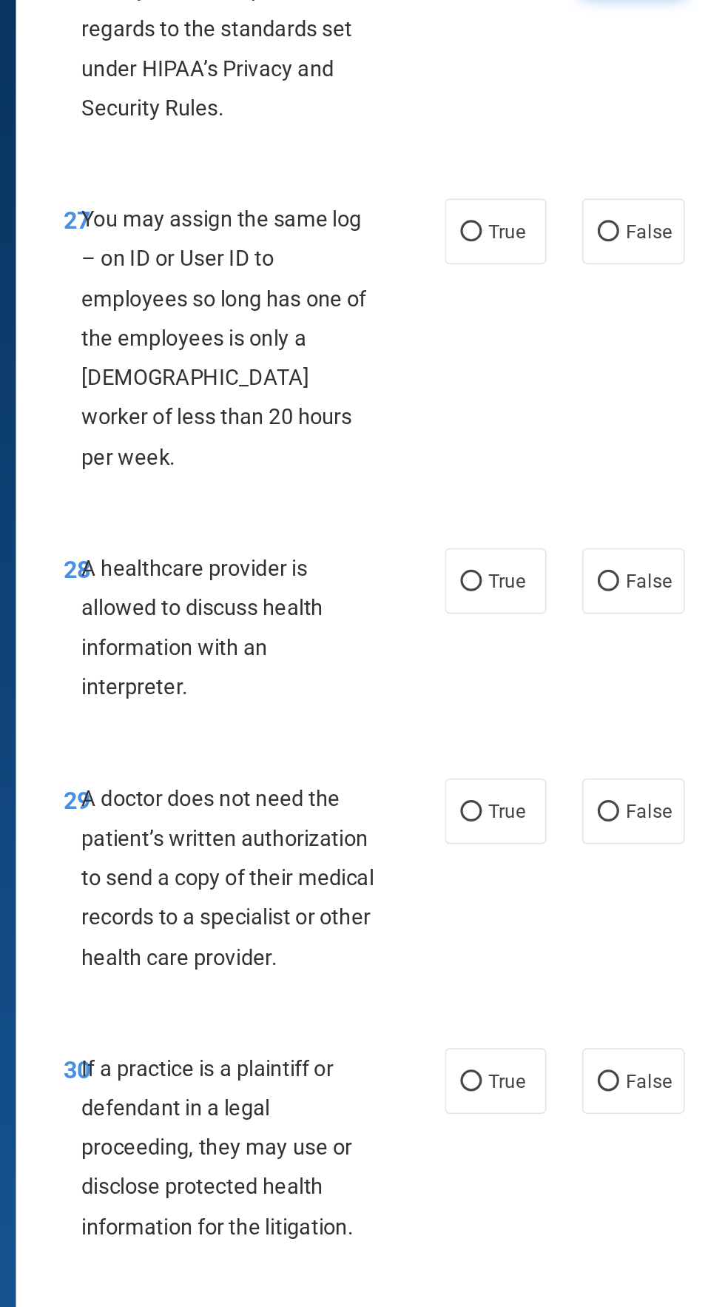
scroll to position [4177, 0]
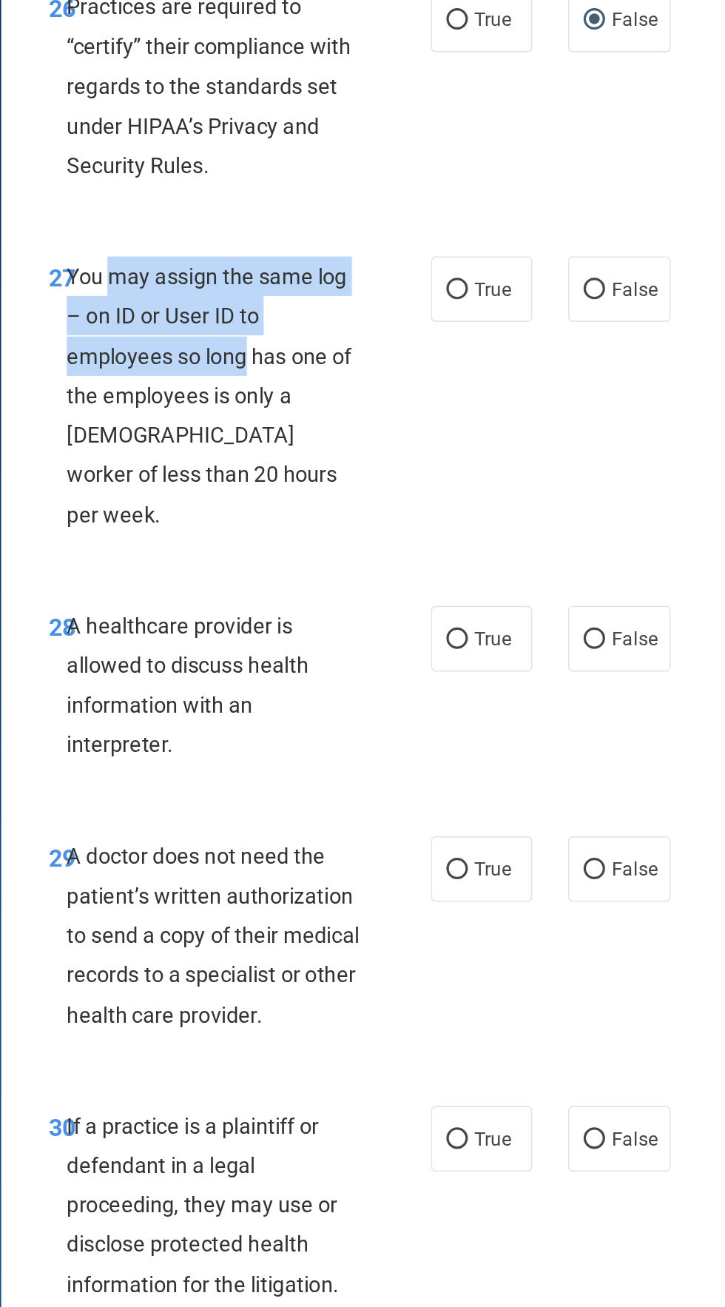
click at [351, 758] on div "28 A healthcare provider is allowed to discuss health information with an inter…" at bounding box center [481, 829] width 562 height 143
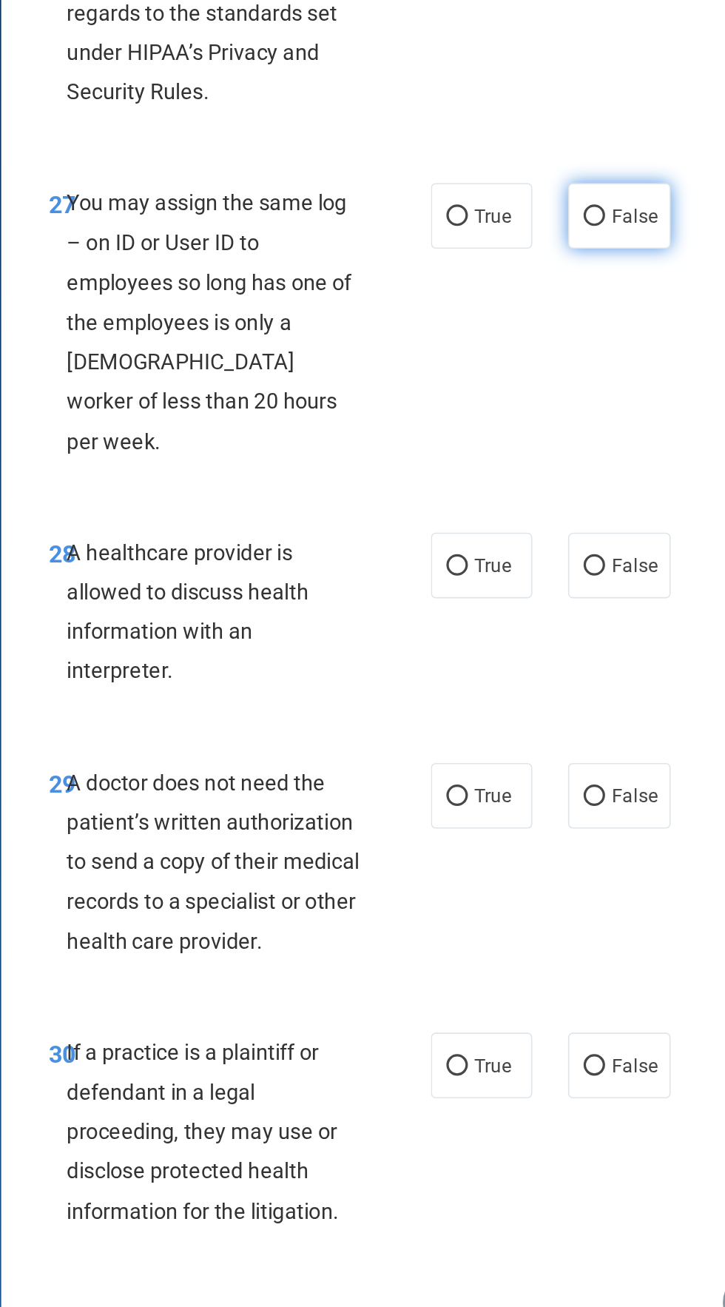
click at [553, 579] on input "False" at bounding box center [548, 580] width 13 height 11
radio input "true"
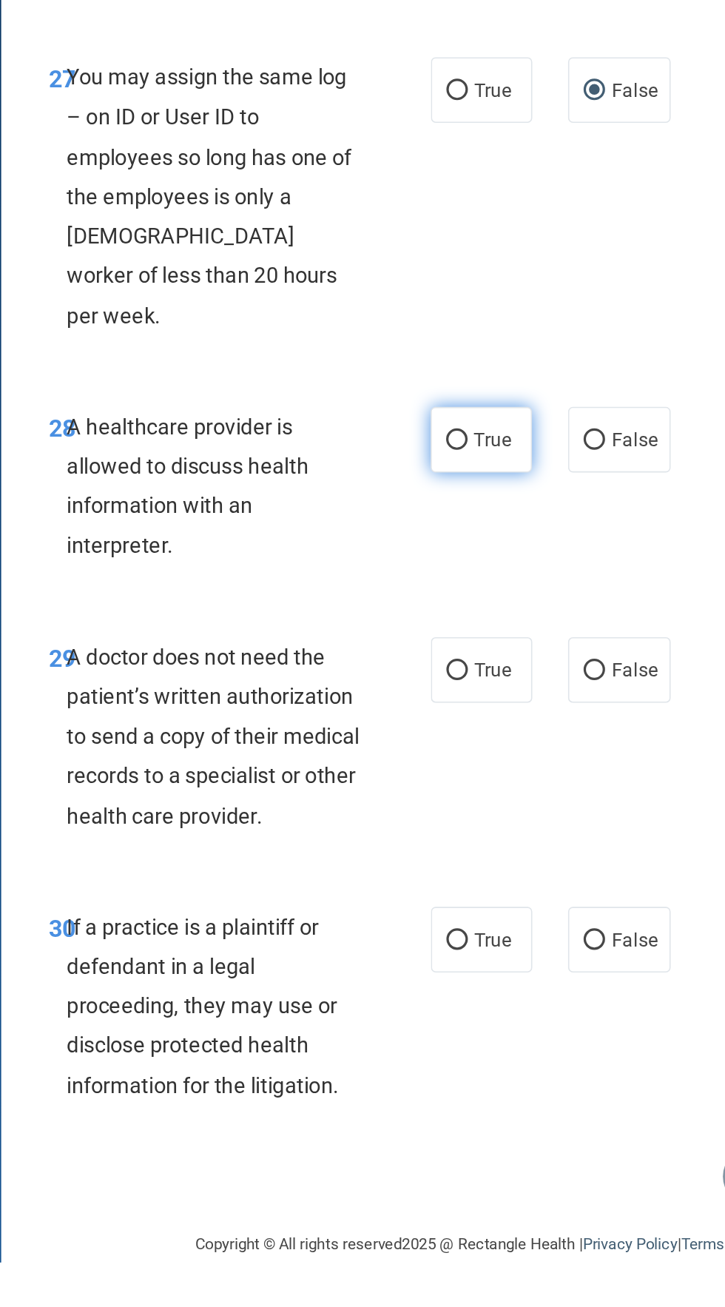
click at [466, 792] on input "True" at bounding box center [463, 797] width 13 height 11
radio input "true"
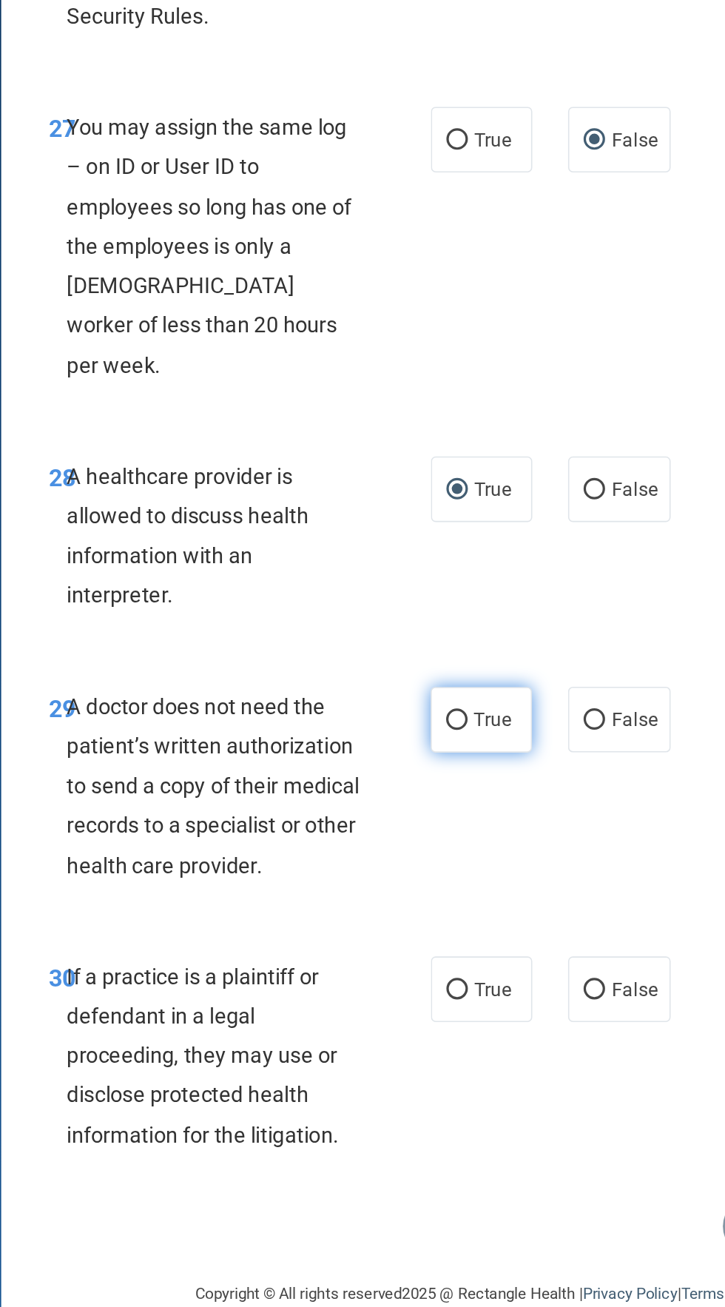
click at [491, 932] on span "True" at bounding box center [485, 939] width 23 height 14
click at [471, 934] on input "True" at bounding box center [463, 939] width 13 height 11
radio input "true"
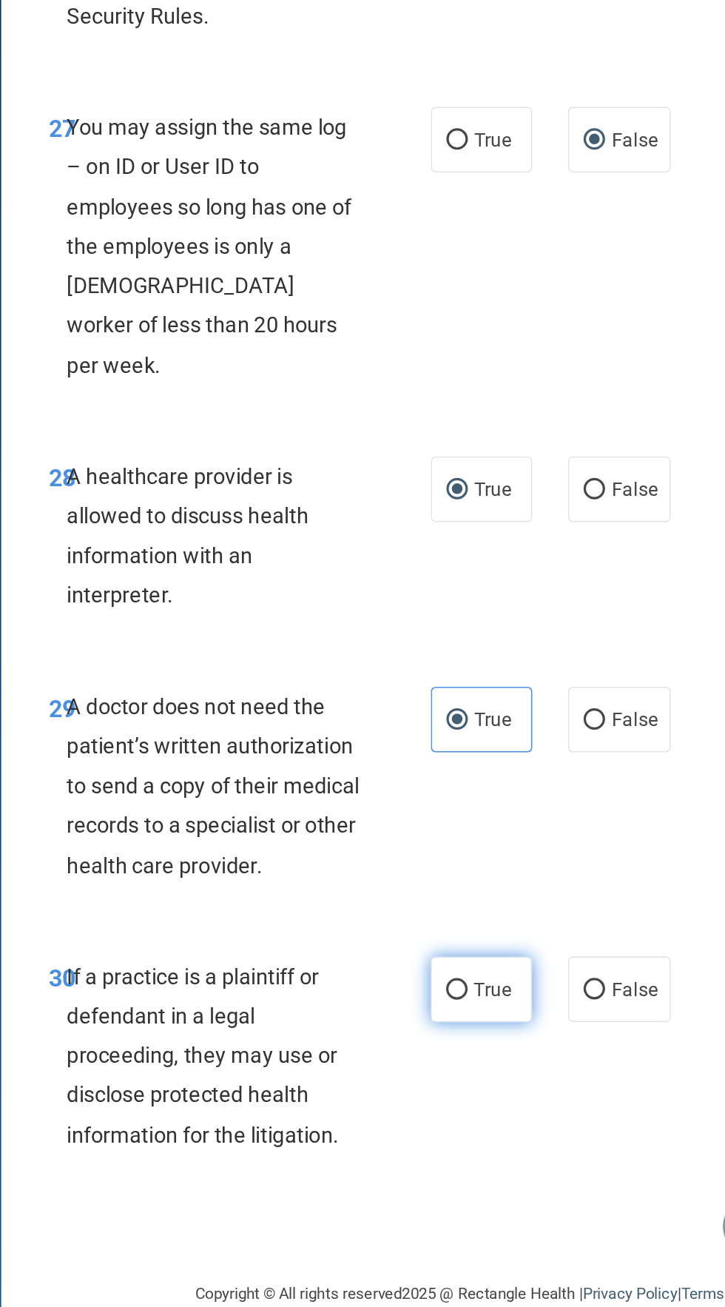
click at [466, 1102] on input "True" at bounding box center [463, 1107] width 13 height 11
radio input "true"
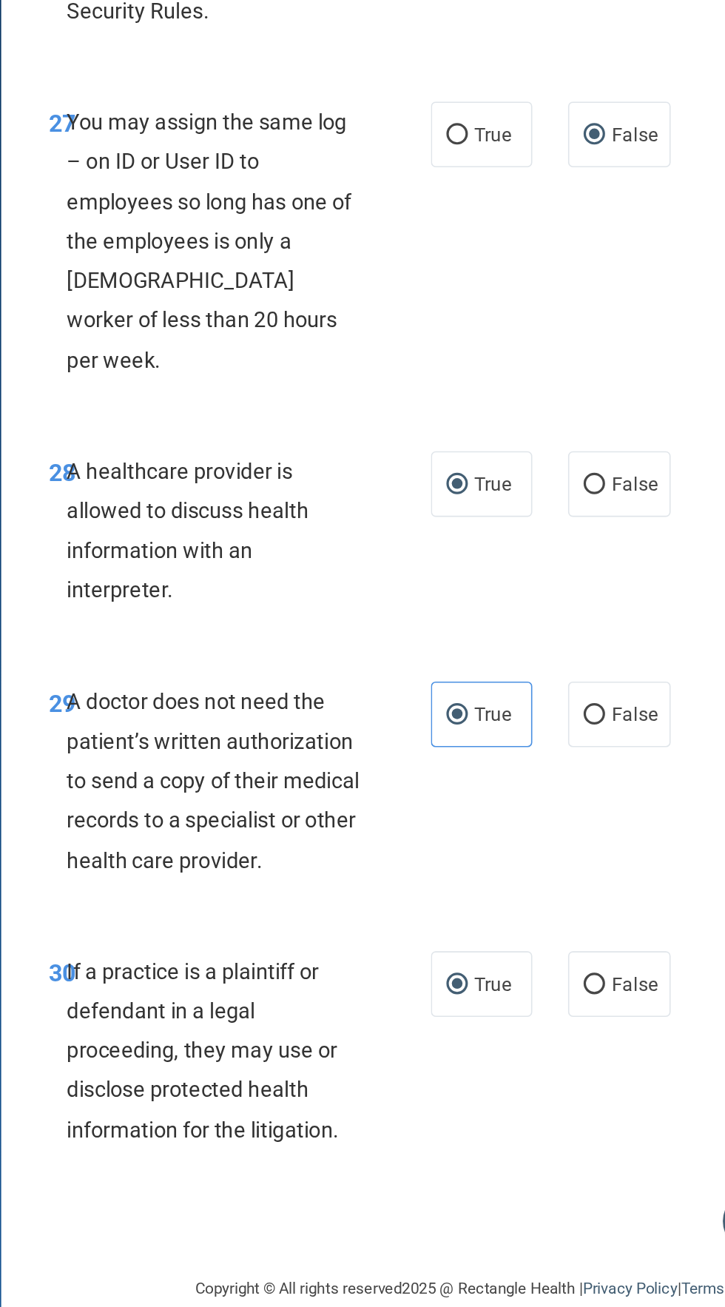
click at [557, 1187] on div "30 If a practice is a plaintiff or defendant in a legal proceeding, they may us…" at bounding box center [481, 1151] width 562 height 167
click at [467, 1272] on div "Copyright © All rights reserved 2025 @ Rectangle Health | Privacy Policy | Term…" at bounding box center [481, 1295] width 540 height 47
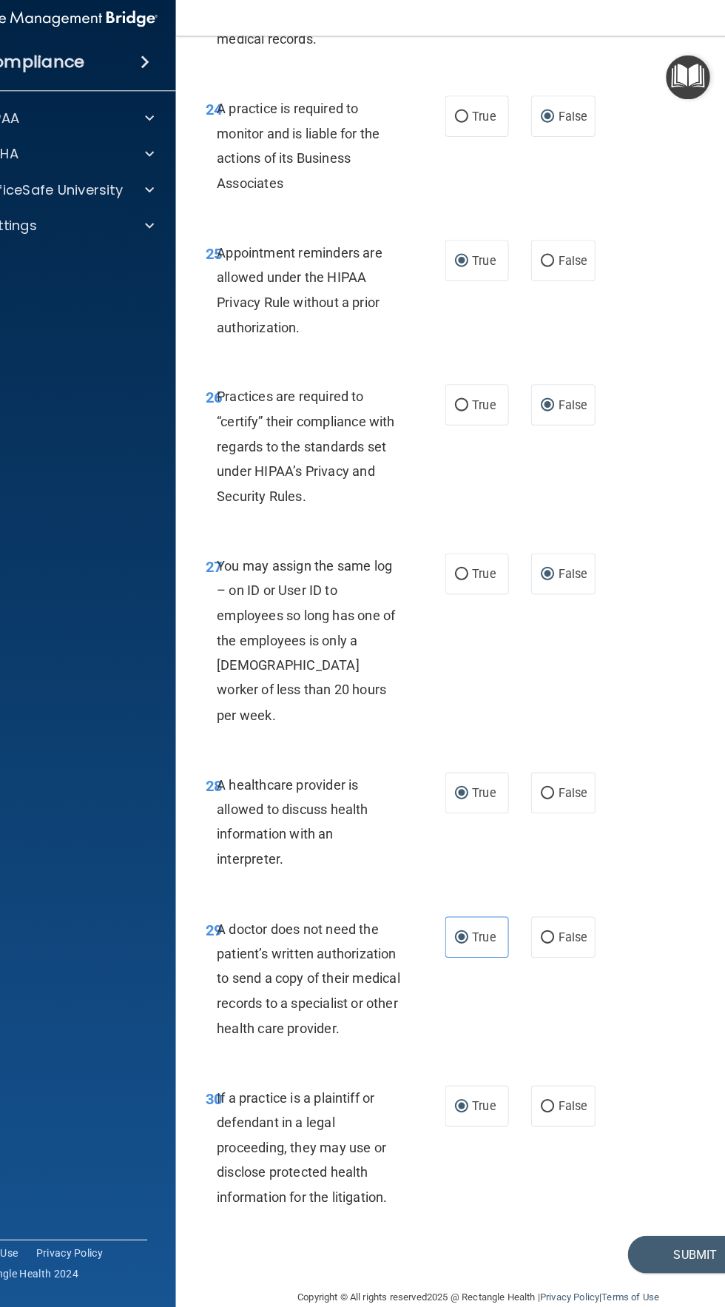
scroll to position [0, 0]
click at [682, 1235] on button "Submit" at bounding box center [695, 1254] width 133 height 38
click at [690, 1235] on button "Submit" at bounding box center [695, 1254] width 133 height 38
click at [678, 1235] on button "Submit" at bounding box center [695, 1254] width 133 height 38
click at [703, 1235] on button "Submit" at bounding box center [695, 1254] width 133 height 38
